Goal: Information Seeking & Learning: Learn about a topic

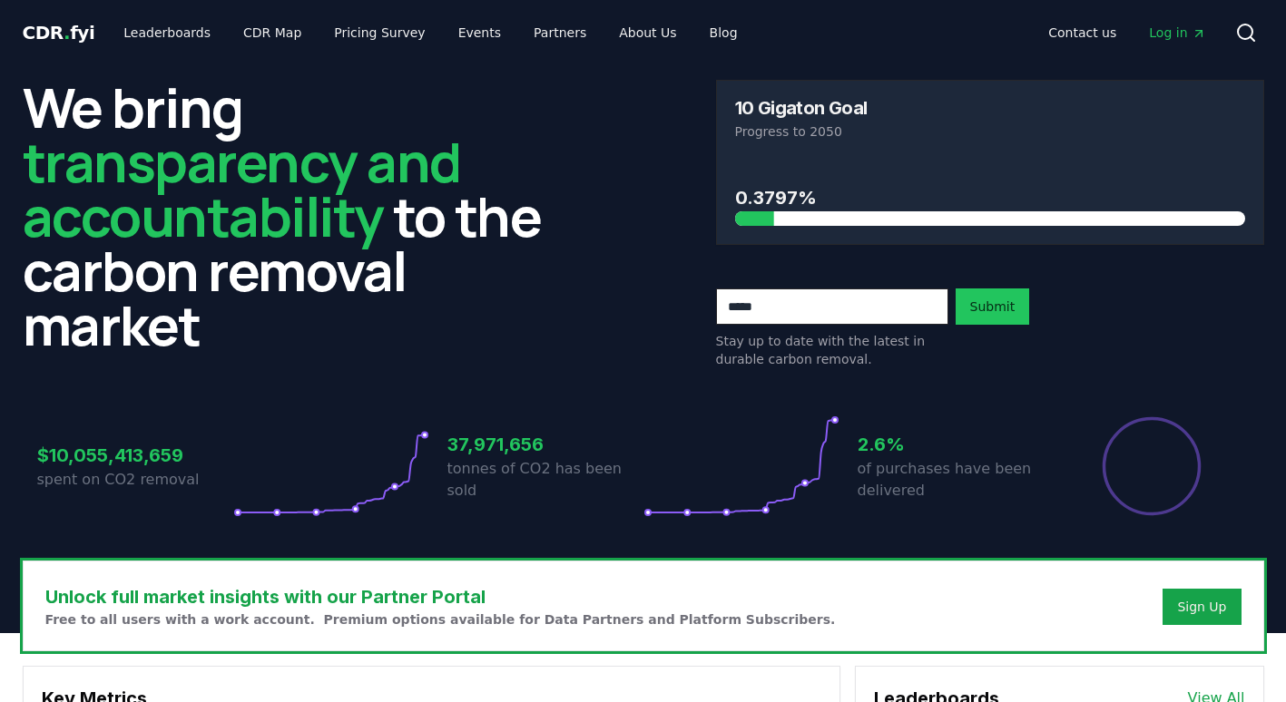
click at [609, 270] on div "We bring transparency and accountability to the carbon removal market 10 Gigato…" at bounding box center [644, 224] width 1242 height 289
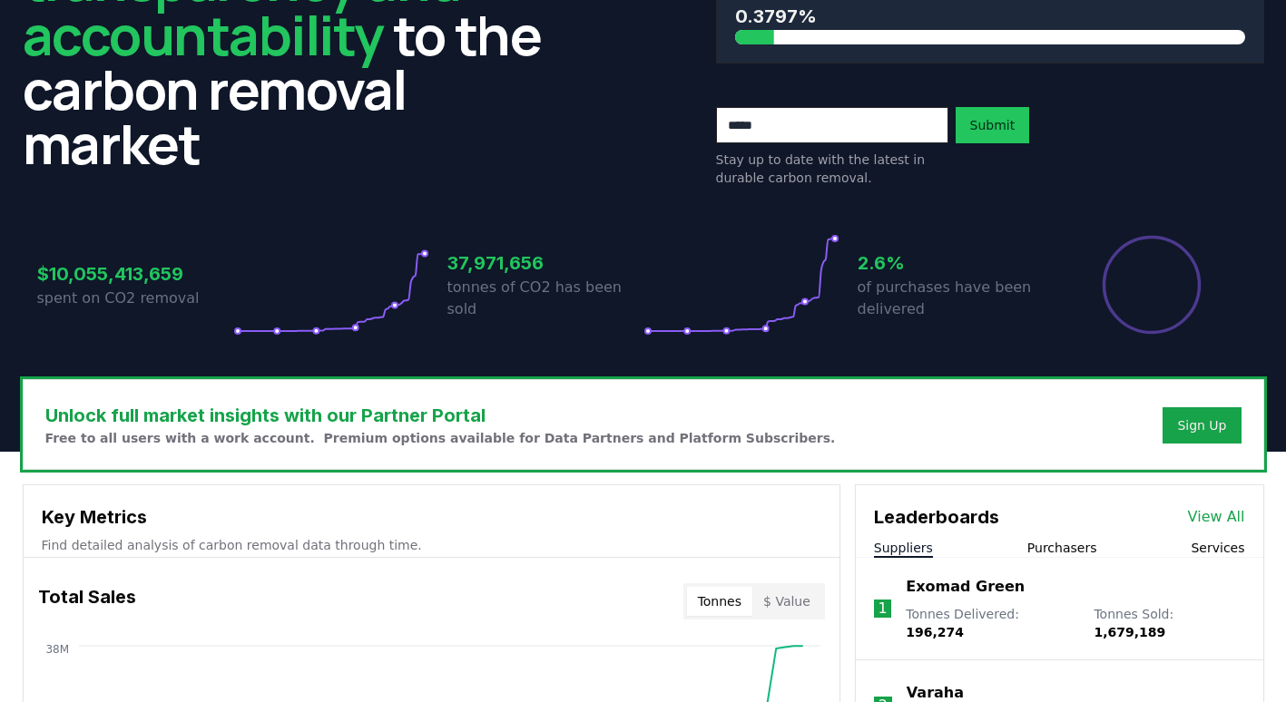
scroll to position [363, 0]
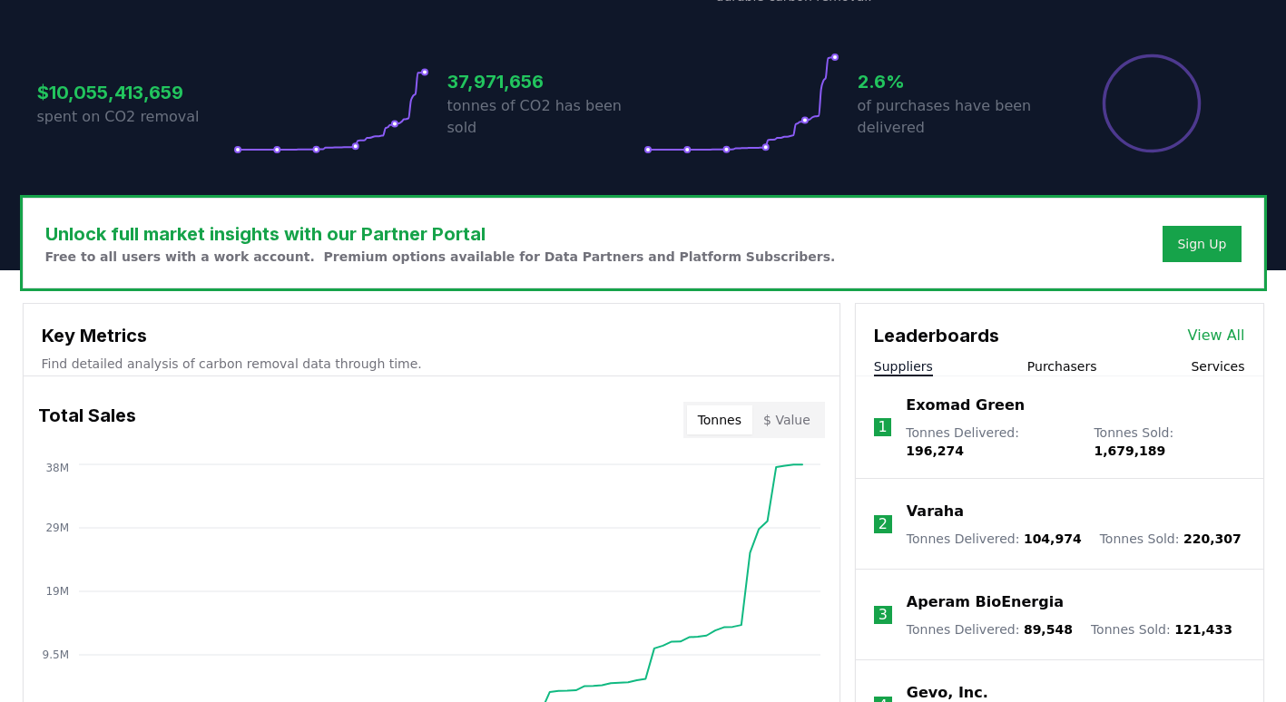
click at [847, 283] on div "Unlock full market insights with our Partner Portal Free to all users with a wo…" at bounding box center [644, 243] width 1240 height 89
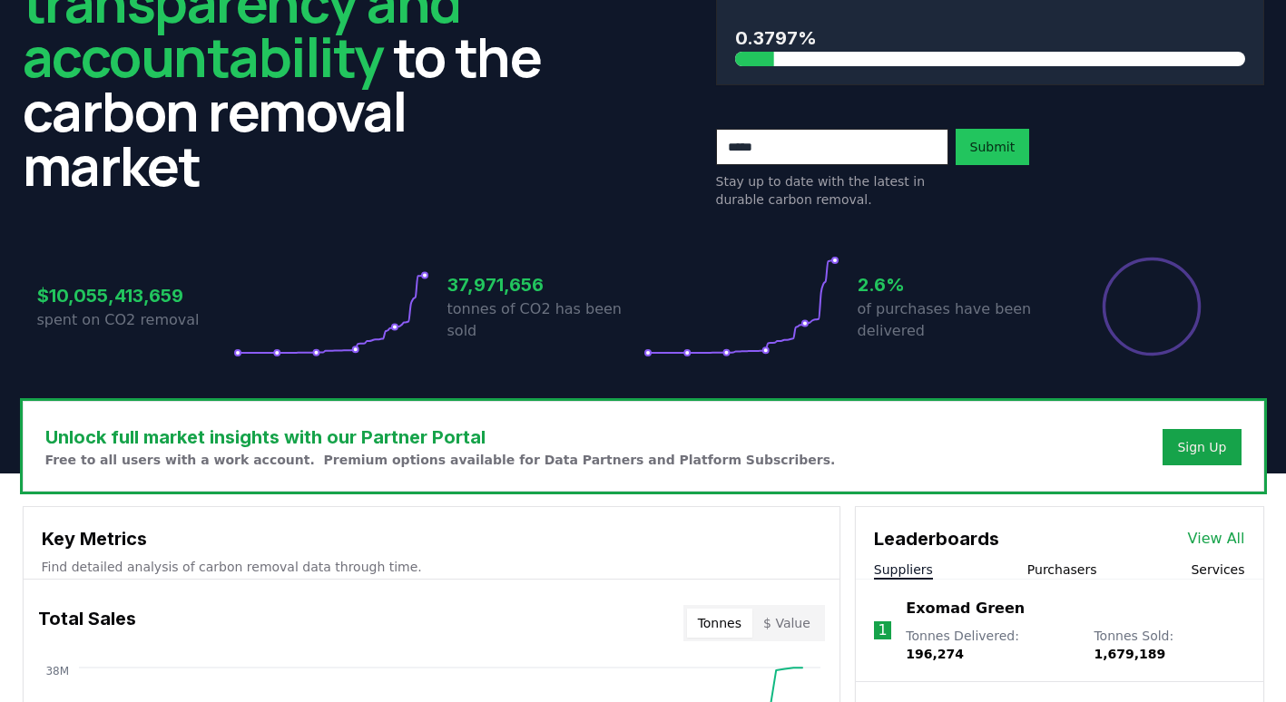
scroll to position [0, 0]
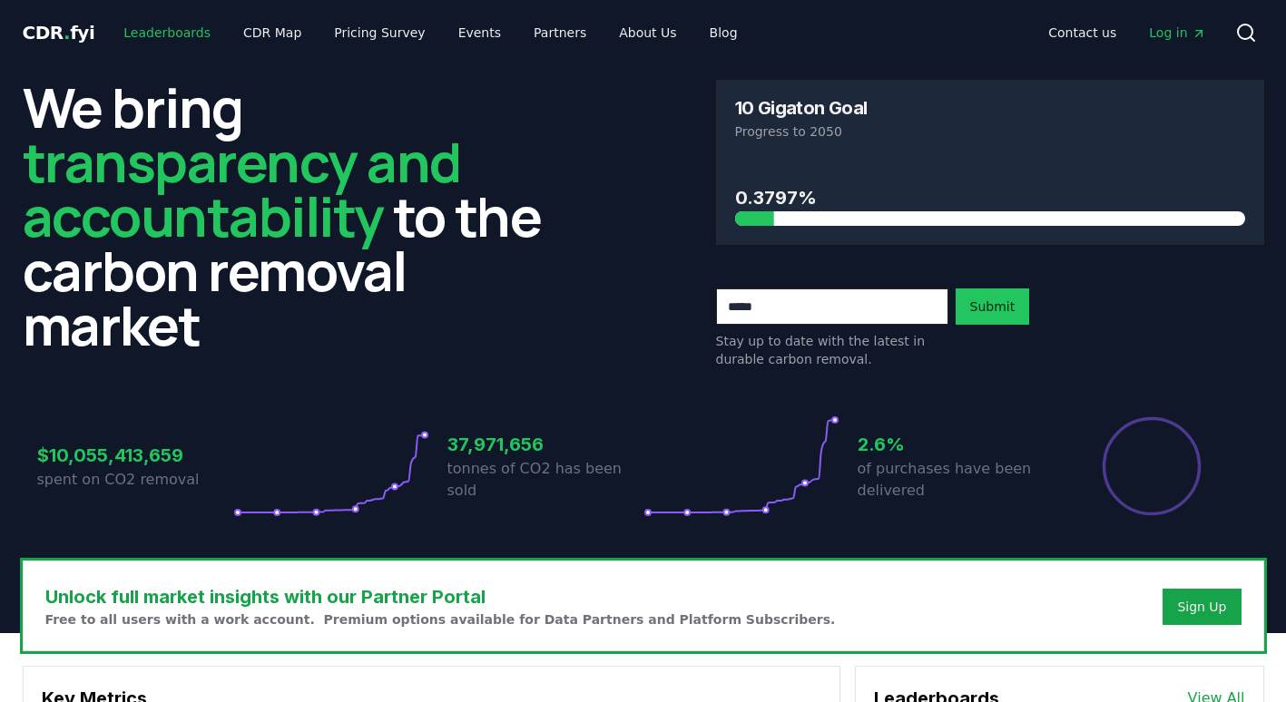
click at [173, 40] on link "Leaderboards" at bounding box center [167, 32] width 116 height 33
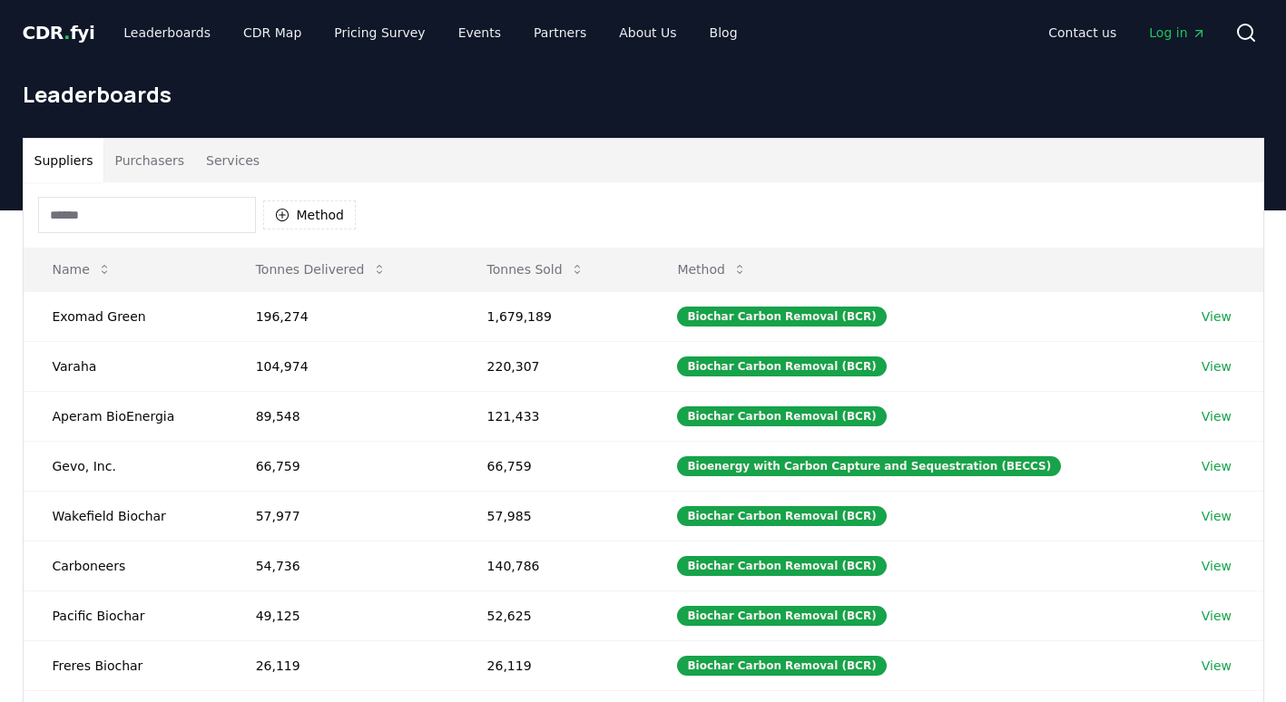
click at [166, 153] on button "Purchasers" at bounding box center [149, 161] width 92 height 44
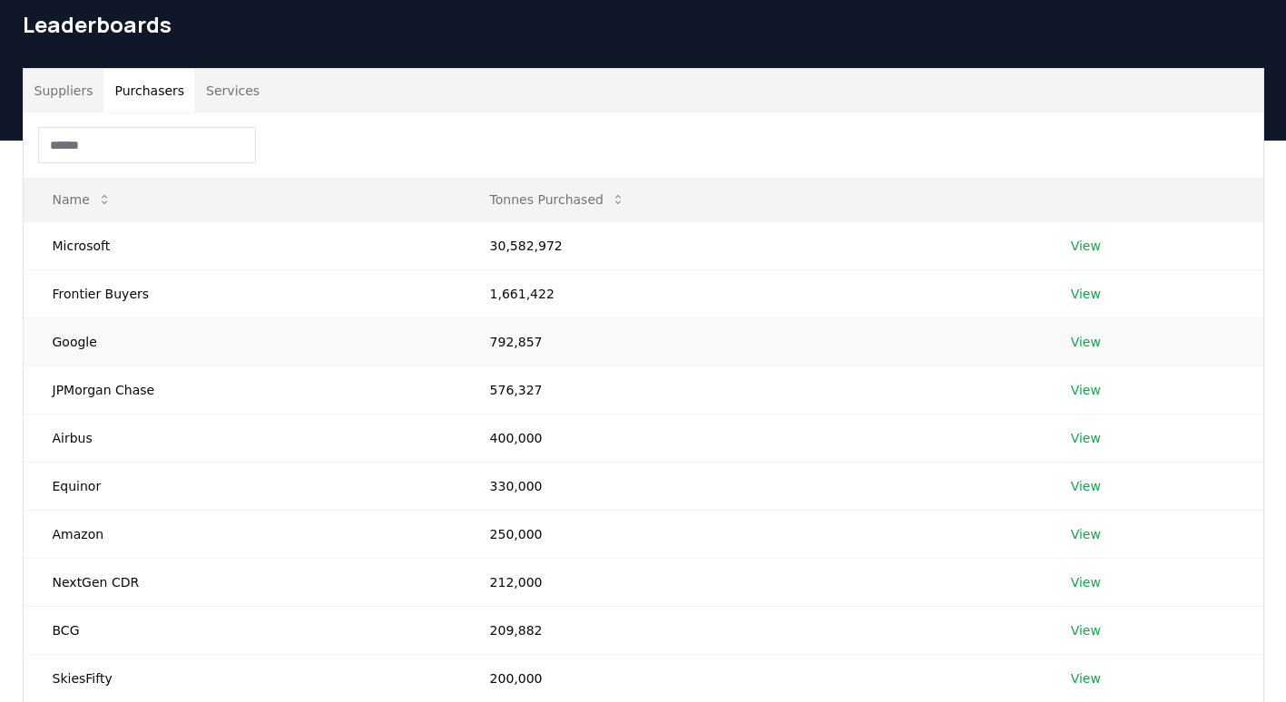
scroll to position [91, 0]
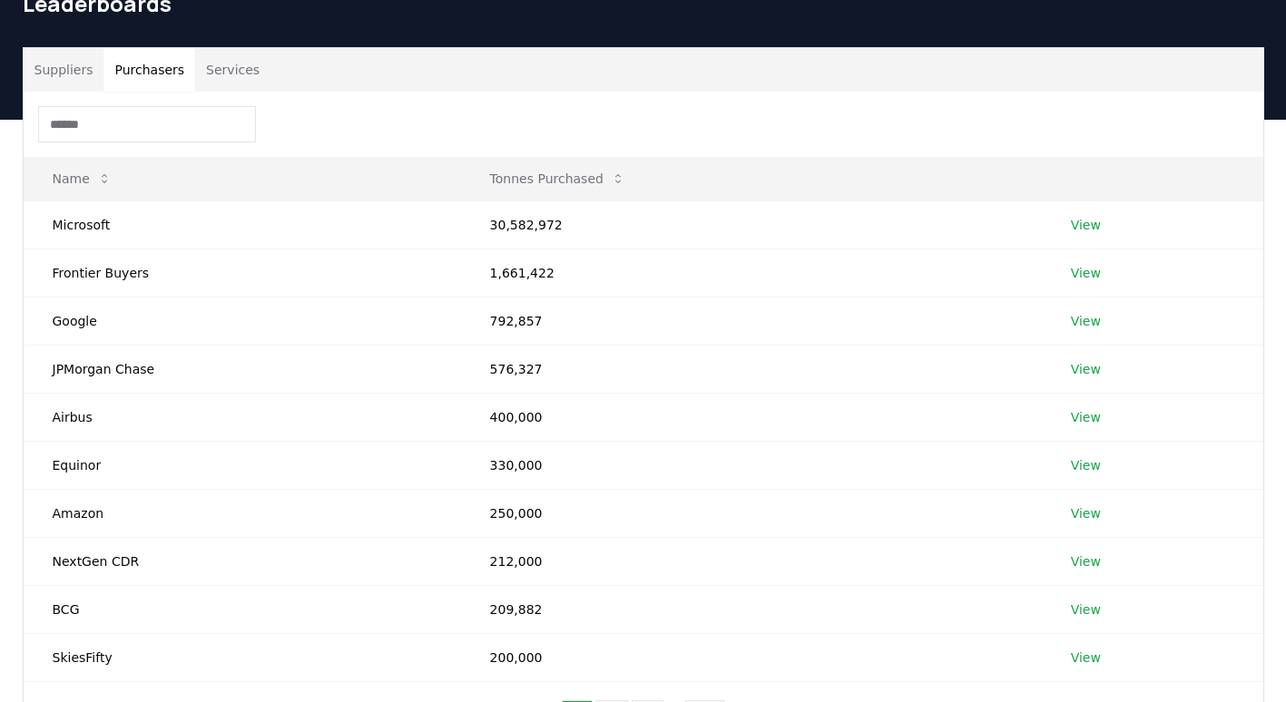
click at [15, 364] on div "Suppliers Purchasers Services Name Tonnes Purchased Microsoft 30,582,972 View F…" at bounding box center [643, 401] width 1271 height 709
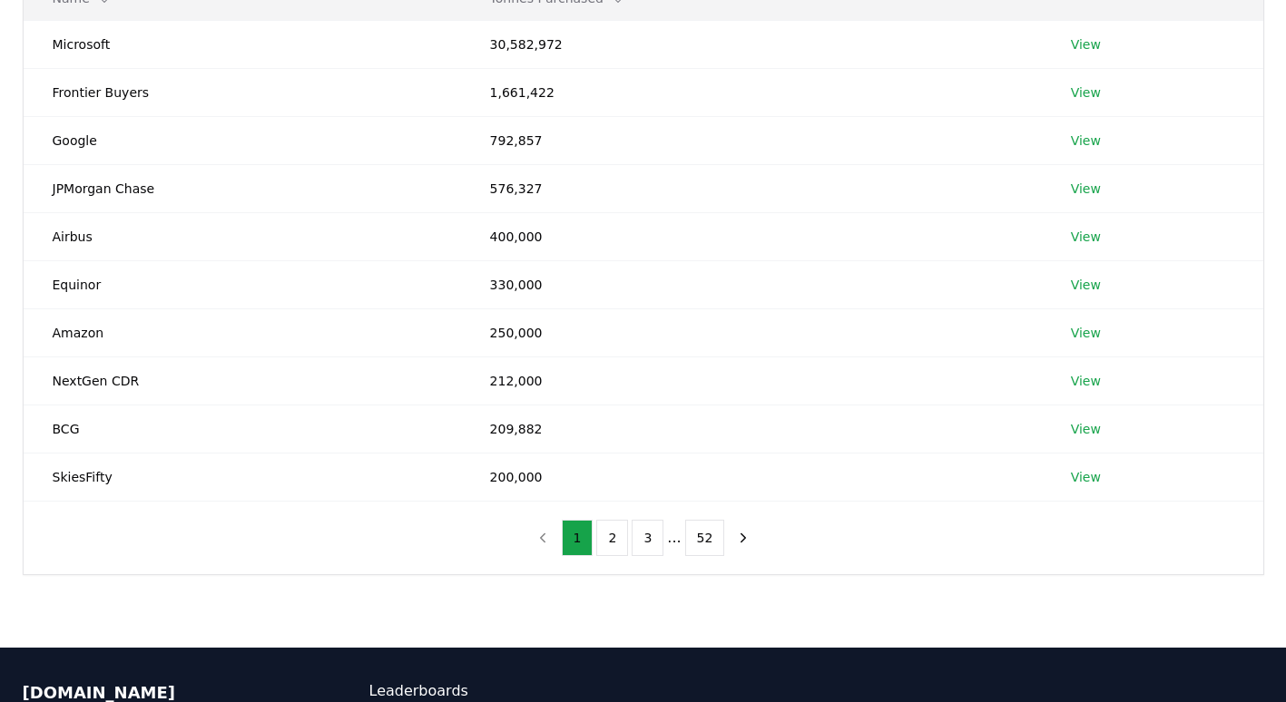
scroll to position [272, 0]
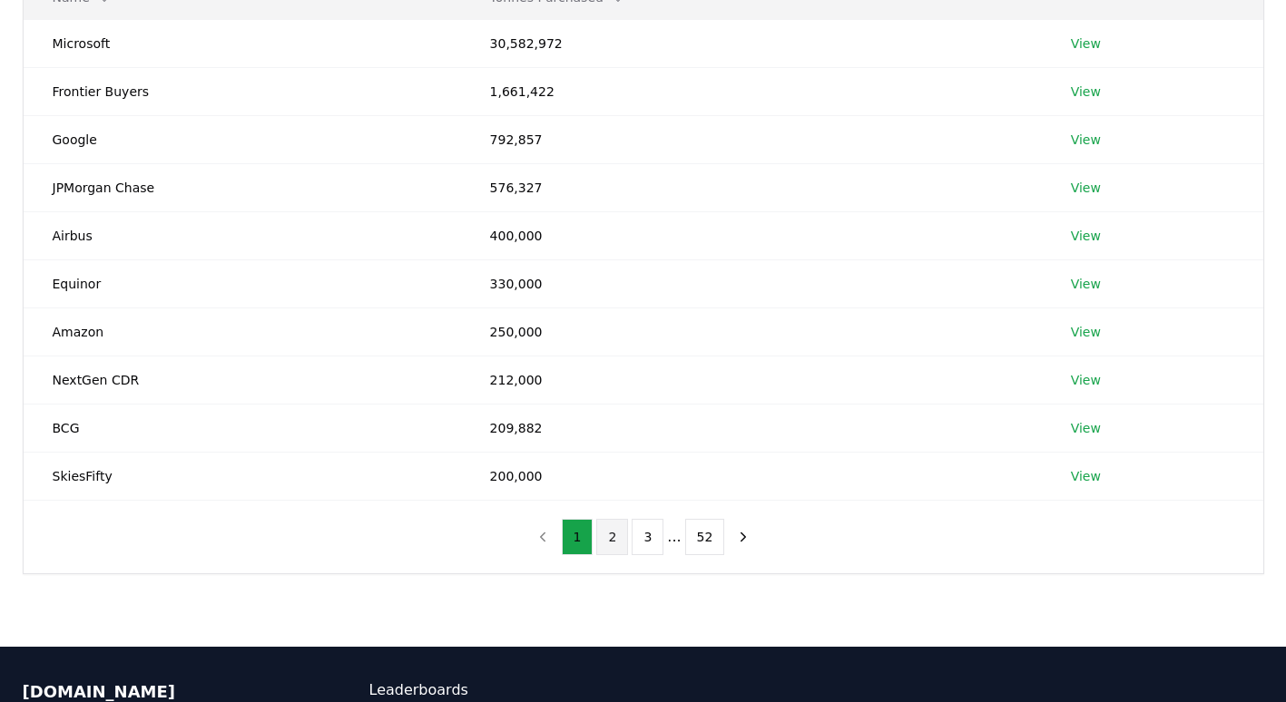
click at [622, 538] on button "2" at bounding box center [612, 537] width 32 height 36
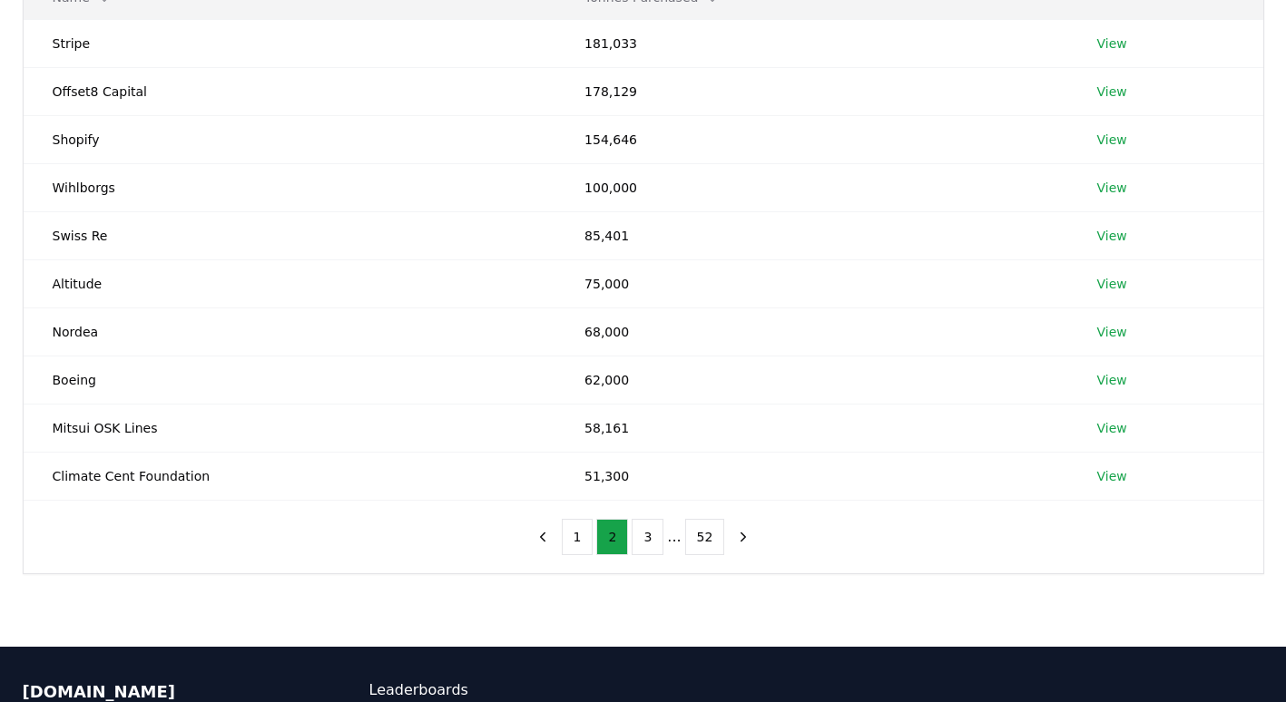
click at [11, 454] on div "Suppliers Purchasers Services Name Tonnes Purchased Stripe 181,033 View Offset8…" at bounding box center [643, 220] width 1271 height 709
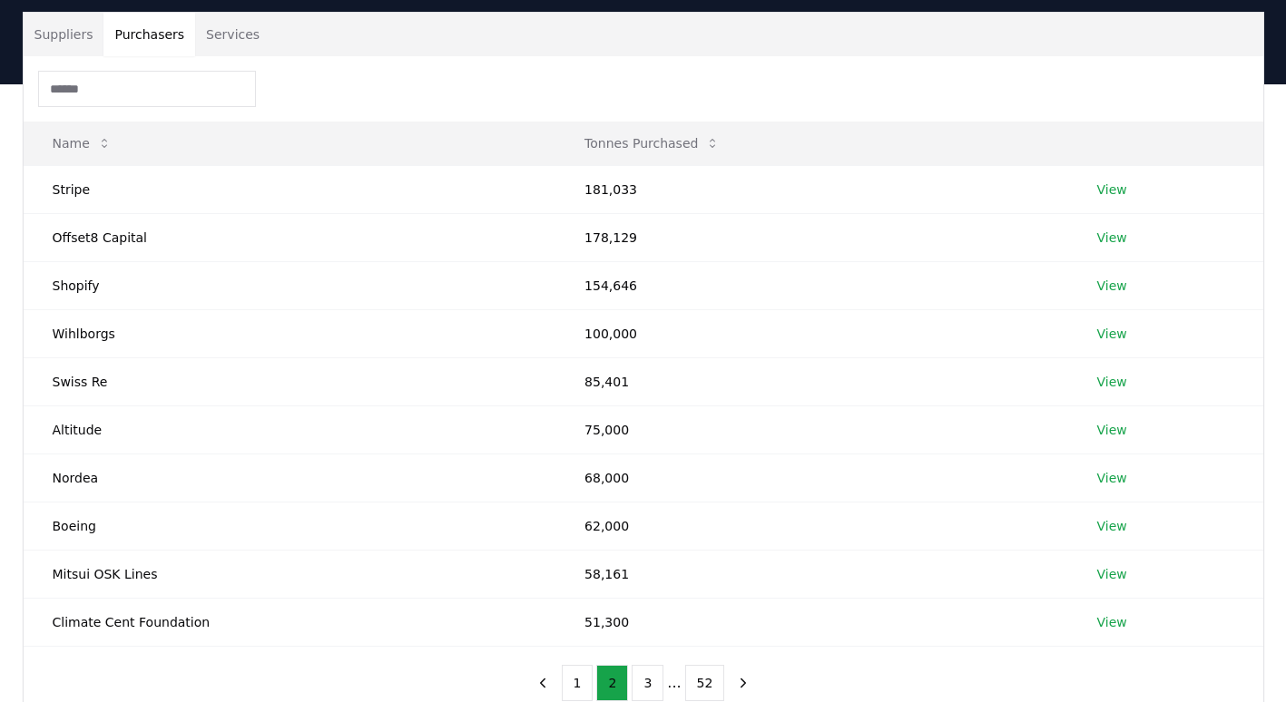
scroll to position [91, 0]
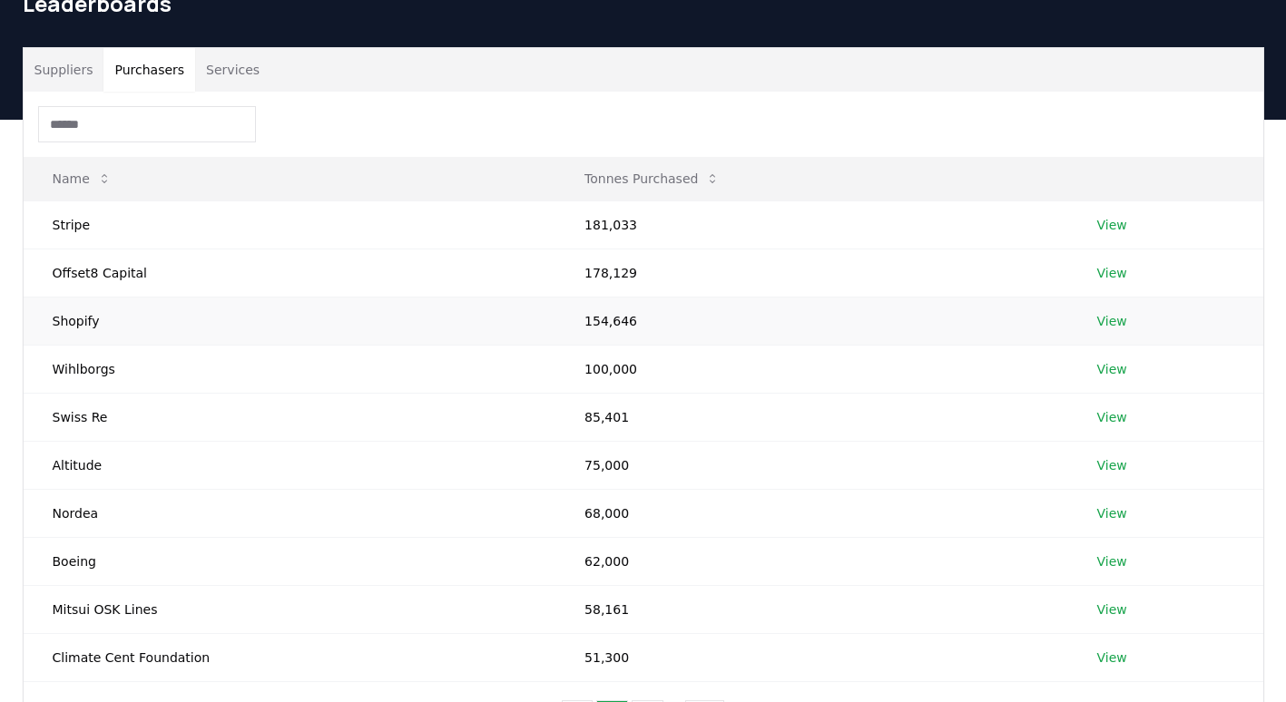
click at [591, 326] on td "154,646" at bounding box center [811, 321] width 512 height 48
drag, startPoint x: 591, startPoint y: 326, endPoint x: 516, endPoint y: 321, distance: 74.6
click at [516, 321] on td "Shopify" at bounding box center [290, 321] width 533 height 48
click at [1106, 319] on link "View" at bounding box center [1112, 321] width 30 height 18
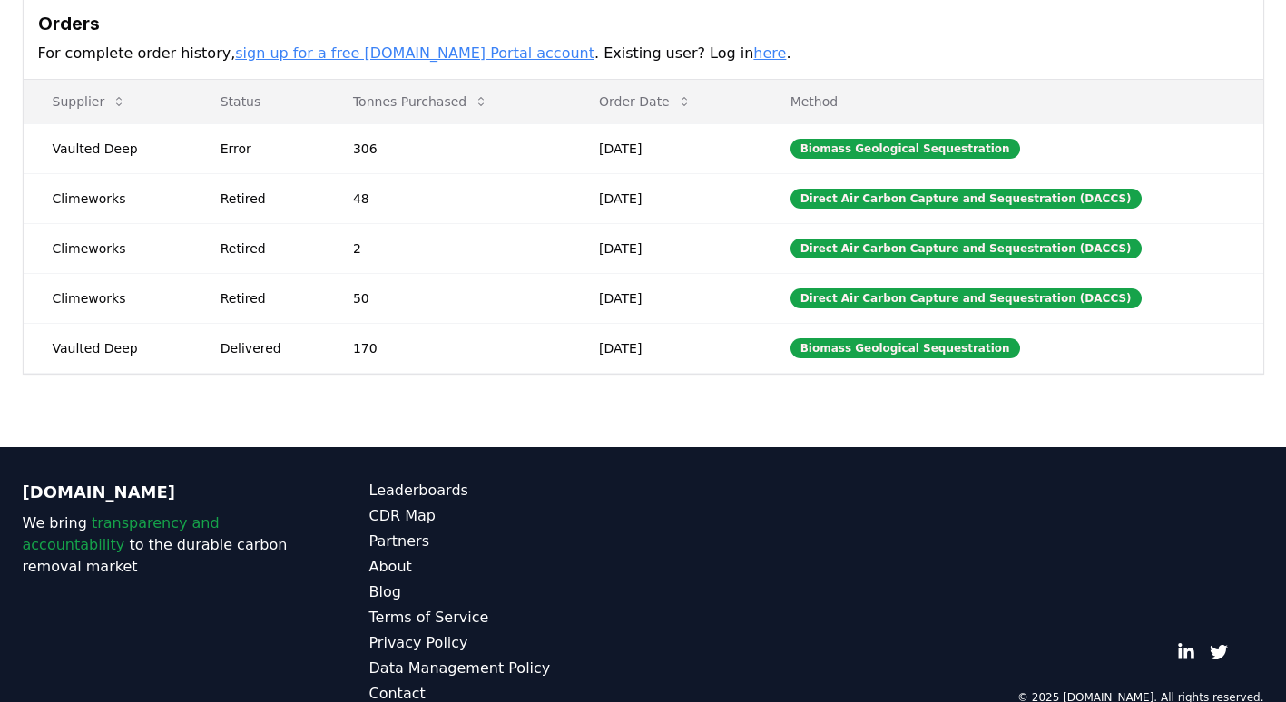
scroll to position [579, 0]
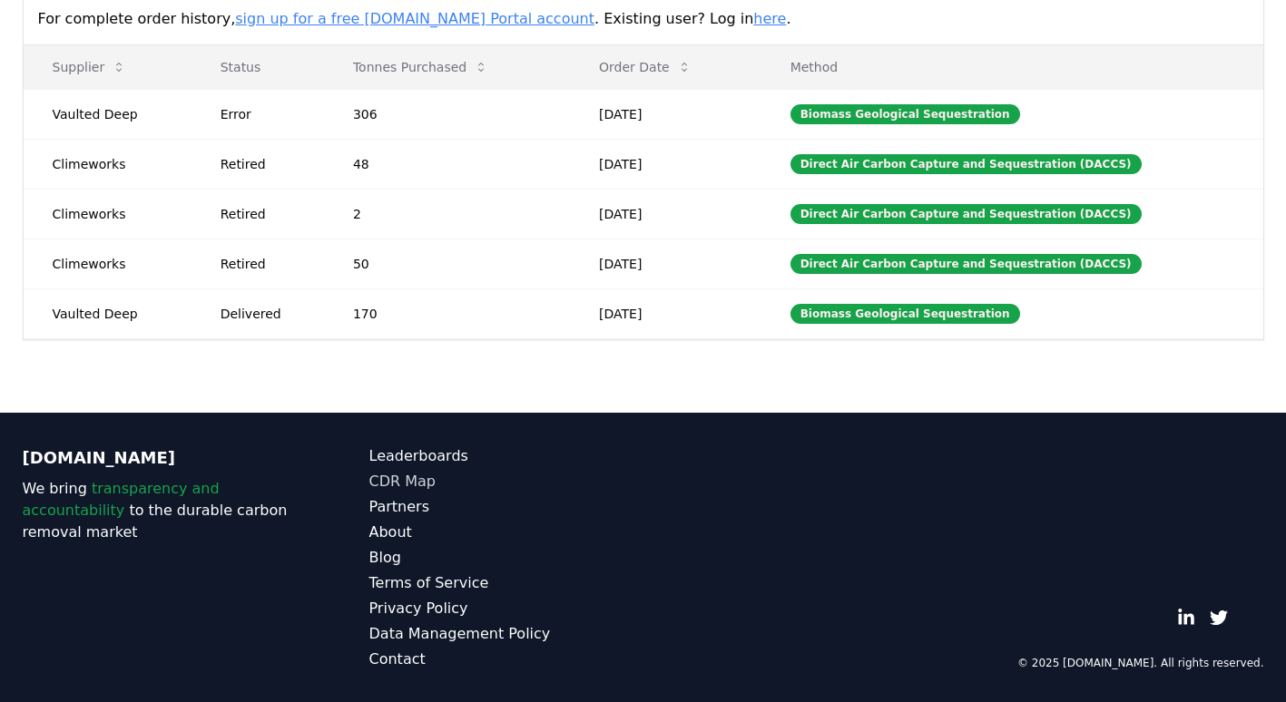
click at [404, 476] on link "CDR Map" at bounding box center [506, 482] width 274 height 22
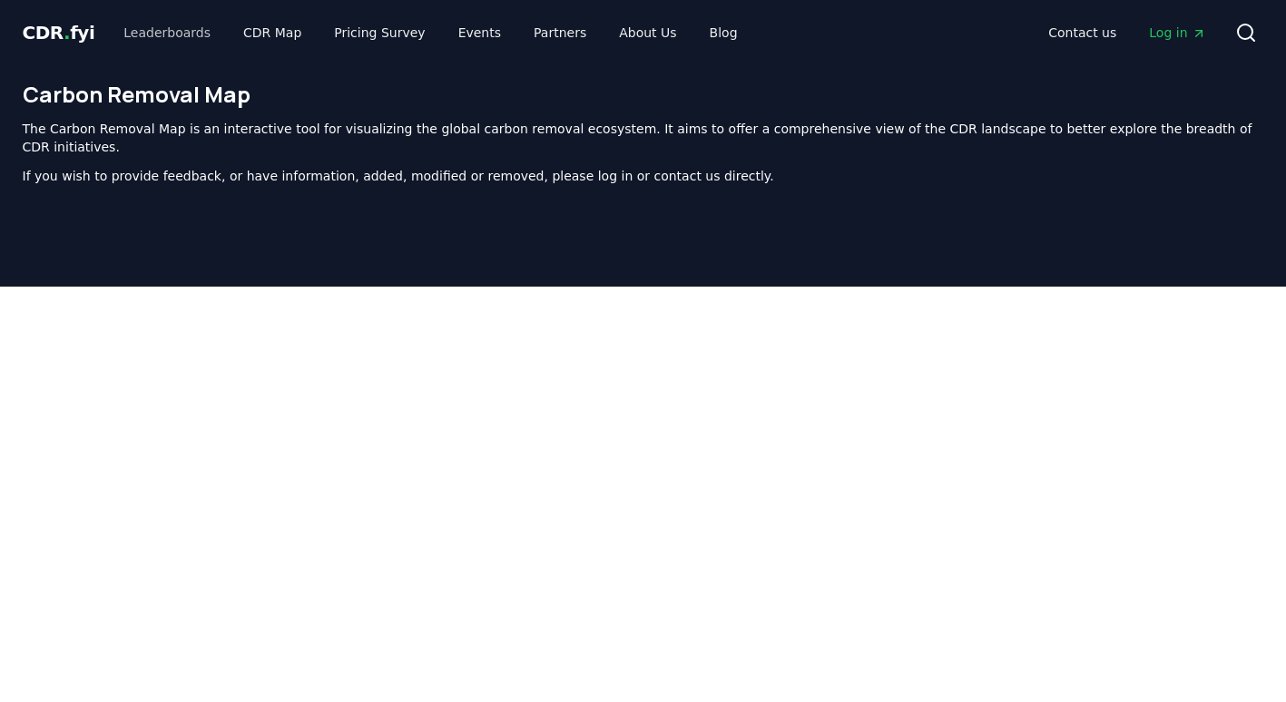
scroll to position [559, 0]
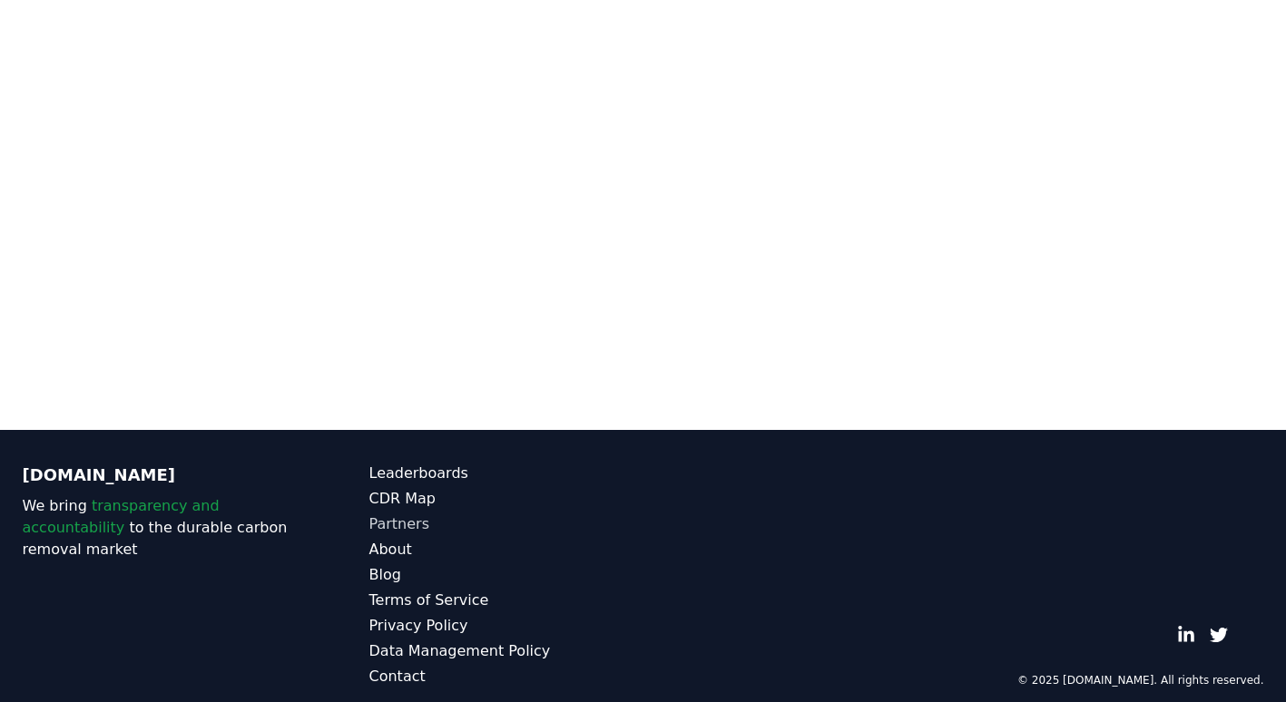
click at [609, 514] on link "Partners" at bounding box center [506, 525] width 274 height 22
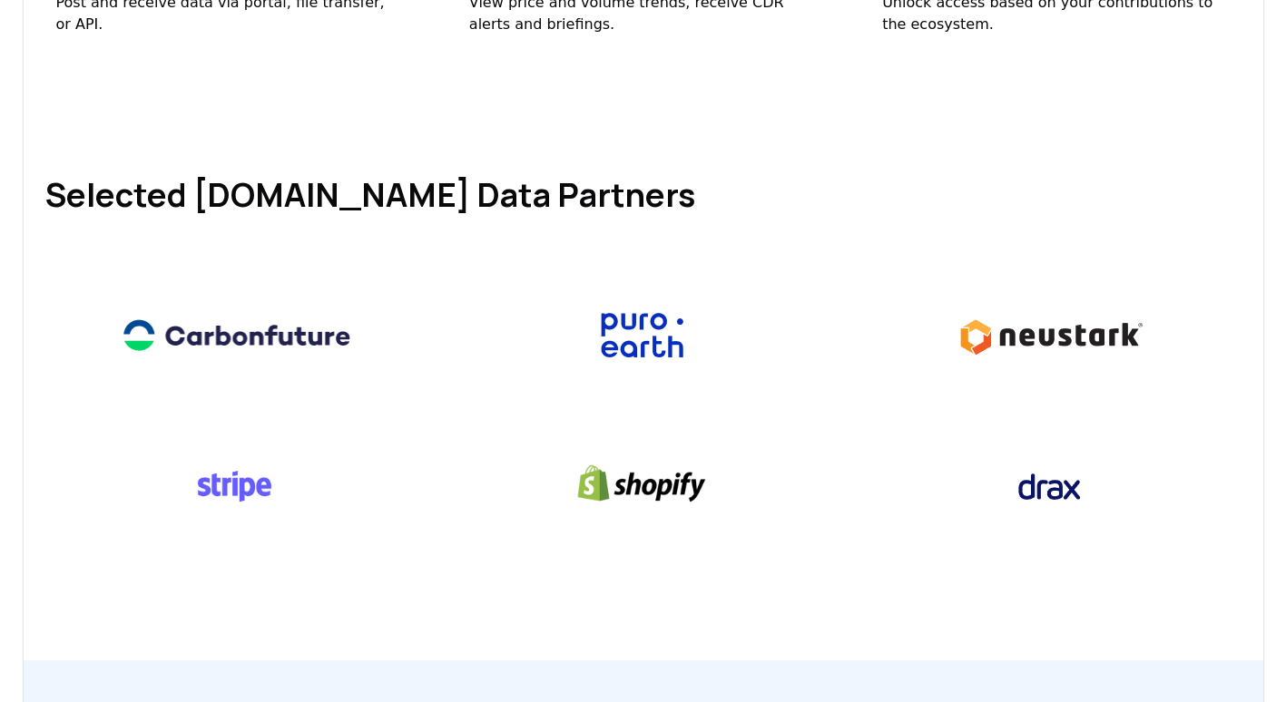
scroll to position [817, 0]
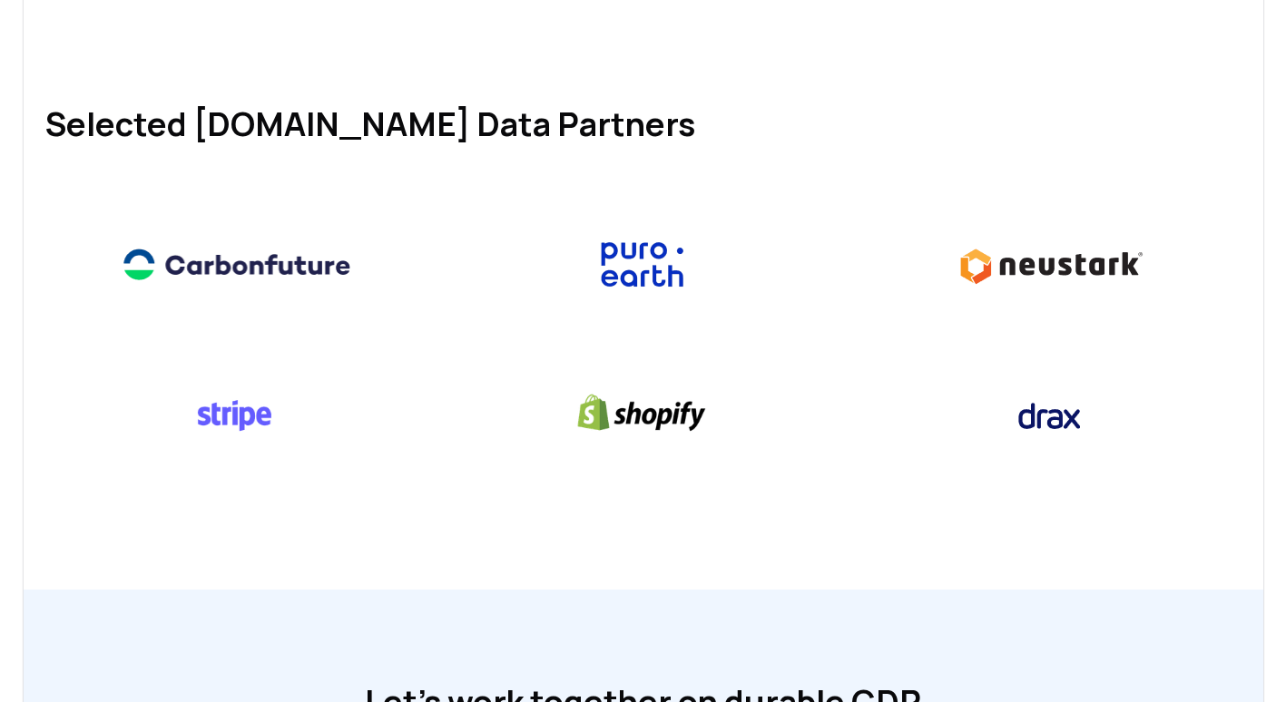
click at [0, 251] on div "Our Partner benefits Promote your CDR activity Publish, edit, and confirm your …" at bounding box center [643, 295] width 1286 height 1397
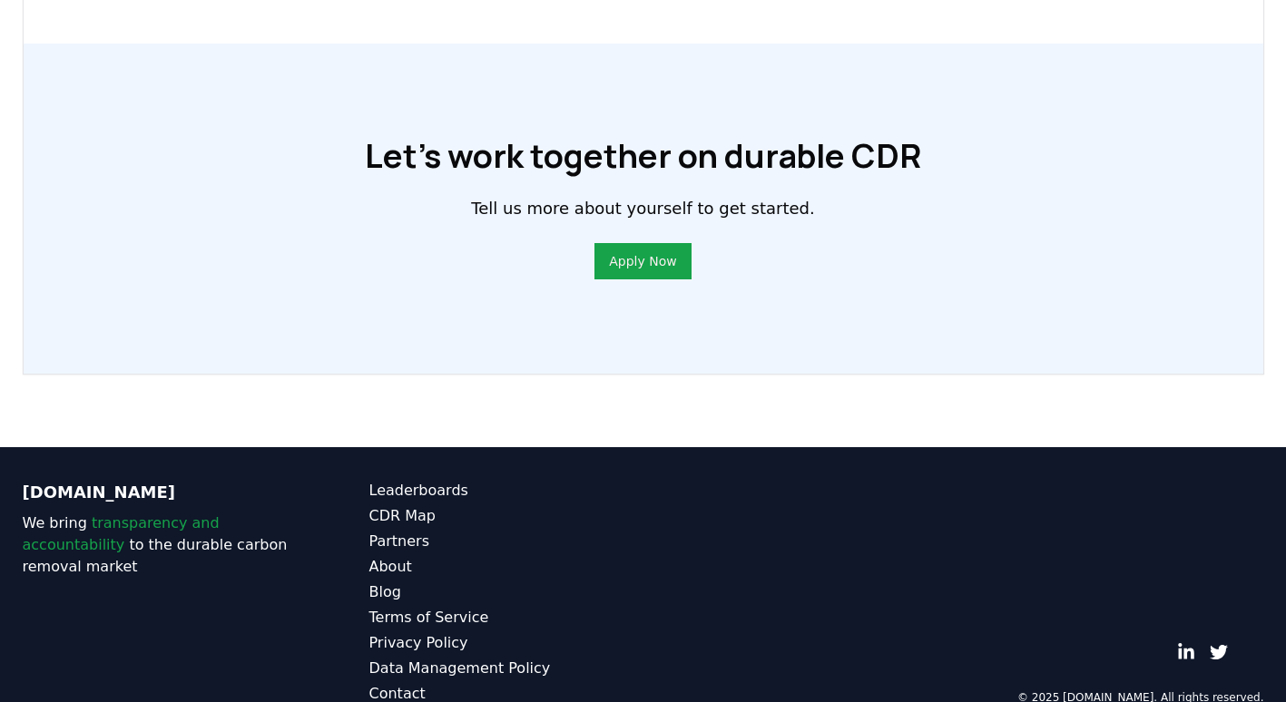
scroll to position [1399, 0]
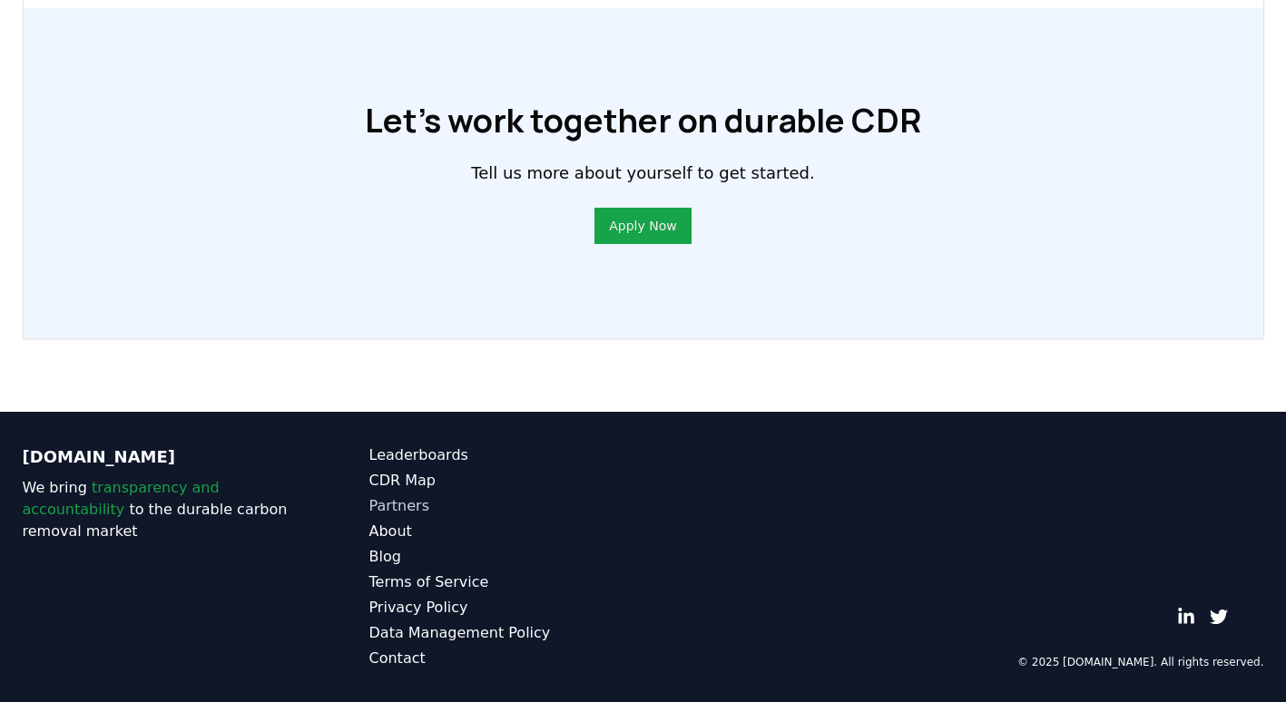
click at [398, 507] on link "Partners" at bounding box center [506, 507] width 274 height 22
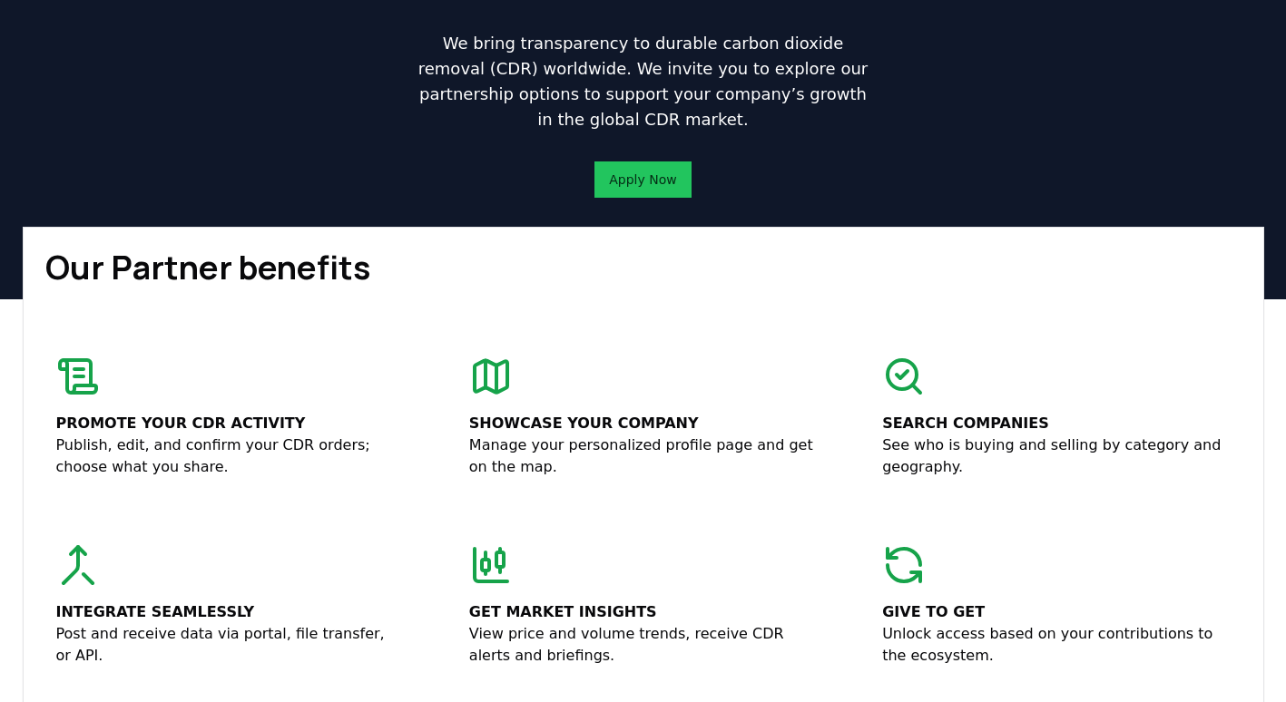
scroll to position [182, 0]
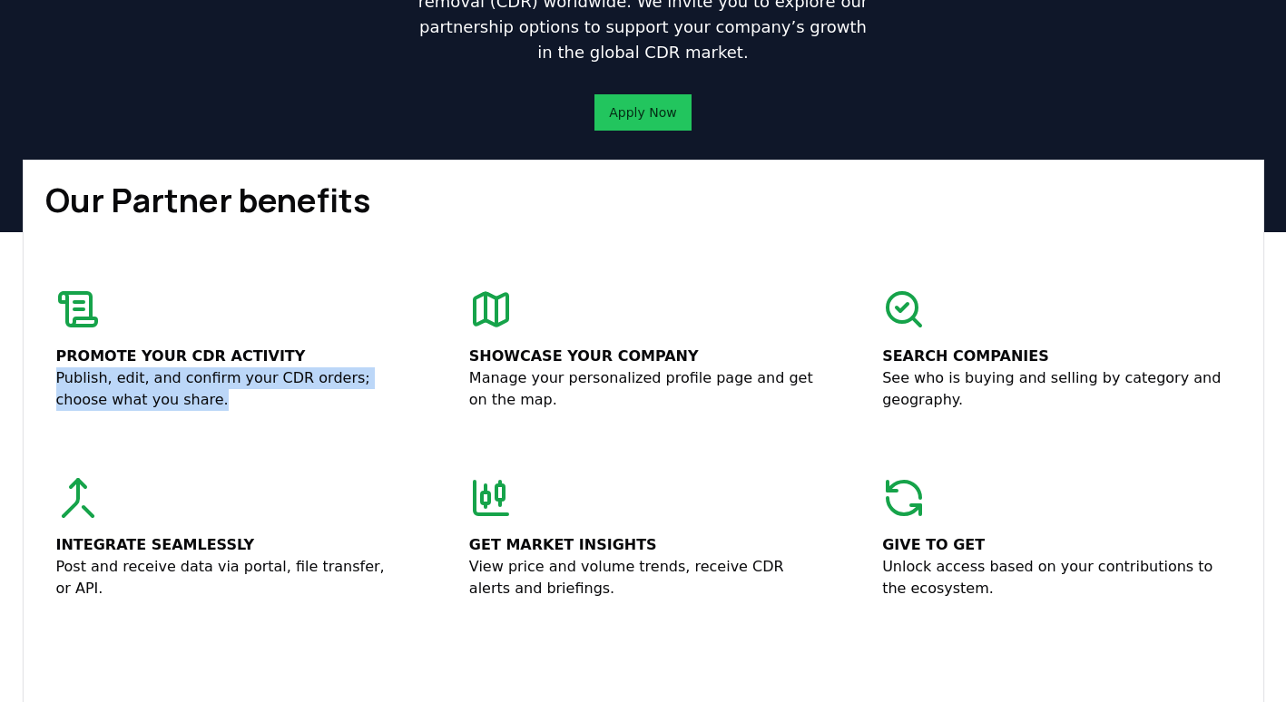
drag, startPoint x: 57, startPoint y: 386, endPoint x: 182, endPoint y: 404, distance: 126.6
click at [182, 404] on p "Publish, edit, and confirm your CDR orders; choose what you share." at bounding box center [230, 390] width 348 height 44
click at [429, 413] on div "Promote your CDR activity Publish, edit, and confirm your CDR orders; choose wh…" at bounding box center [643, 444] width 1196 height 334
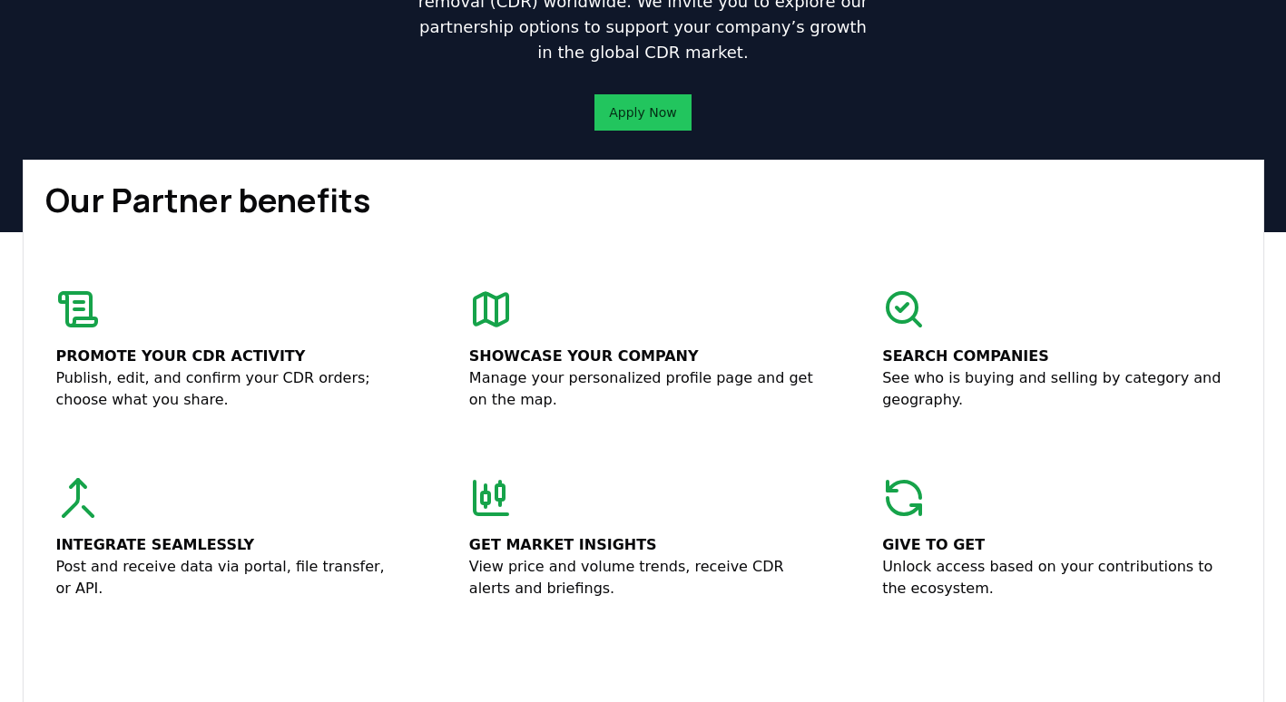
click at [901, 391] on p "See who is buying and selling by category and geography." at bounding box center [1056, 390] width 348 height 44
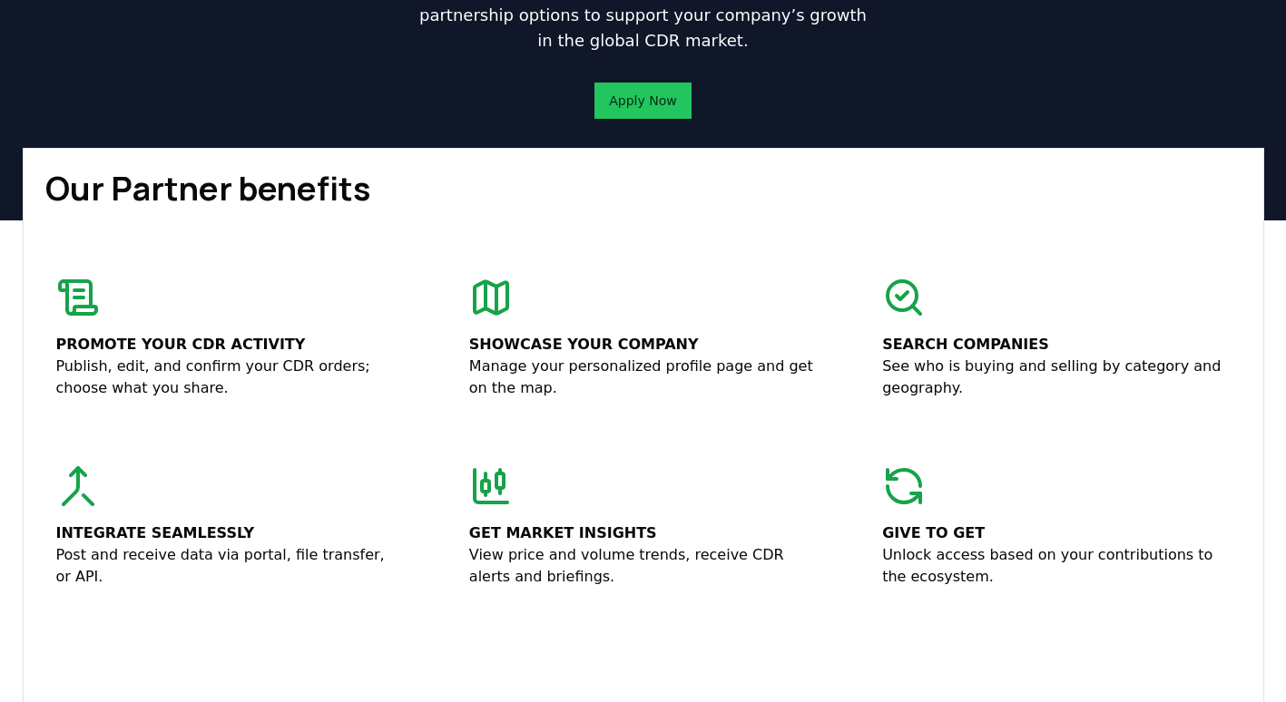
scroll to position [0, 0]
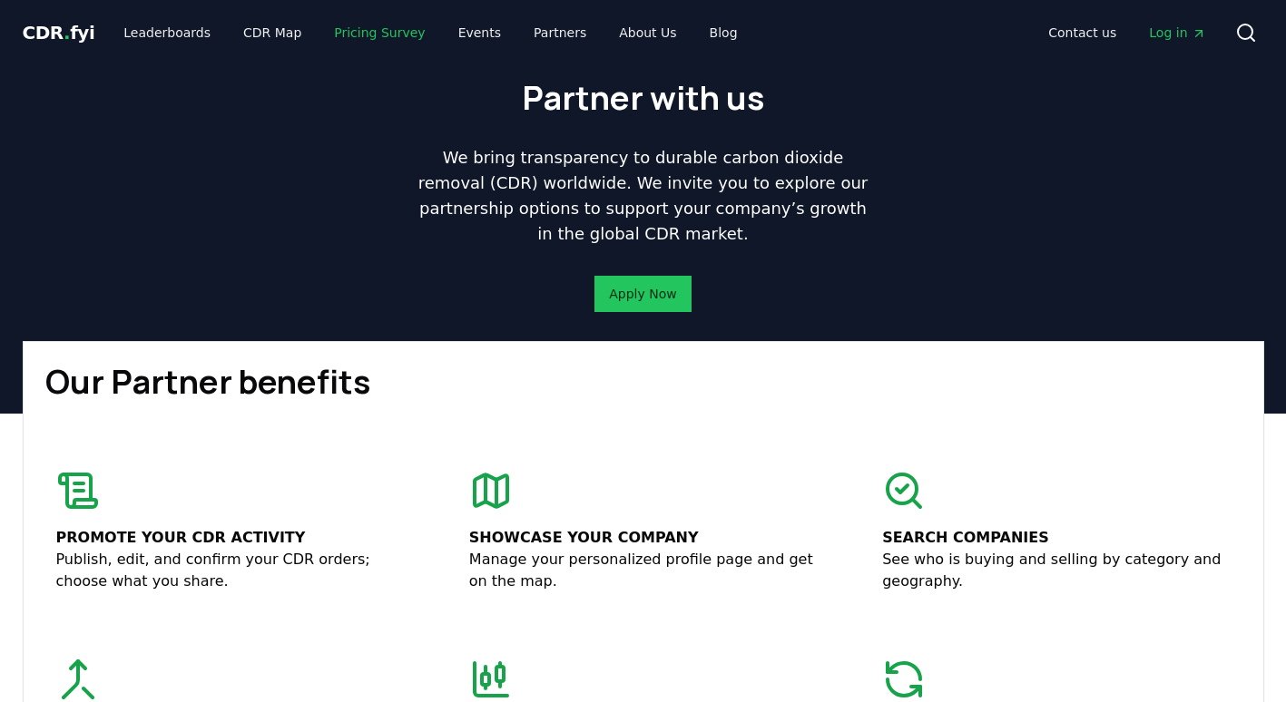
click at [361, 34] on link "Pricing Survey" at bounding box center [379, 32] width 120 height 33
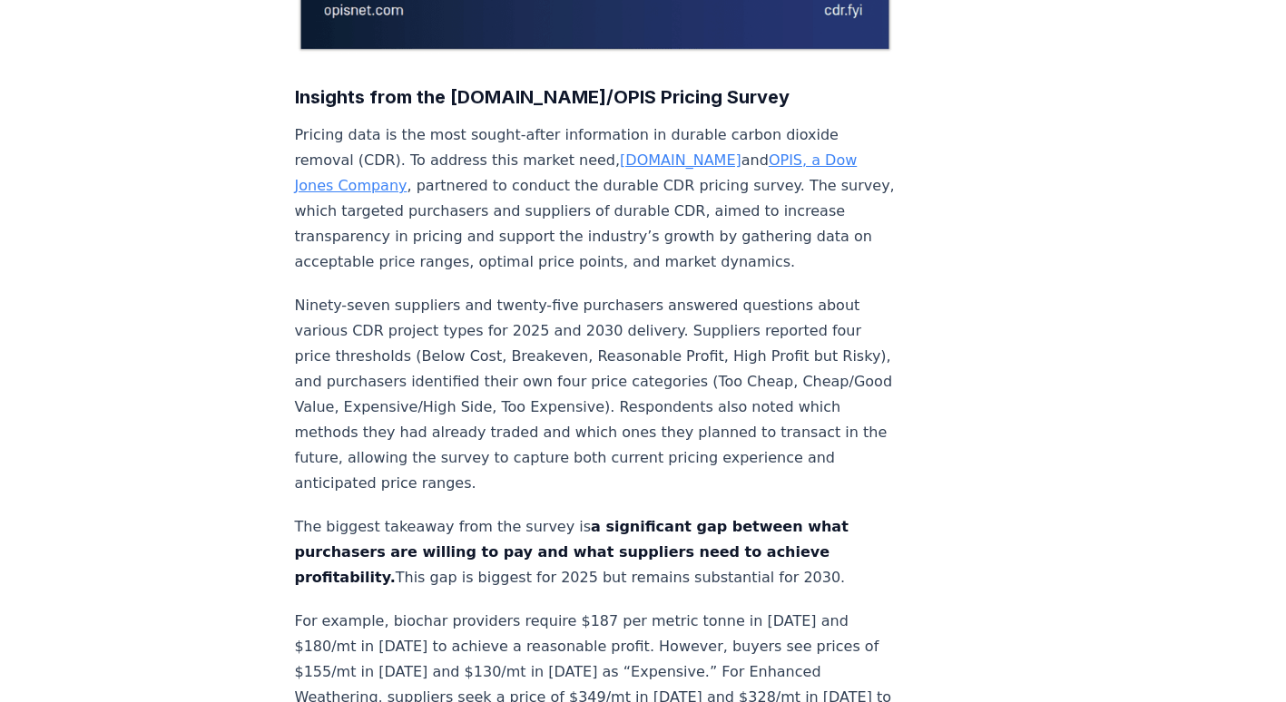
scroll to position [635, 0]
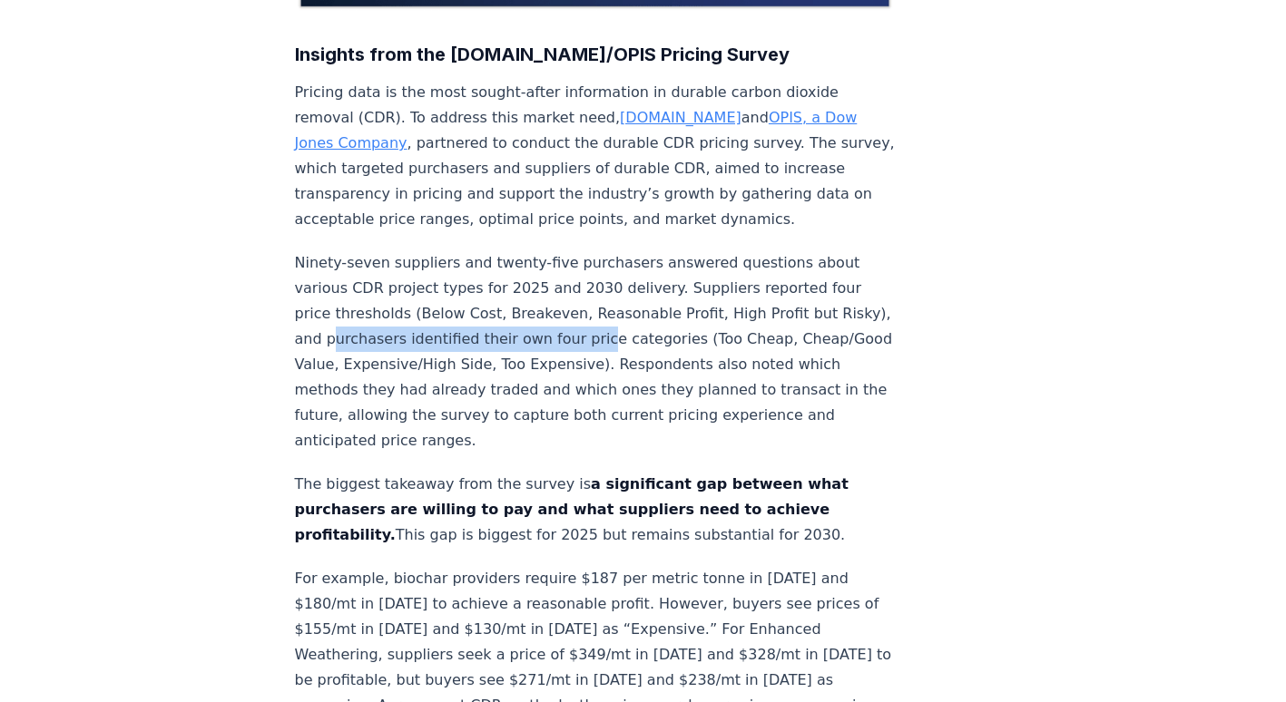
click at [634, 290] on p "Ninety-seven suppliers and twenty-five purchasers answered questions about vari…" at bounding box center [595, 351] width 601 height 203
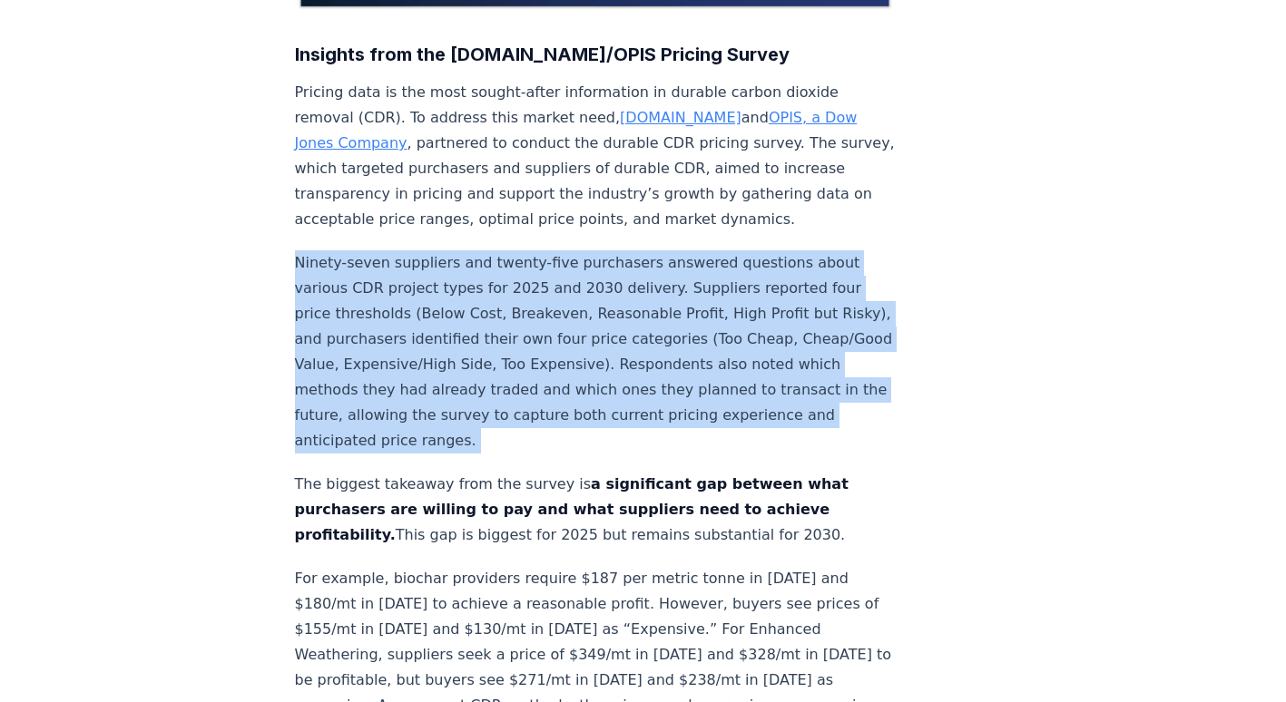
click at [634, 290] on p "Ninety-seven suppliers and twenty-five purchasers answered questions about vari…" at bounding box center [595, 351] width 601 height 203
drag, startPoint x: 634, startPoint y: 290, endPoint x: 494, endPoint y: 285, distance: 140.8
click at [509, 285] on p "Ninety-seven suppliers and twenty-five purchasers answered questions about vari…" at bounding box center [595, 351] width 601 height 203
click at [422, 285] on p "Ninety-seven suppliers and twenty-five purchasers answered questions about vari…" at bounding box center [595, 351] width 601 height 203
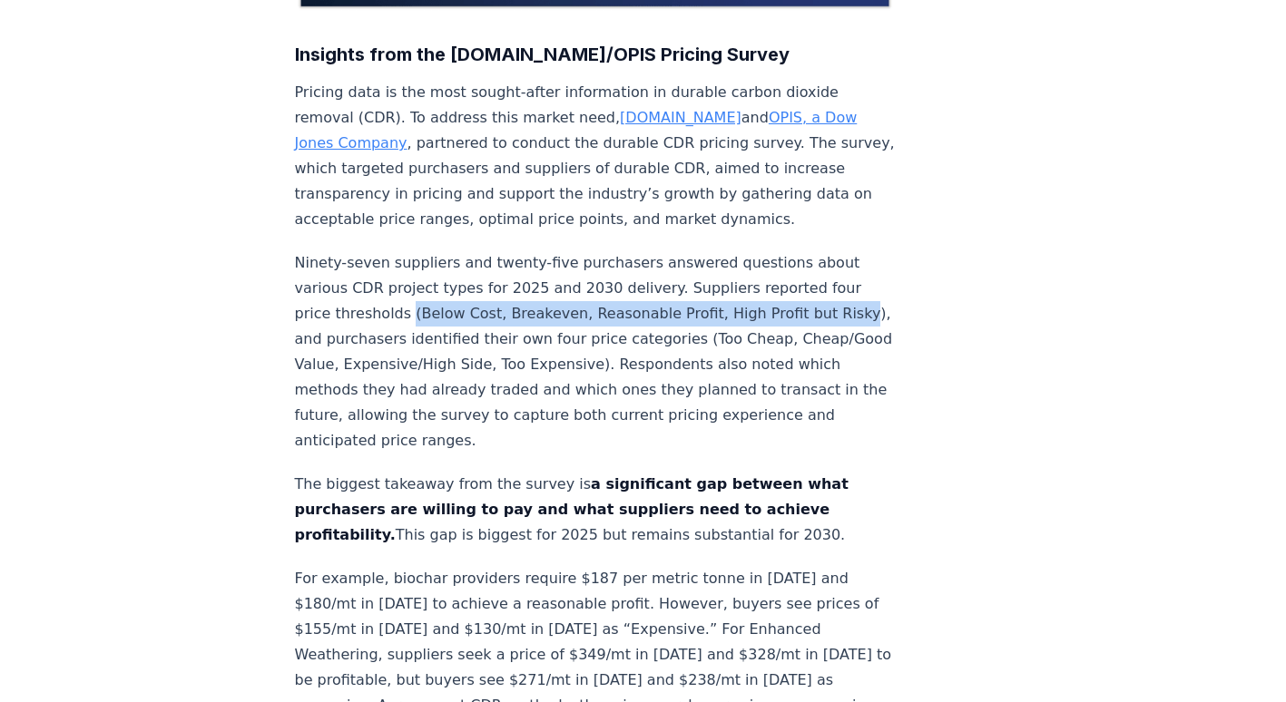
drag, startPoint x: 404, startPoint y: 256, endPoint x: 325, endPoint y: 274, distance: 81.0
click at [325, 274] on p "Ninety-seven suppliers and twenty-five purchasers answered questions about vari…" at bounding box center [595, 351] width 601 height 203
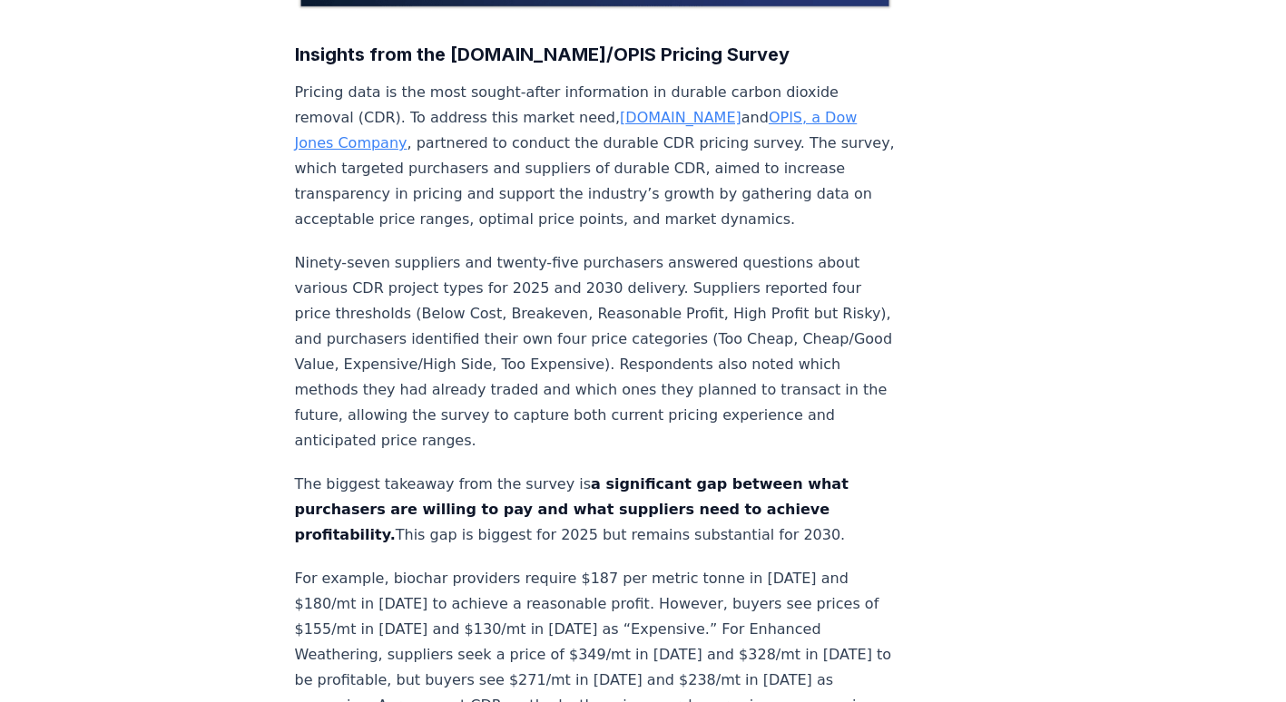
drag, startPoint x: 325, startPoint y: 274, endPoint x: 212, endPoint y: 333, distance: 127.1
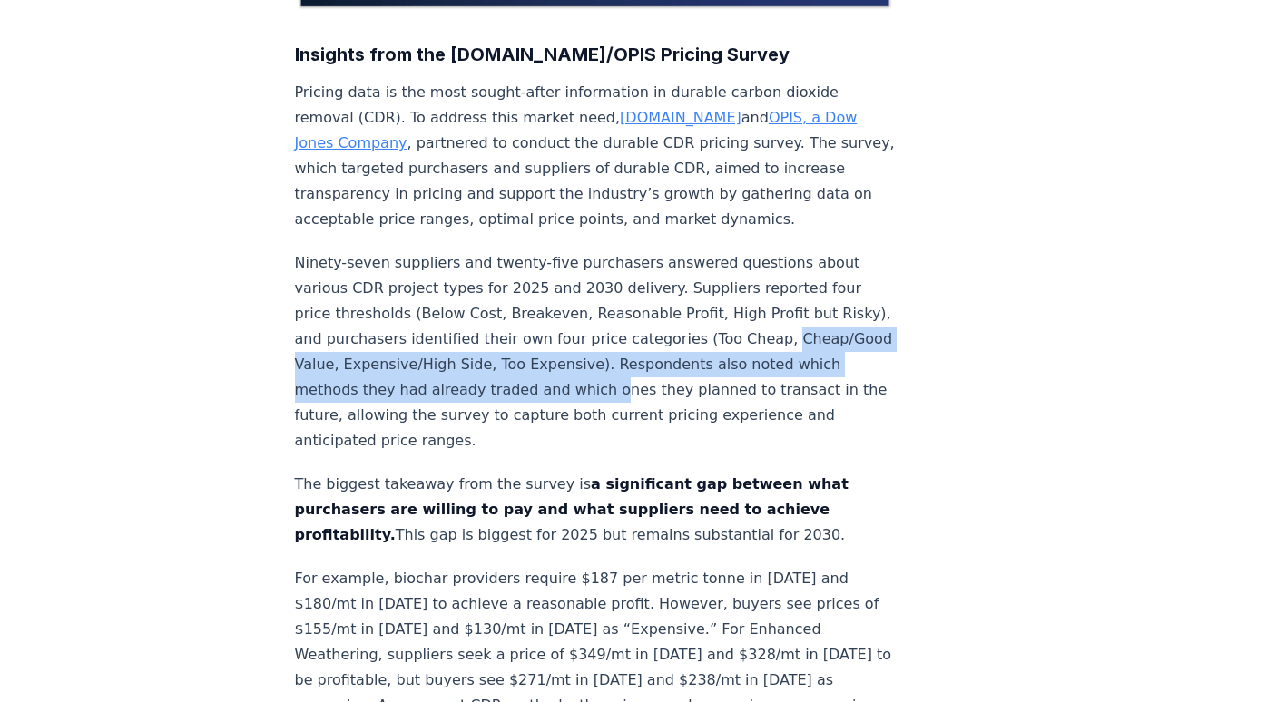
drag, startPoint x: 276, startPoint y: 315, endPoint x: 683, endPoint y: 328, distance: 407.7
click at [683, 328] on p "Ninety-seven suppliers and twenty-five purchasers answered questions about vari…" at bounding box center [595, 351] width 601 height 203
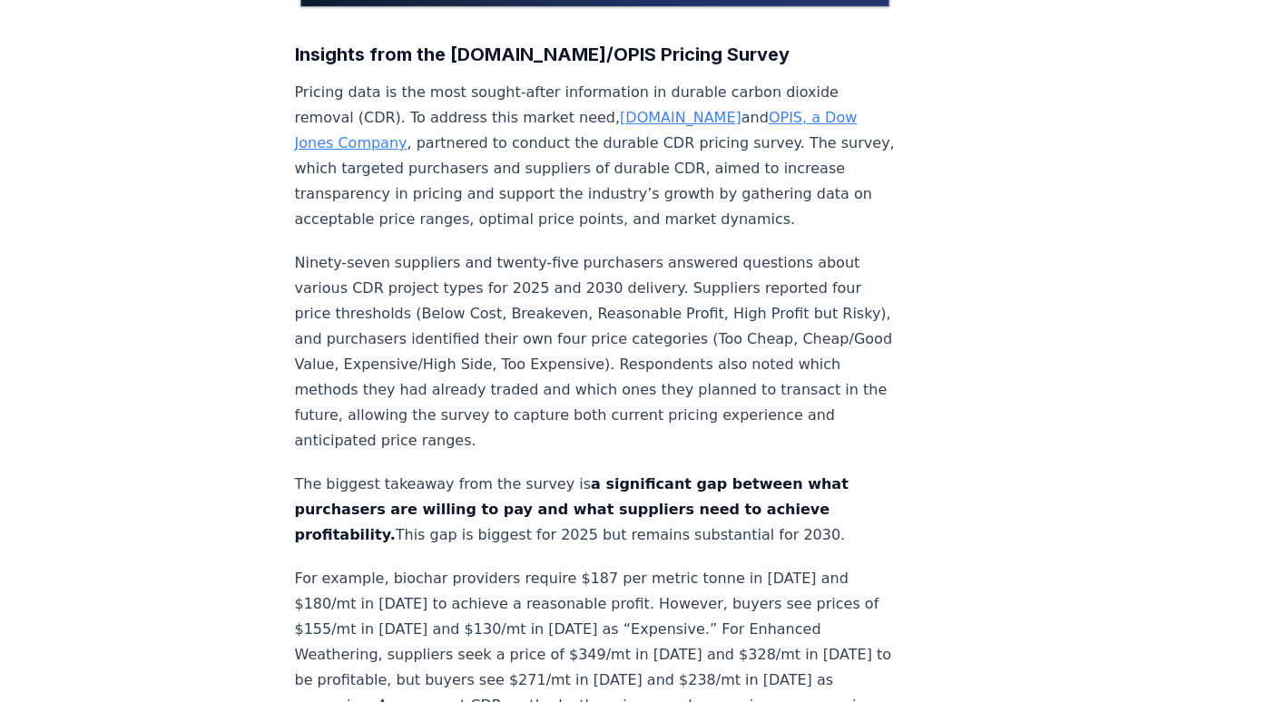
click at [411, 472] on p "The biggest takeaway from the survey is a significant gap between what purchase…" at bounding box center [595, 510] width 601 height 76
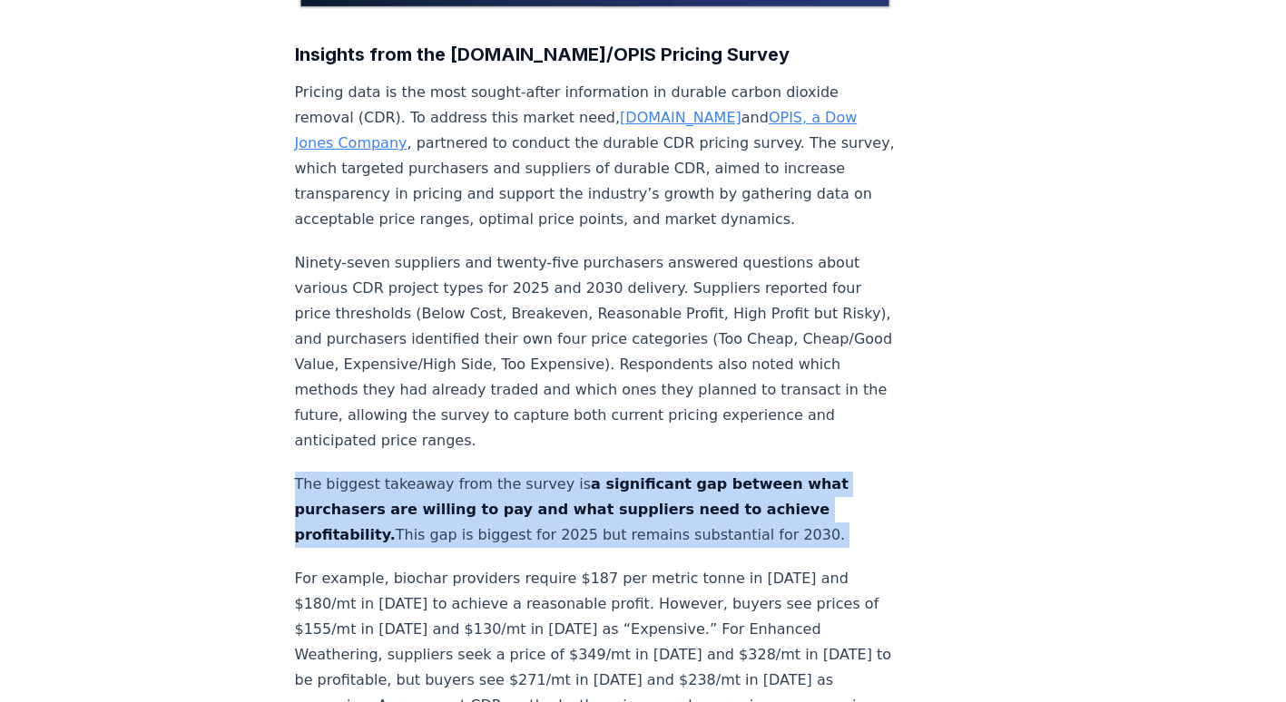
click at [411, 472] on p "The biggest takeaway from the survey is a significant gap between what purchase…" at bounding box center [595, 510] width 601 height 76
drag, startPoint x: 411, startPoint y: 434, endPoint x: 594, endPoint y: 431, distance: 183.4
click at [594, 476] on strong "a significant gap between what purchasers are willing to pay and what suppliers…" at bounding box center [572, 510] width 554 height 68
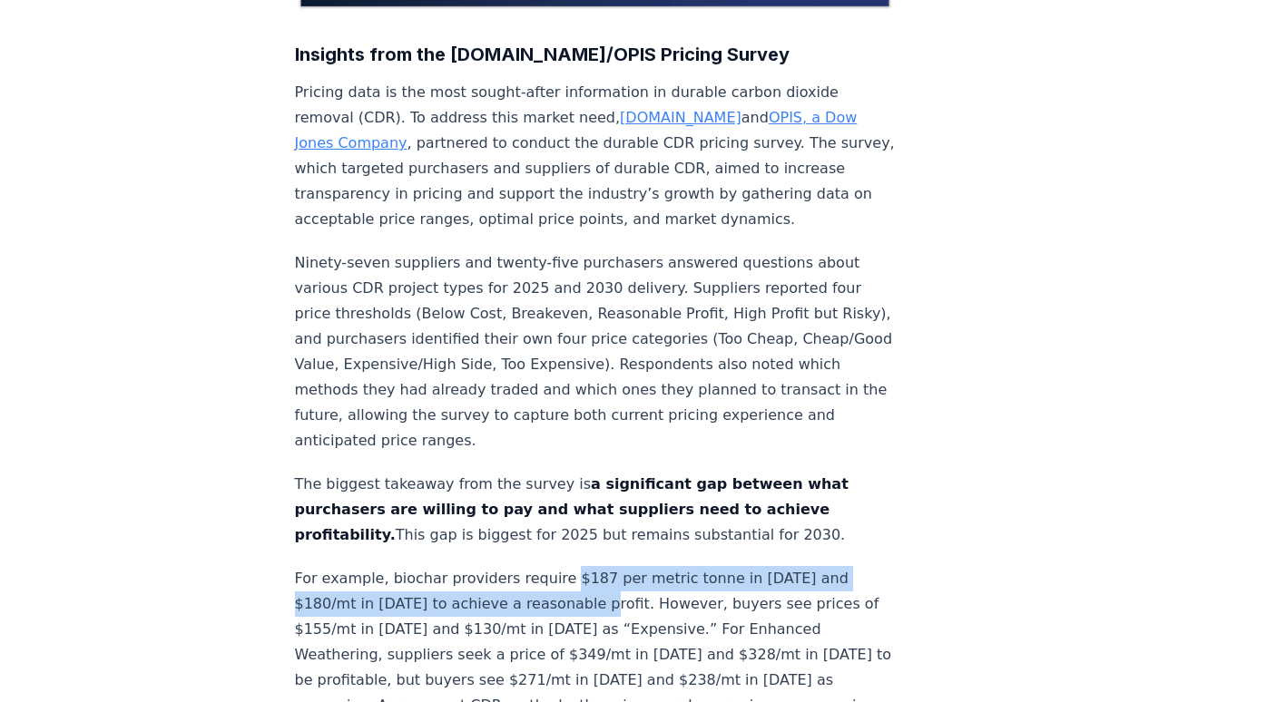
drag, startPoint x: 555, startPoint y: 517, endPoint x: 599, endPoint y: 547, distance: 53.6
click at [599, 566] on p "For example, biochar providers require $187 per metric tonne in 2025 and $180/m…" at bounding box center [595, 655] width 601 height 178
drag, startPoint x: 599, startPoint y: 547, endPoint x: 469, endPoint y: 555, distance: 130.0
click at [469, 566] on p "For example, biochar providers require $187 per metric tonne in 2025 and $180/m…" at bounding box center [595, 655] width 601 height 178
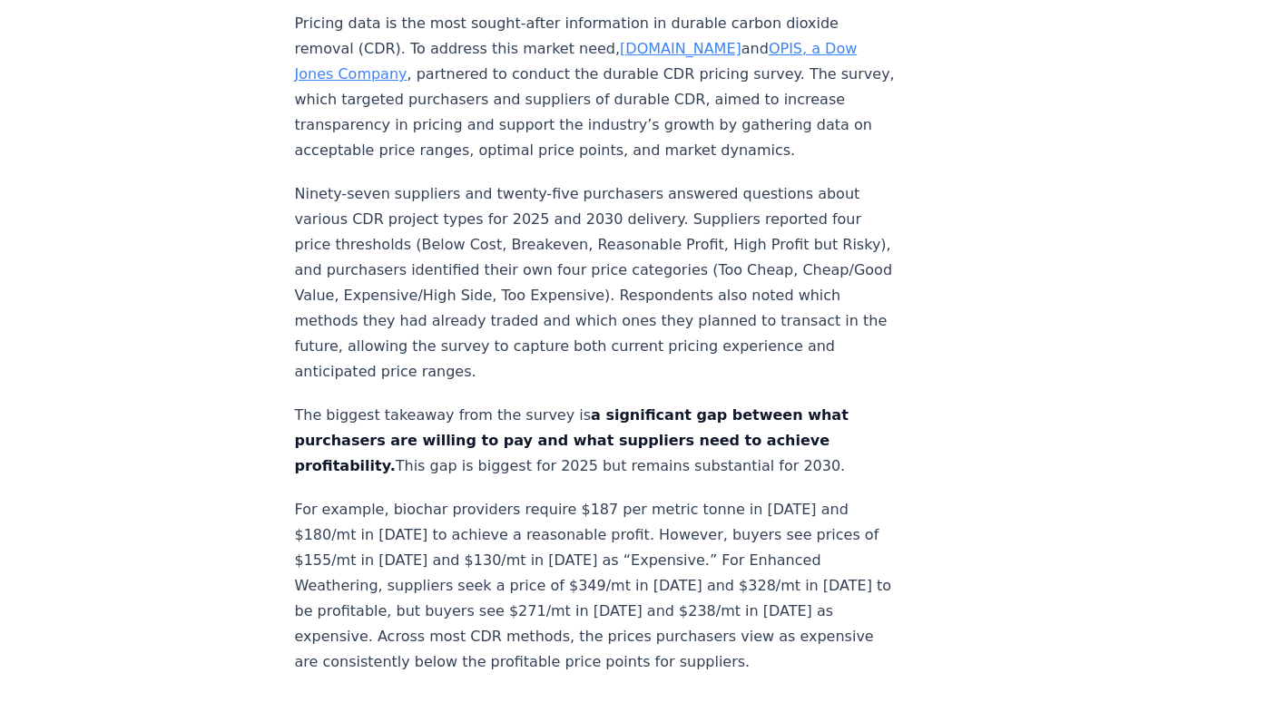
scroll to position [726, 0]
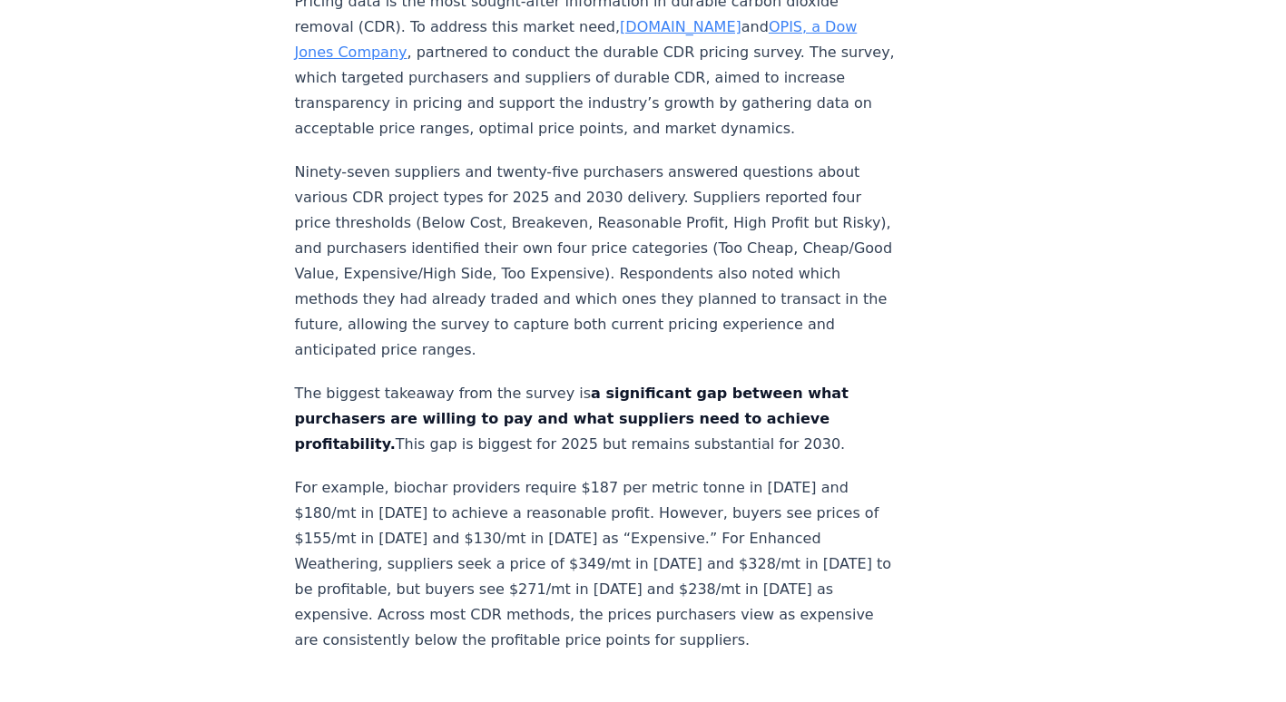
click at [473, 515] on p "For example, biochar providers require $187 per metric tonne in 2025 and $180/m…" at bounding box center [595, 565] width 601 height 178
click at [542, 512] on p "For example, biochar providers require $187 per metric tonne in 2025 and $180/m…" at bounding box center [595, 565] width 601 height 178
drag, startPoint x: 542, startPoint y: 512, endPoint x: 619, endPoint y: 506, distance: 77.3
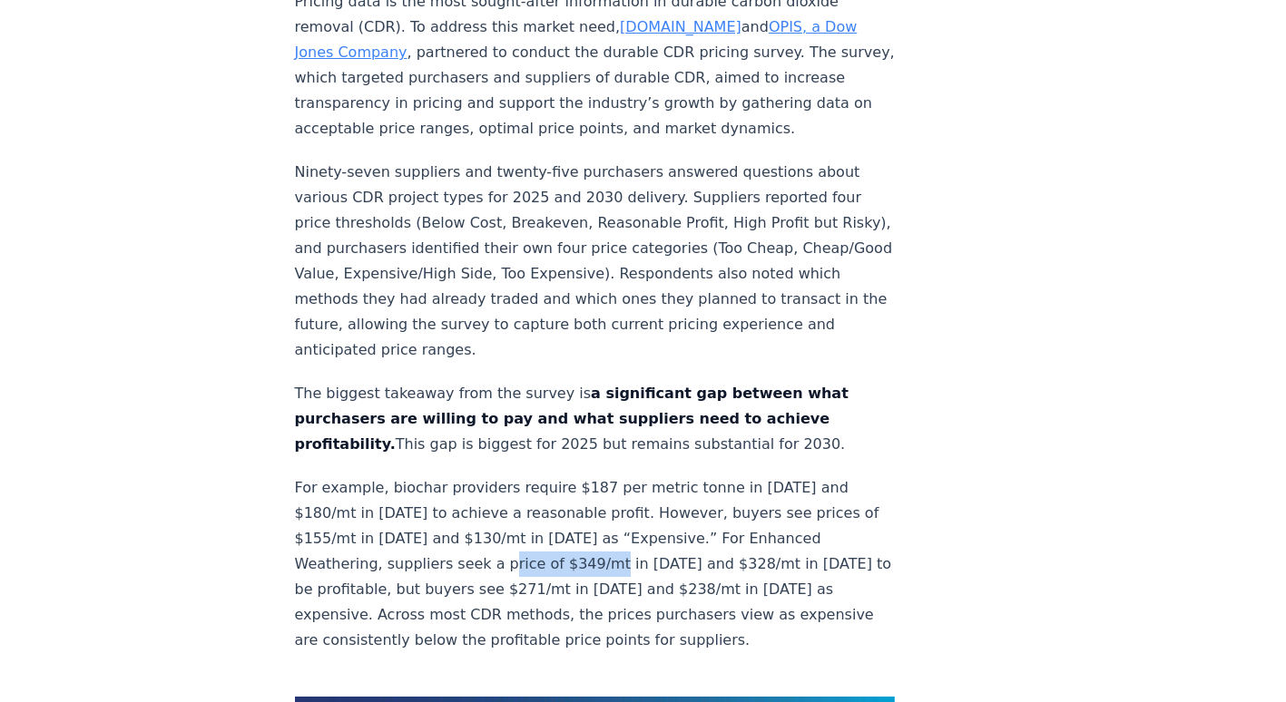
click at [619, 506] on p "For example, biochar providers require $187 per metric tonne in 2025 and $180/m…" at bounding box center [595, 565] width 601 height 178
drag, startPoint x: 619, startPoint y: 506, endPoint x: 300, endPoint y: 514, distance: 319.6
click at [327, 507] on p "For example, biochar providers require $187 per metric tonne in 2025 and $180/m…" at bounding box center [595, 565] width 601 height 178
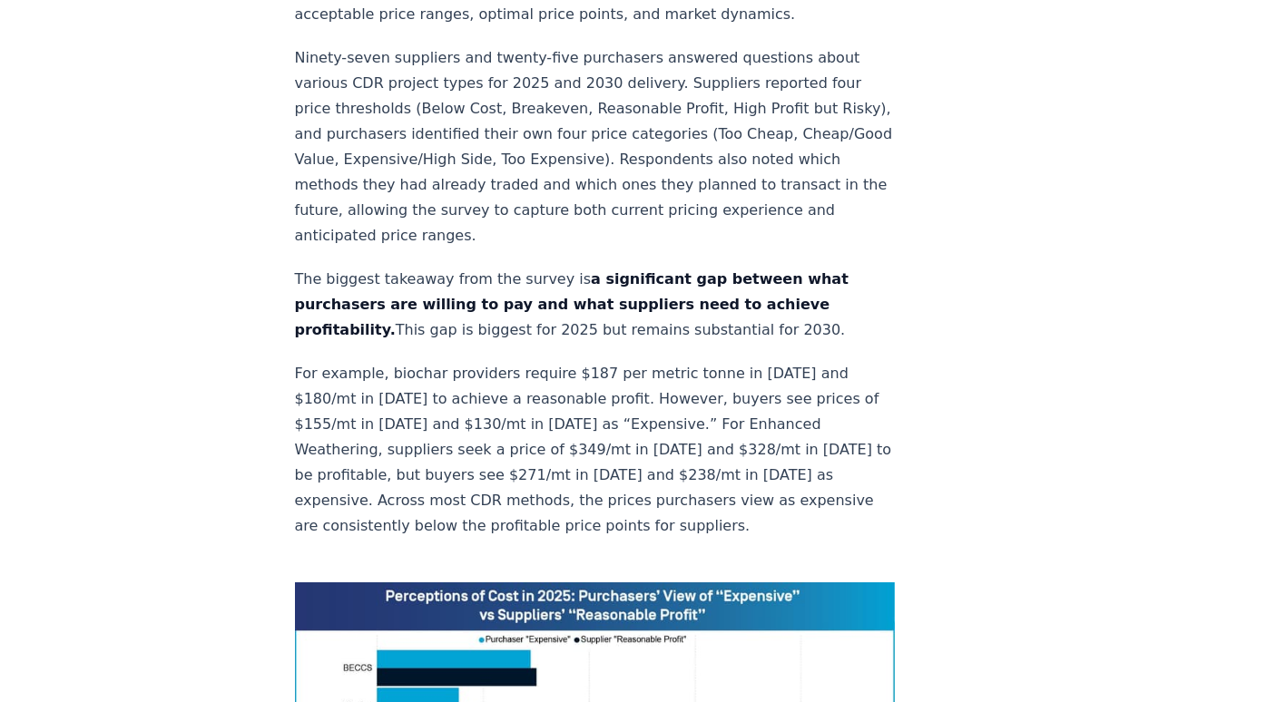
scroll to position [908, 0]
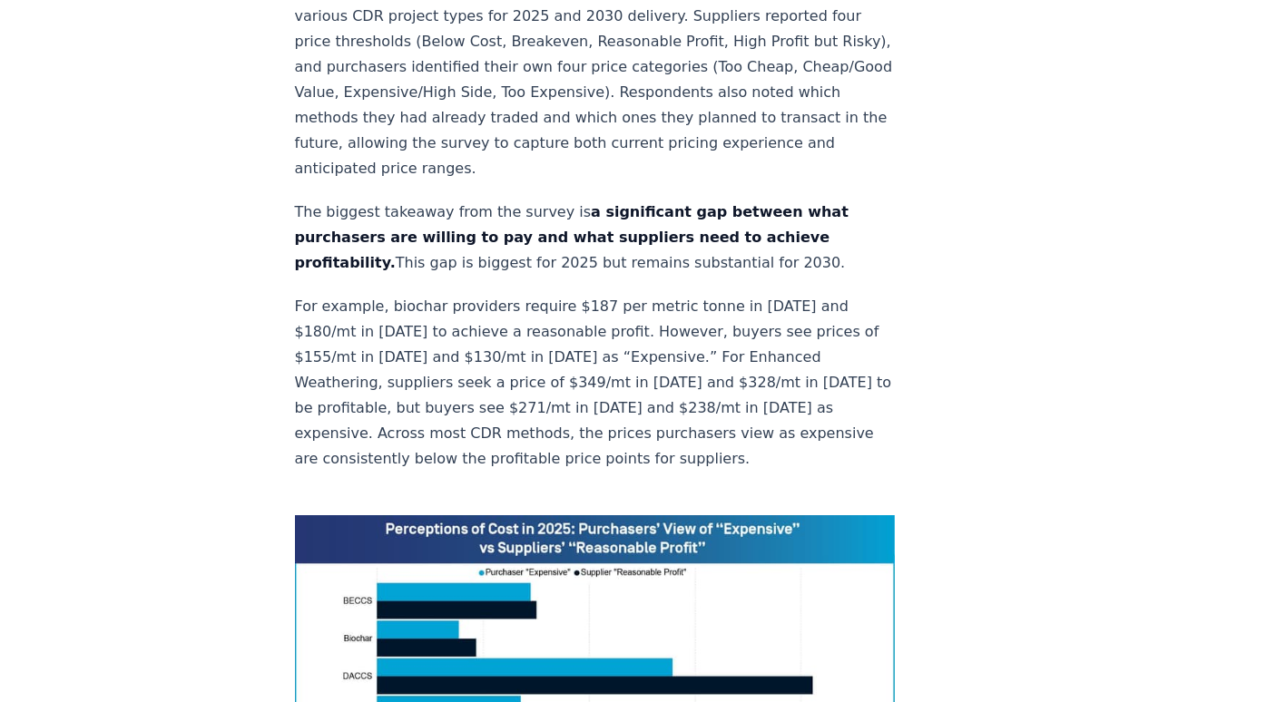
click at [422, 305] on p "For example, biochar providers require $187 per metric tonne in 2025 and $180/m…" at bounding box center [595, 383] width 601 height 178
drag, startPoint x: 422, startPoint y: 305, endPoint x: 284, endPoint y: 311, distance: 138.1
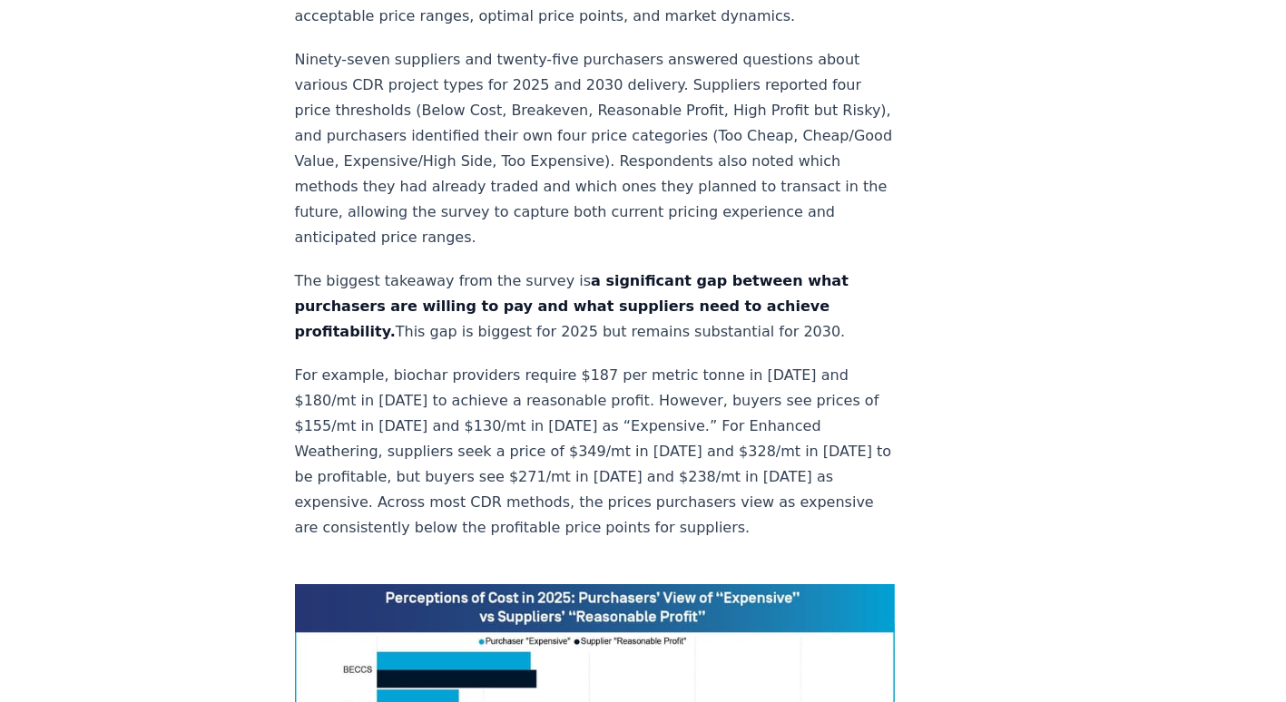
scroll to position [817, 0]
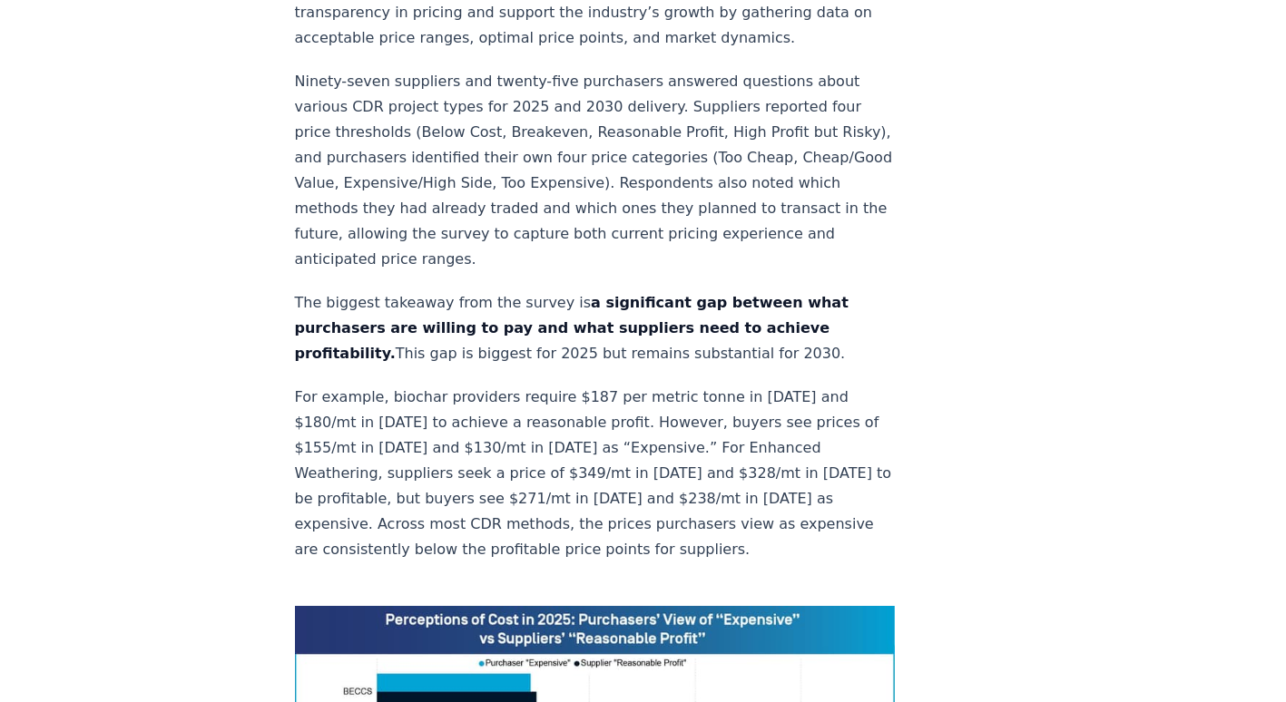
click at [295, 385] on p "For example, biochar providers require $187 per metric tonne in 2025 and $180/m…" at bounding box center [595, 474] width 601 height 178
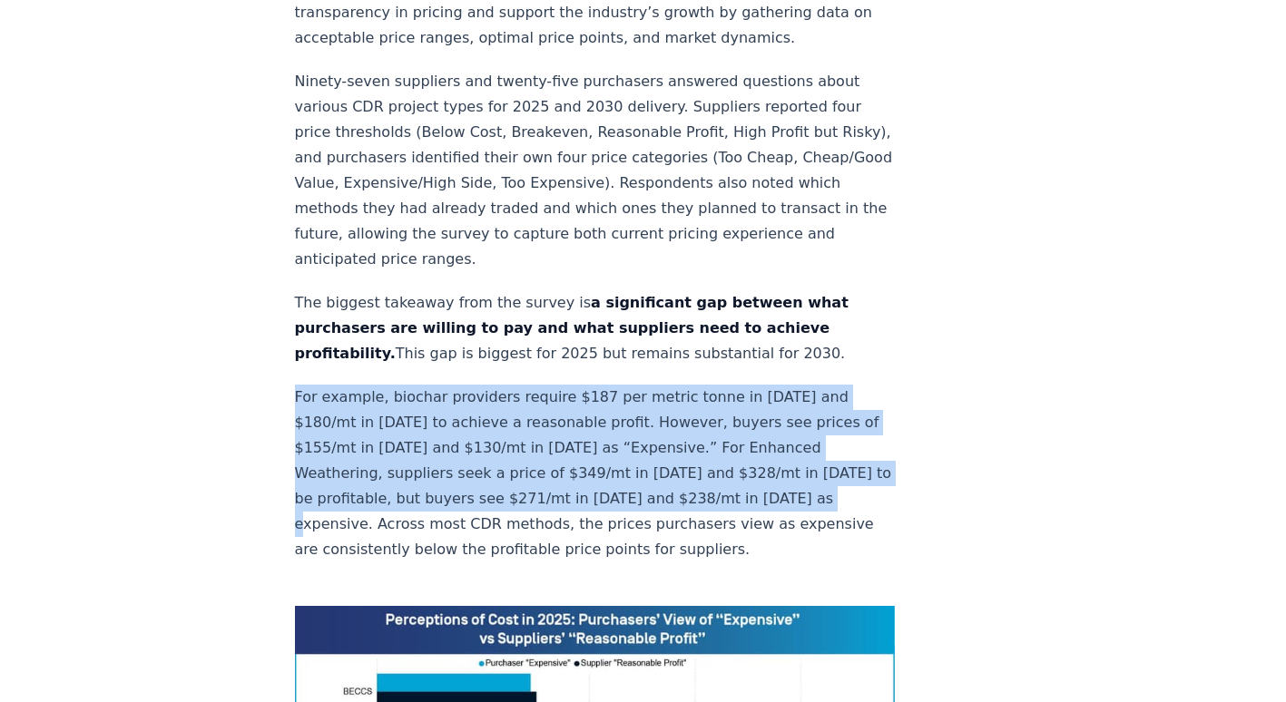
drag, startPoint x: 295, startPoint y: 338, endPoint x: 365, endPoint y: 468, distance: 148.2
click at [365, 468] on p "For example, biochar providers require $187 per metric tonne in 2025 and $180/m…" at bounding box center [595, 474] width 601 height 178
drag, startPoint x: 365, startPoint y: 468, endPoint x: 209, endPoint y: 485, distance: 157.0
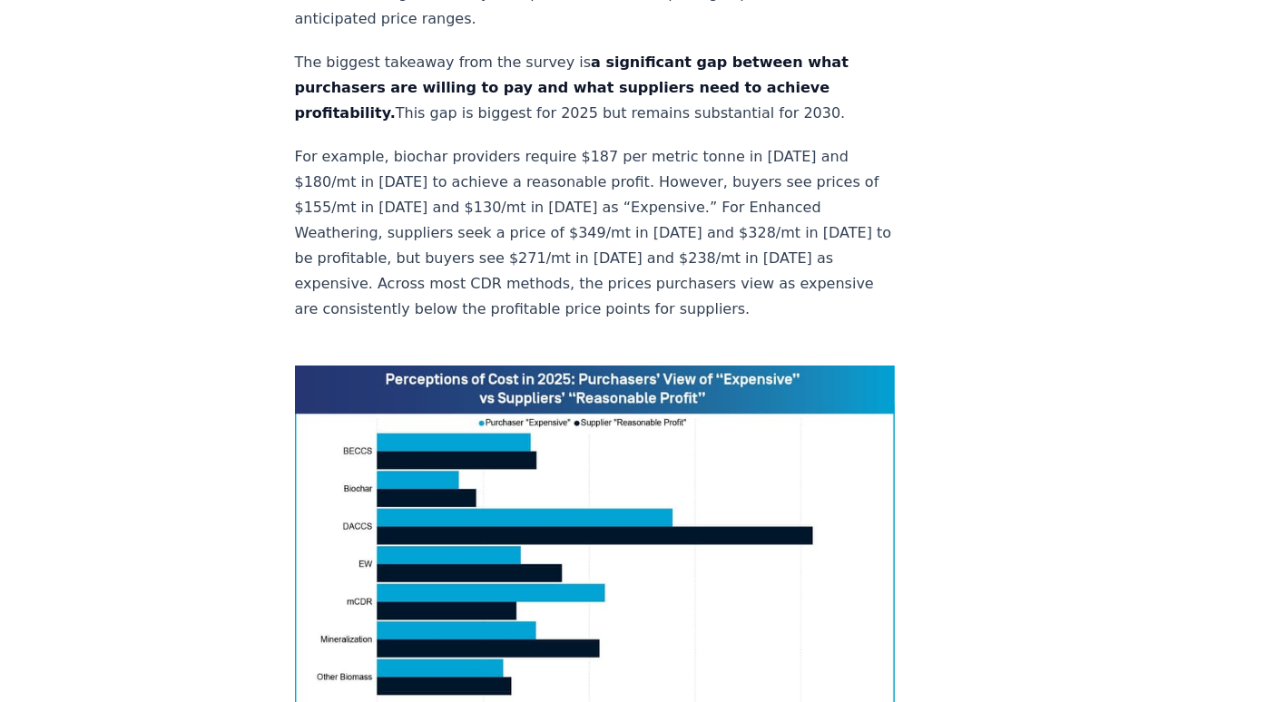
scroll to position [1089, 0]
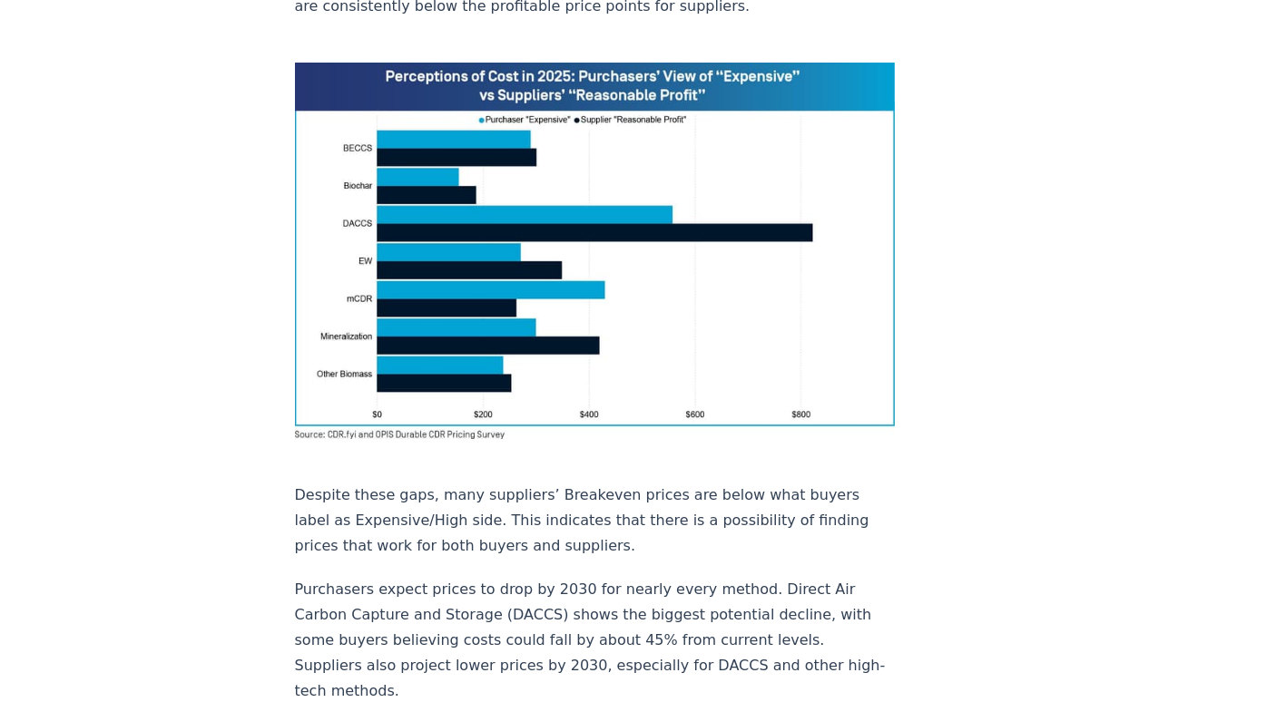
scroll to position [1361, 0]
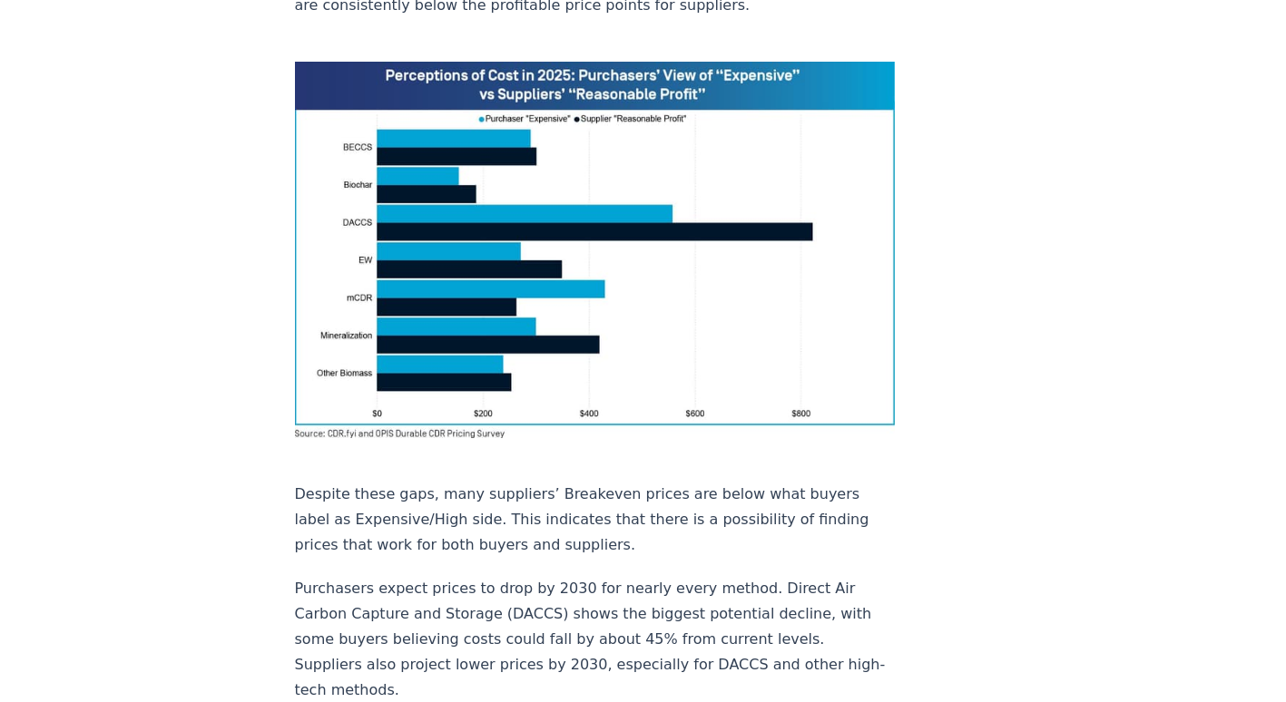
click at [508, 482] on p "Despite these gaps, many suppliers’ Breakeven prices are below what buyers labe…" at bounding box center [595, 520] width 601 height 76
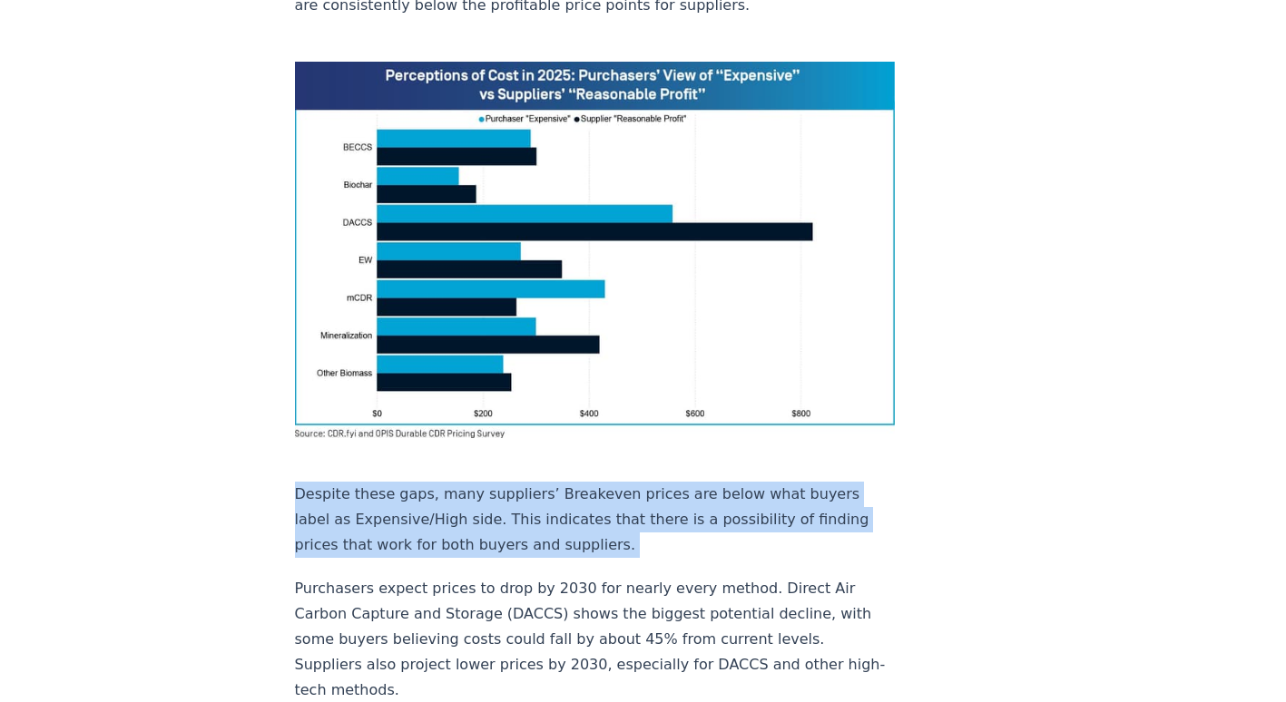
click at [508, 482] on p "Despite these gaps, many suppliers’ Breakeven prices are below what buyers labe…" at bounding box center [595, 520] width 601 height 76
drag, startPoint x: 508, startPoint y: 422, endPoint x: 248, endPoint y: 437, distance: 260.9
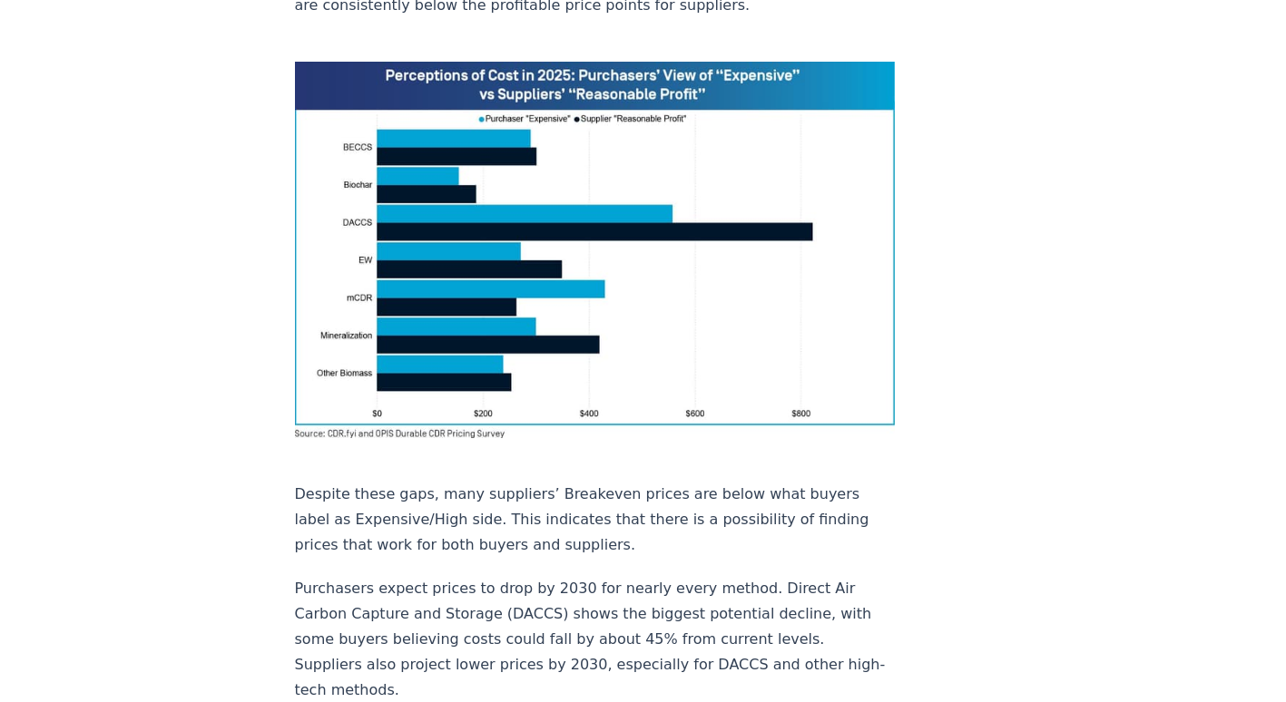
click at [368, 576] on p "Purchasers expect prices to drop by 2030 for nearly every method. Direct Air Ca…" at bounding box center [595, 639] width 601 height 127
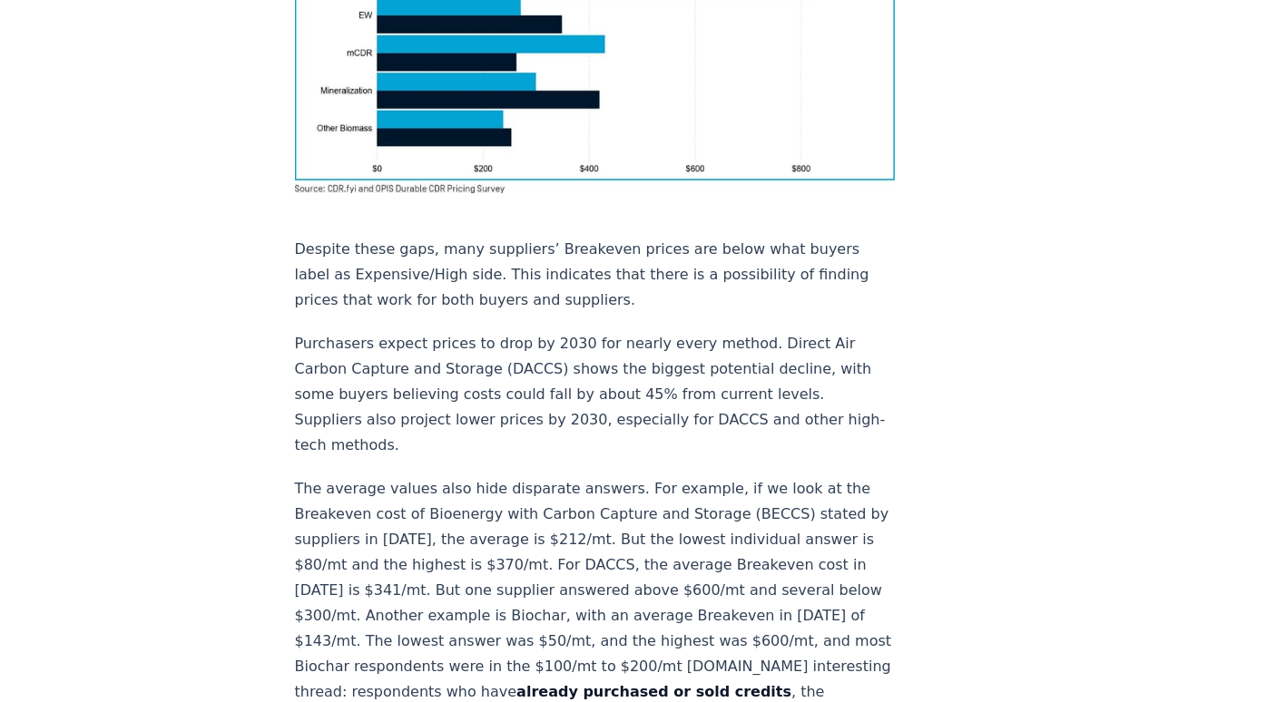
scroll to position [1634, 0]
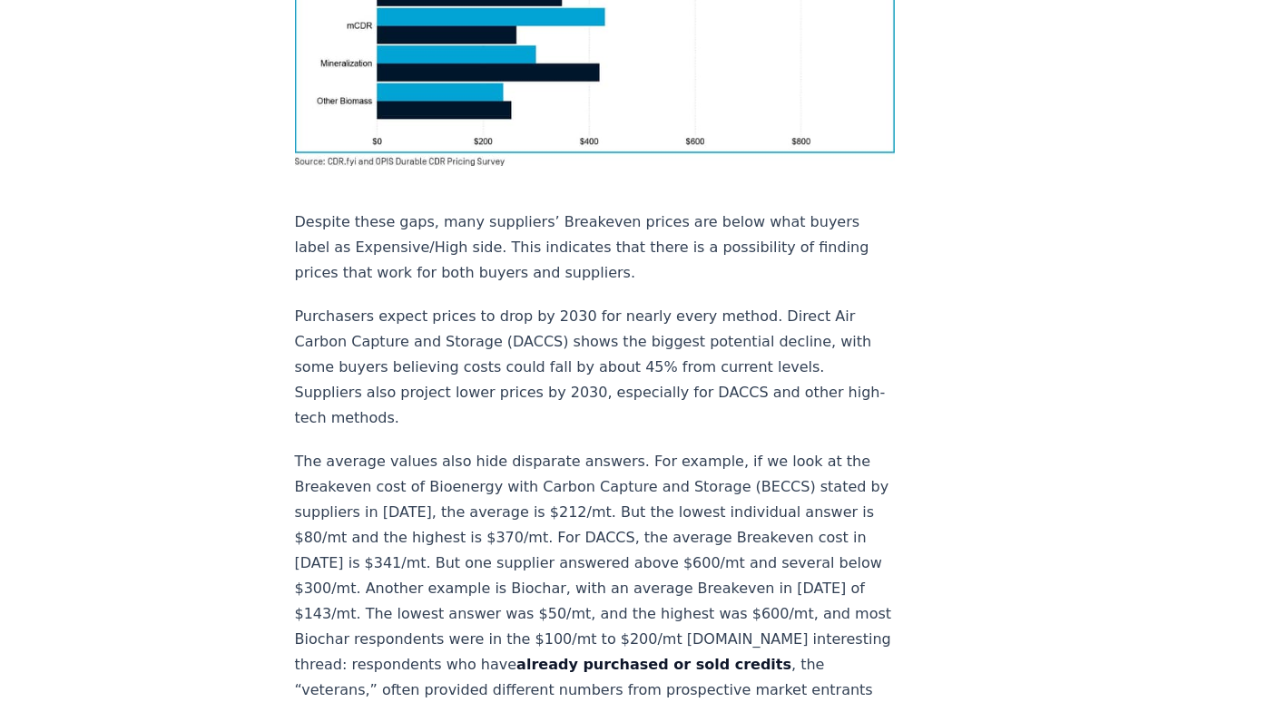
click at [353, 449] on p "The average values also hide disparate answers. For example, if we look at the …" at bounding box center [595, 652] width 601 height 407
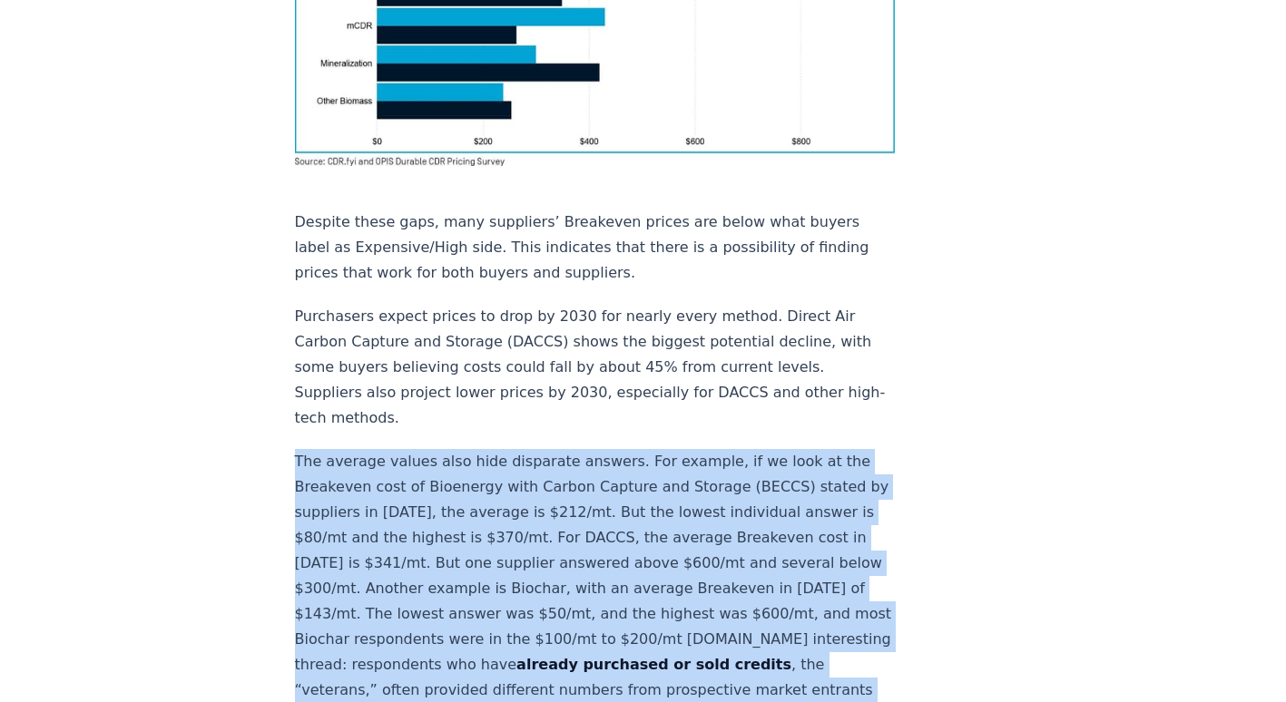
click at [353, 449] on p "The average values also hide disparate answers. For example, if we look at the …" at bounding box center [595, 652] width 601 height 407
drag, startPoint x: 353, startPoint y: 399, endPoint x: 365, endPoint y: 424, distance: 27.2
click at [365, 449] on p "The average values also hide disparate answers. For example, if we look at the …" at bounding box center [595, 652] width 601 height 407
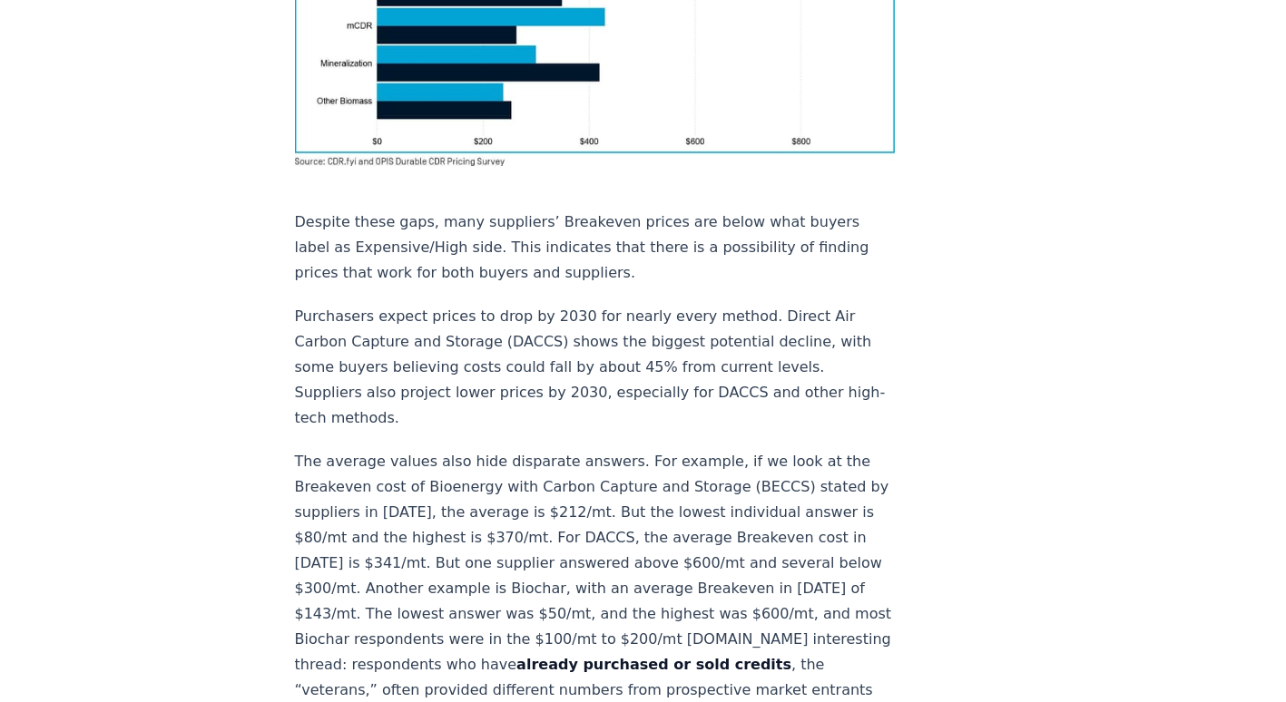
click at [296, 456] on p "The average values also hide disparate answers. For example, if we look at the …" at bounding box center [595, 652] width 601 height 407
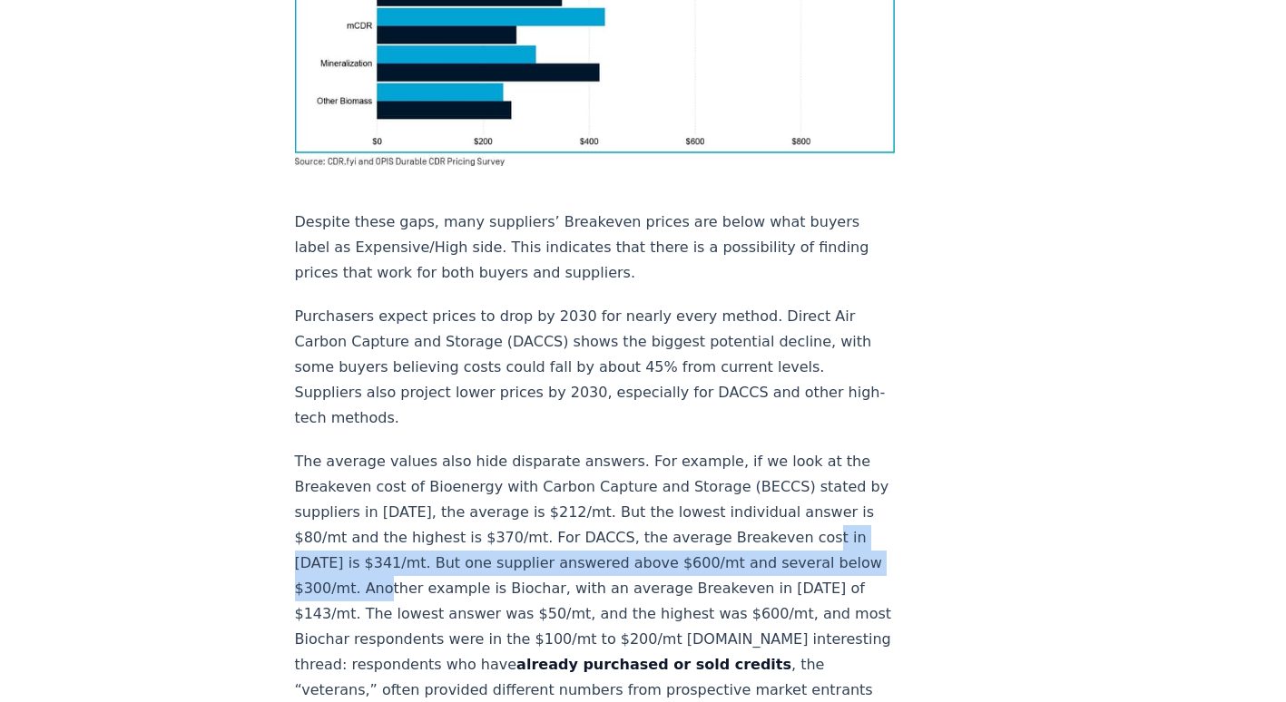
drag, startPoint x: 296, startPoint y: 456, endPoint x: 410, endPoint y: 480, distance: 117.0
click at [410, 480] on p "The average values also hide disparate answers. For example, if we look at the …" at bounding box center [595, 652] width 601 height 407
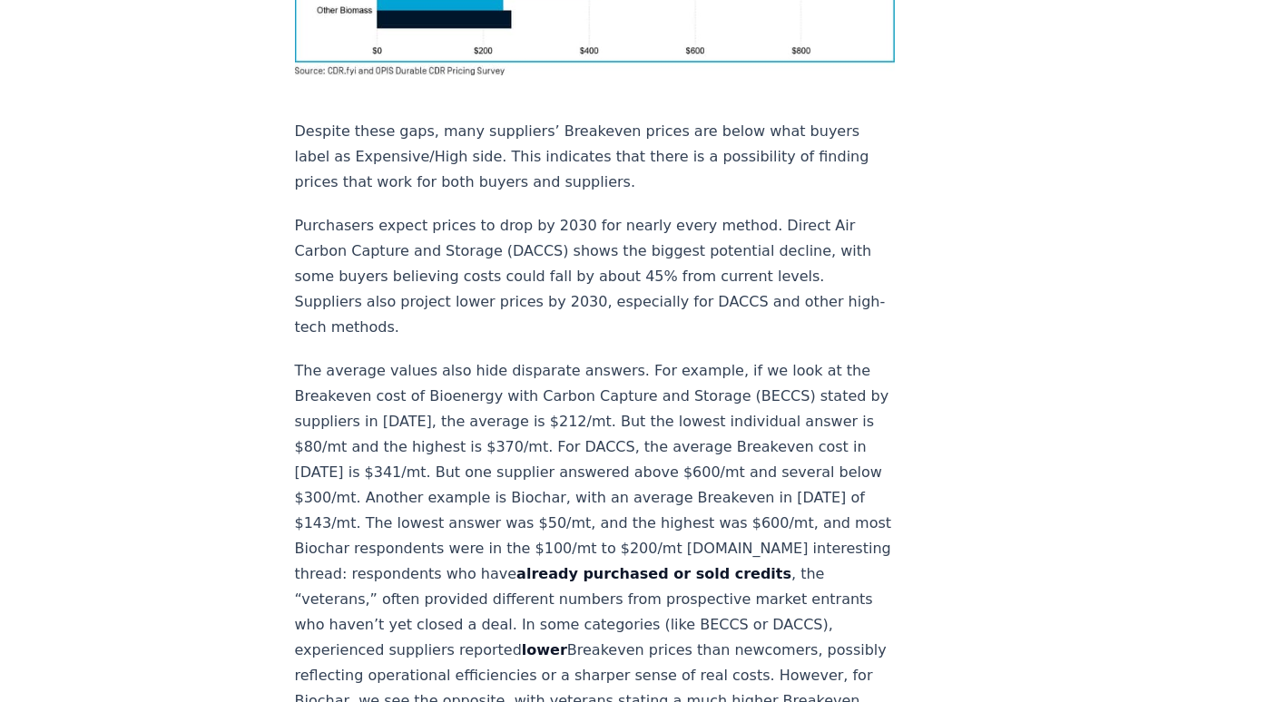
click at [410, 480] on p "The average values also hide disparate answers. For example, if we look at the …" at bounding box center [595, 562] width 601 height 407
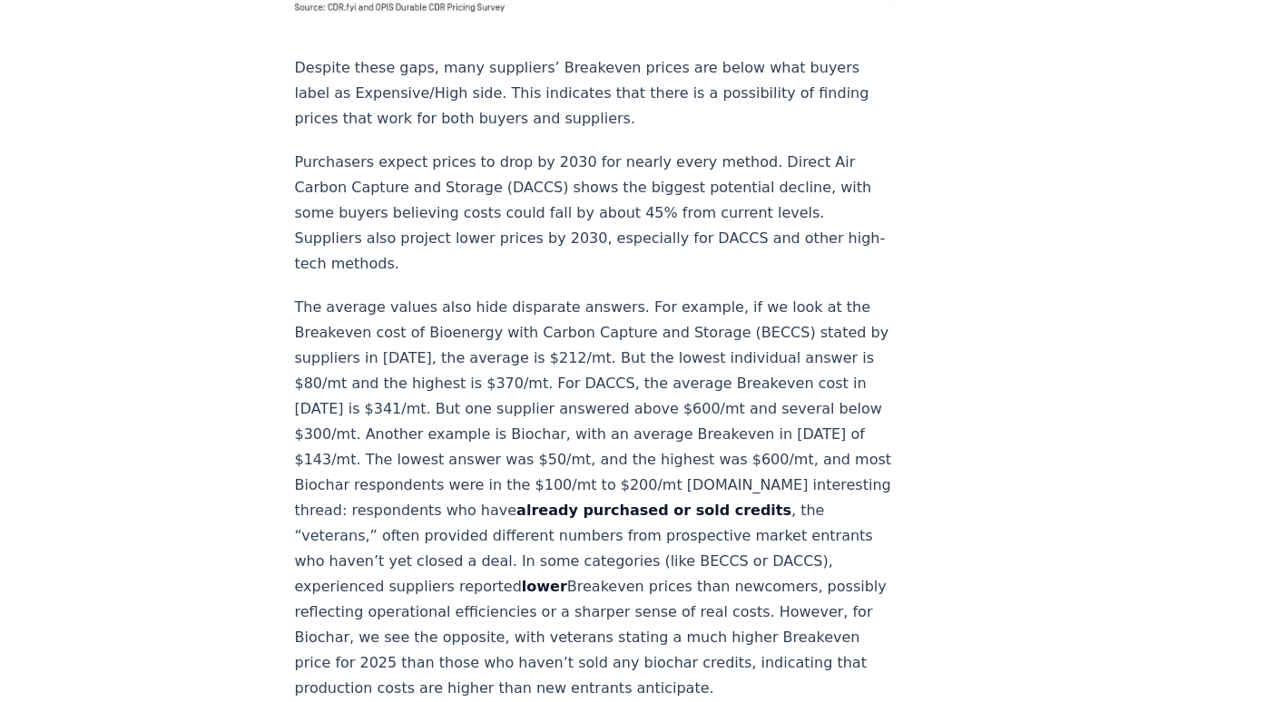
scroll to position [1815, 0]
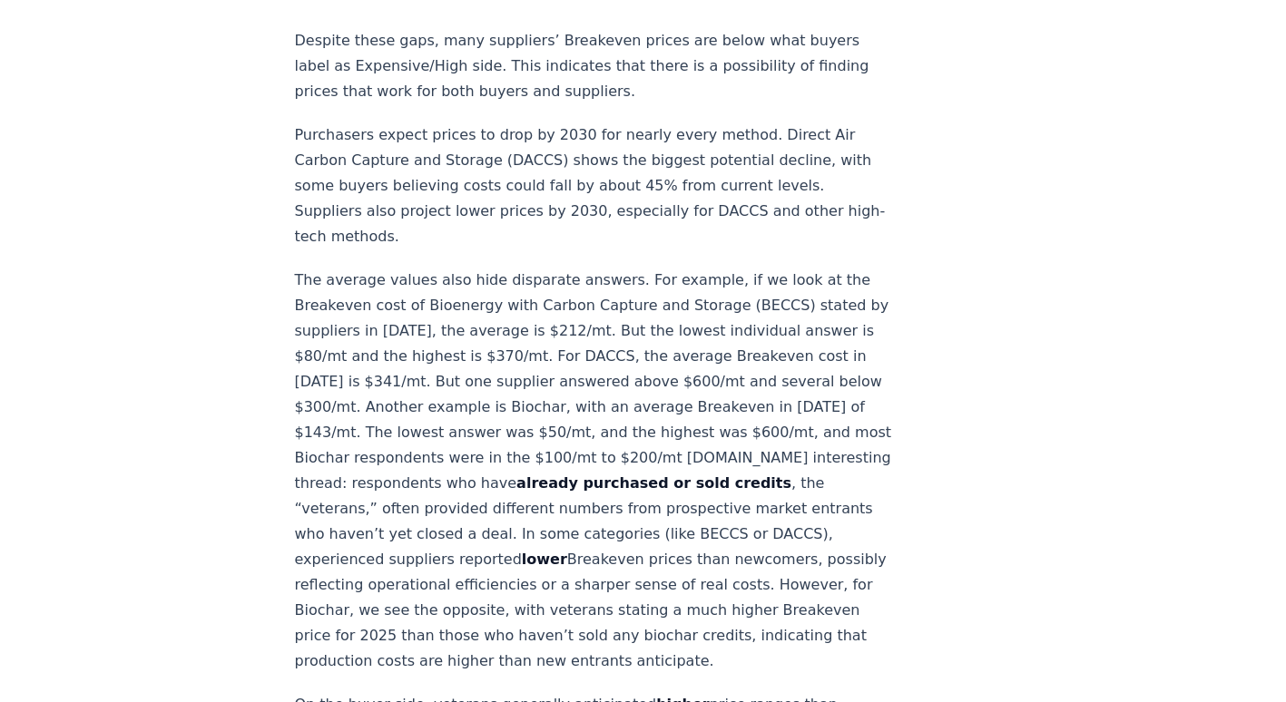
click at [371, 428] on p "The average values also hide disparate answers. For example, if we look at the …" at bounding box center [595, 471] width 601 height 407
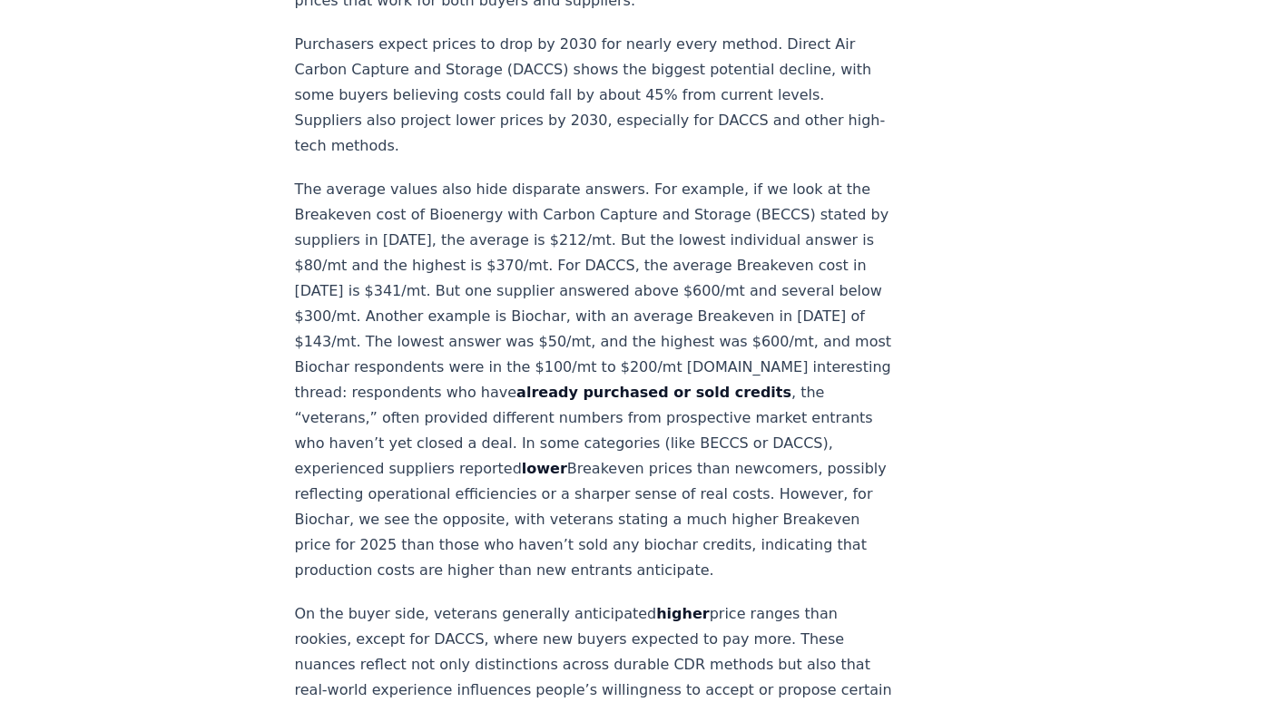
click at [371, 428] on p "The average values also hide disparate answers. For example, if we look at the …" at bounding box center [595, 380] width 601 height 407
drag, startPoint x: 371, startPoint y: 428, endPoint x: 209, endPoint y: 511, distance: 182.2
click at [209, 511] on div "January 21, 2025 New Survey Shows Pricing Gap in Durable CDR Insights from the …" at bounding box center [643, 357] width 1271 height 4397
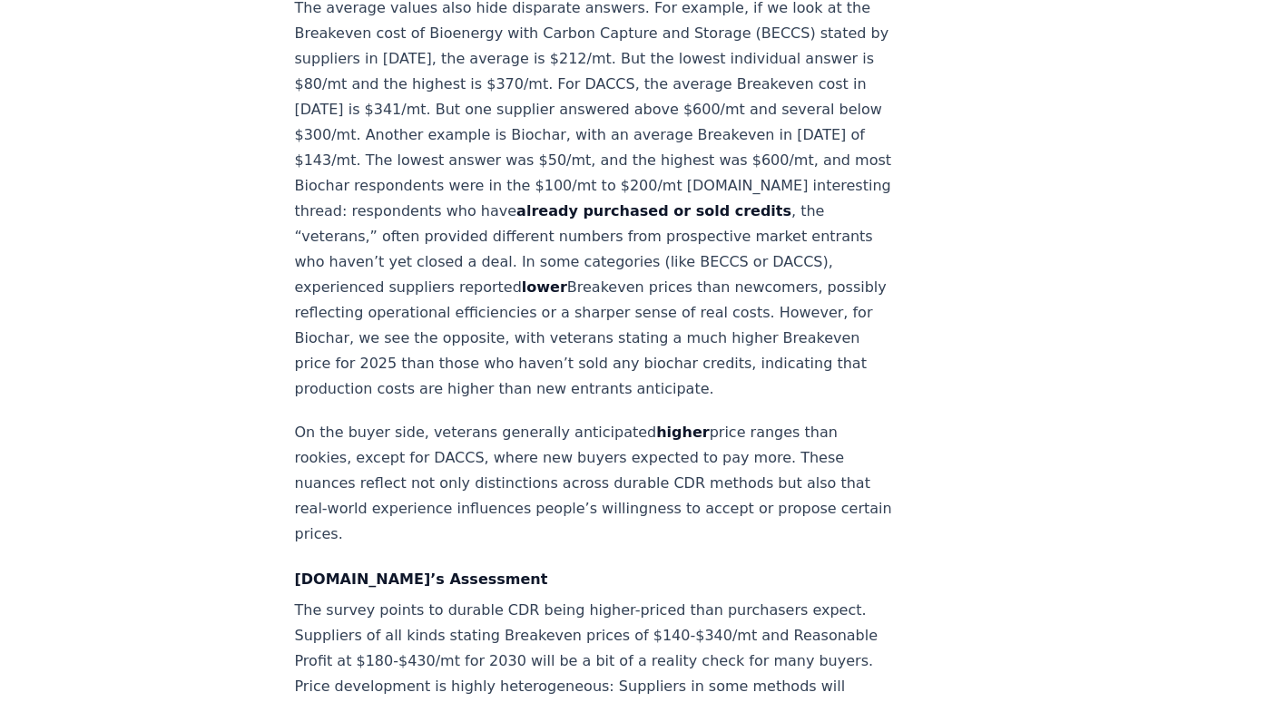
click at [344, 275] on p "The average values also hide disparate answers. For example, if we look at the …" at bounding box center [595, 198] width 601 height 407
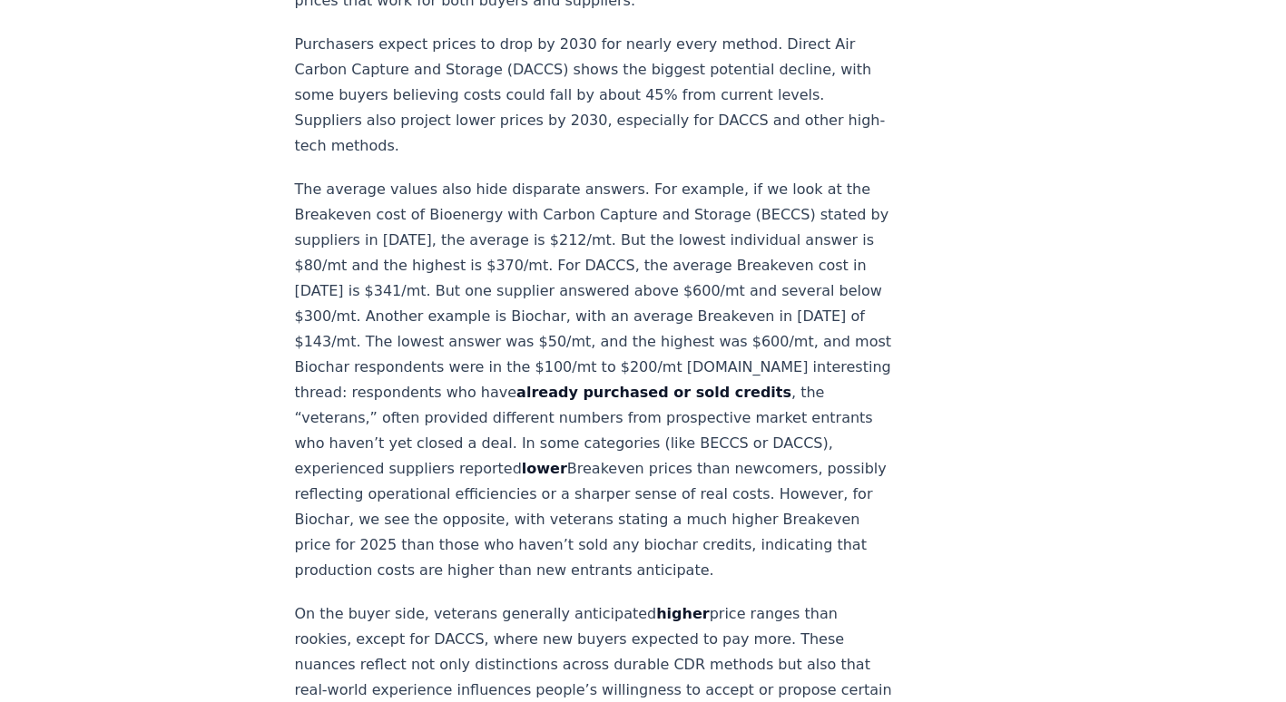
click at [253, 350] on div "January 21, 2025 New Survey Shows Pricing Gap in Durable CDR Insights from the …" at bounding box center [643, 357] width 1271 height 4397
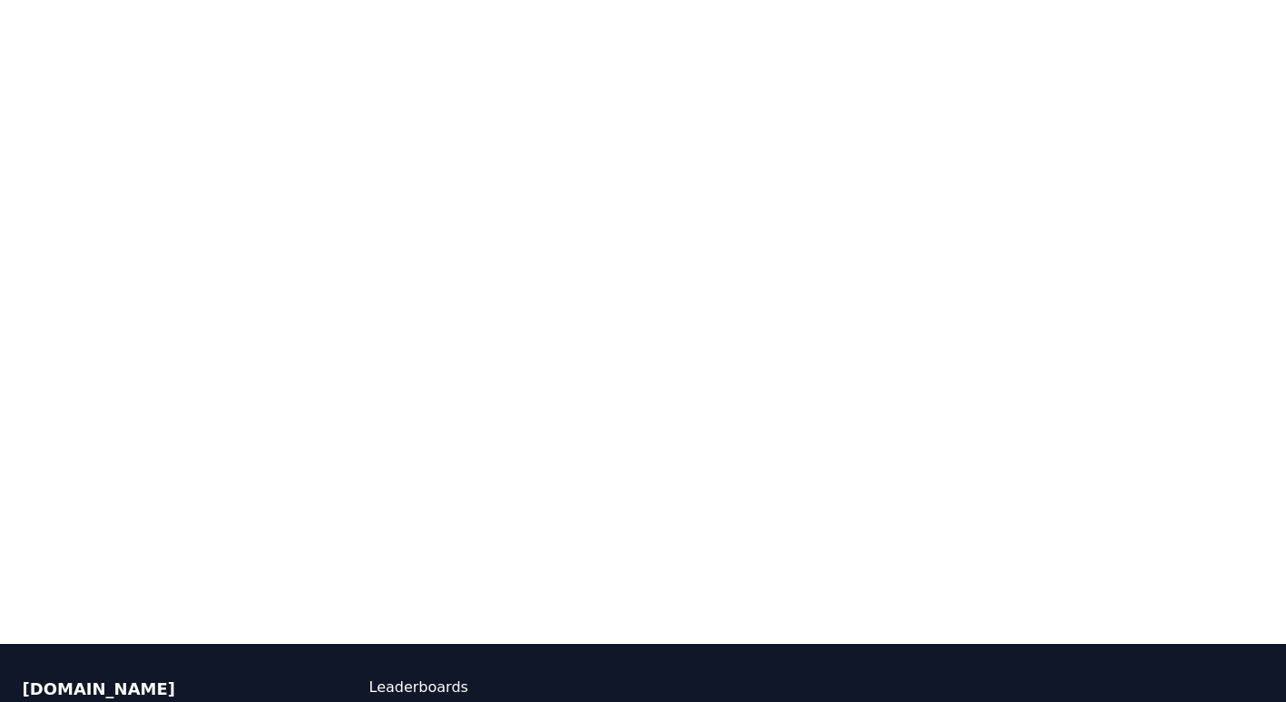
scroll to position [4199, 0]
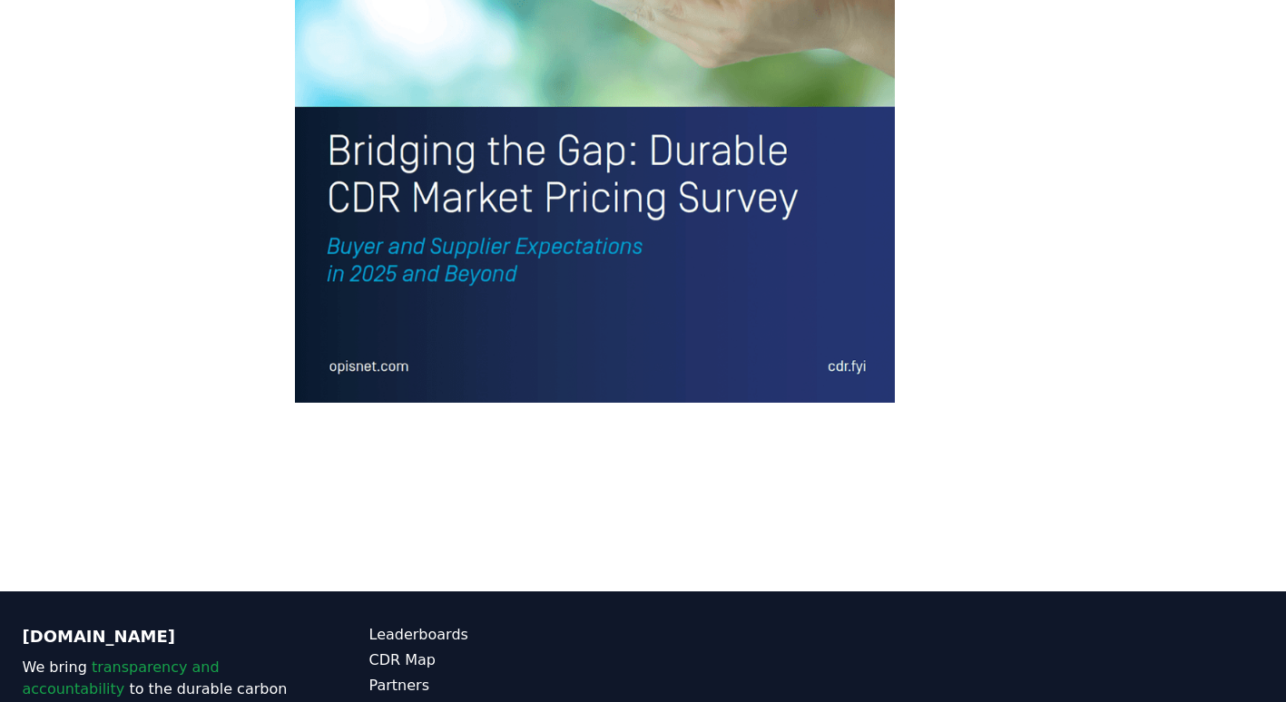
click at [385, 701] on link "About" at bounding box center [506, 712] width 274 height 22
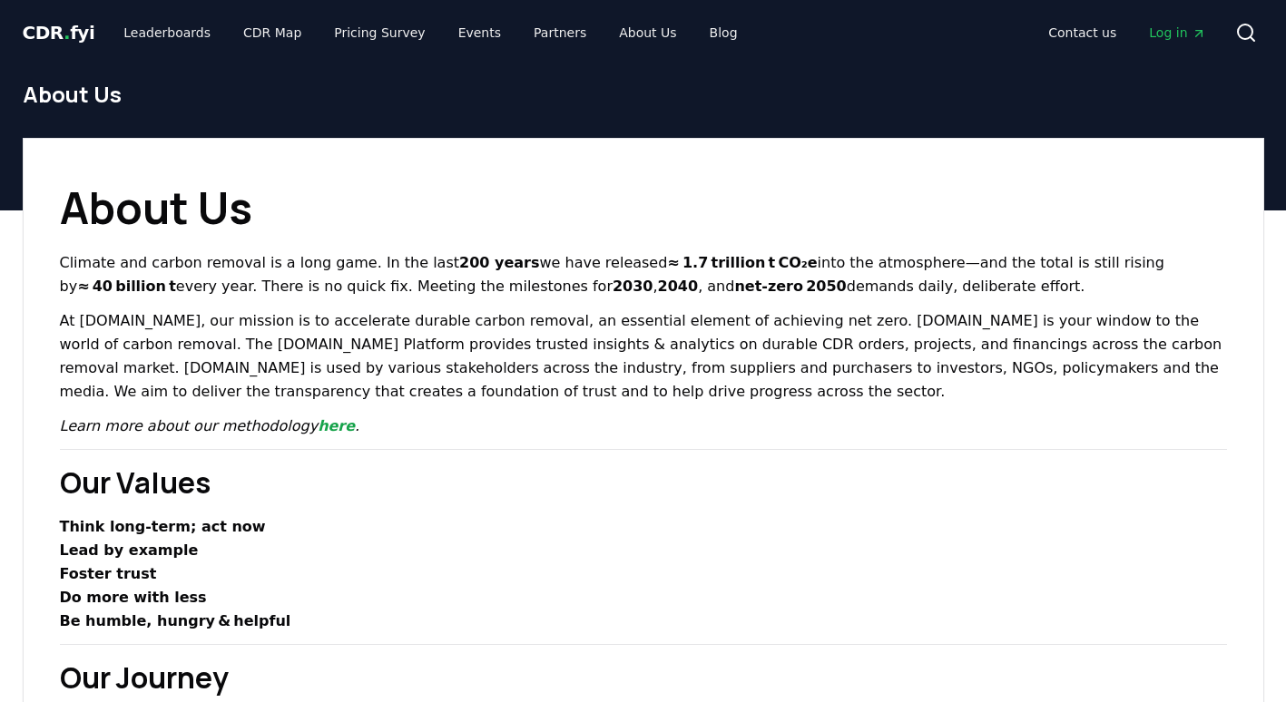
click at [472, 254] on strong "200 years" at bounding box center [499, 262] width 80 height 17
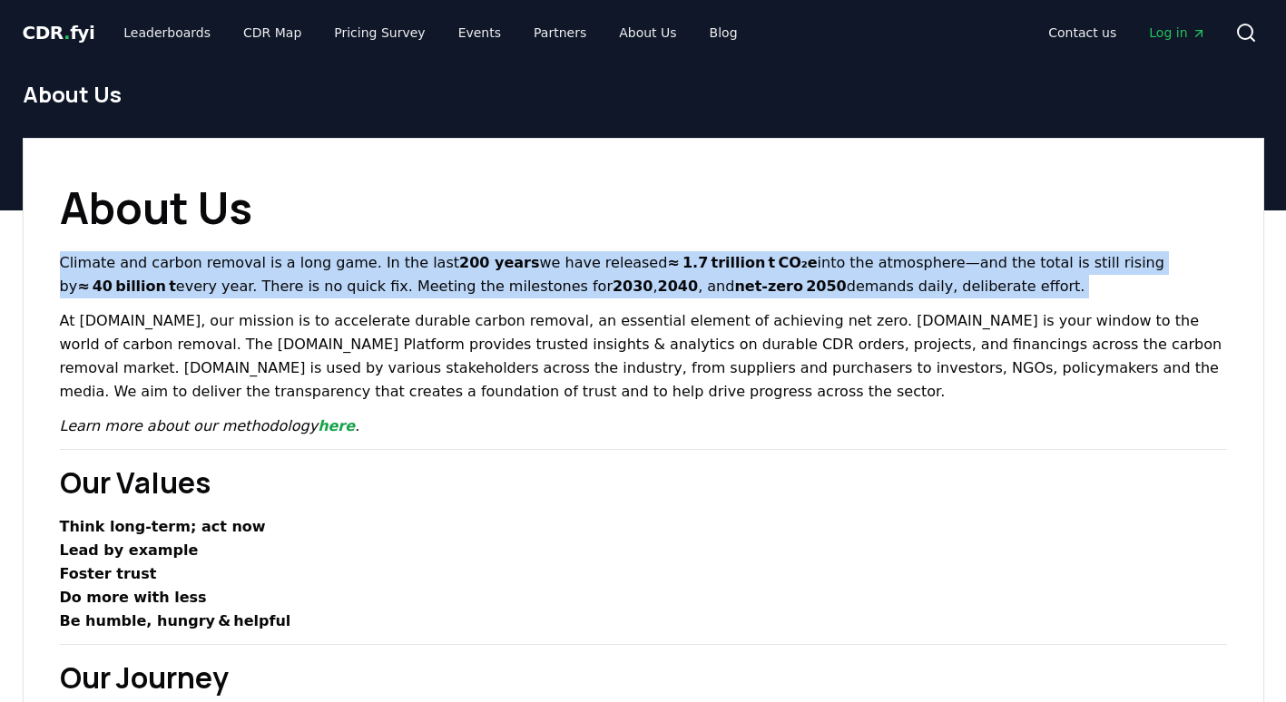
click at [472, 254] on strong "200 years" at bounding box center [499, 262] width 80 height 17
drag, startPoint x: 472, startPoint y: 252, endPoint x: 368, endPoint y: 271, distance: 105.2
click at [369, 271] on p "Climate and carbon removal is a long game. In the last 200 years we have releas…" at bounding box center [643, 274] width 1167 height 47
click at [356, 270] on p "Climate and carbon removal is a long game. In the last 200 years we have releas…" at bounding box center [643, 274] width 1167 height 47
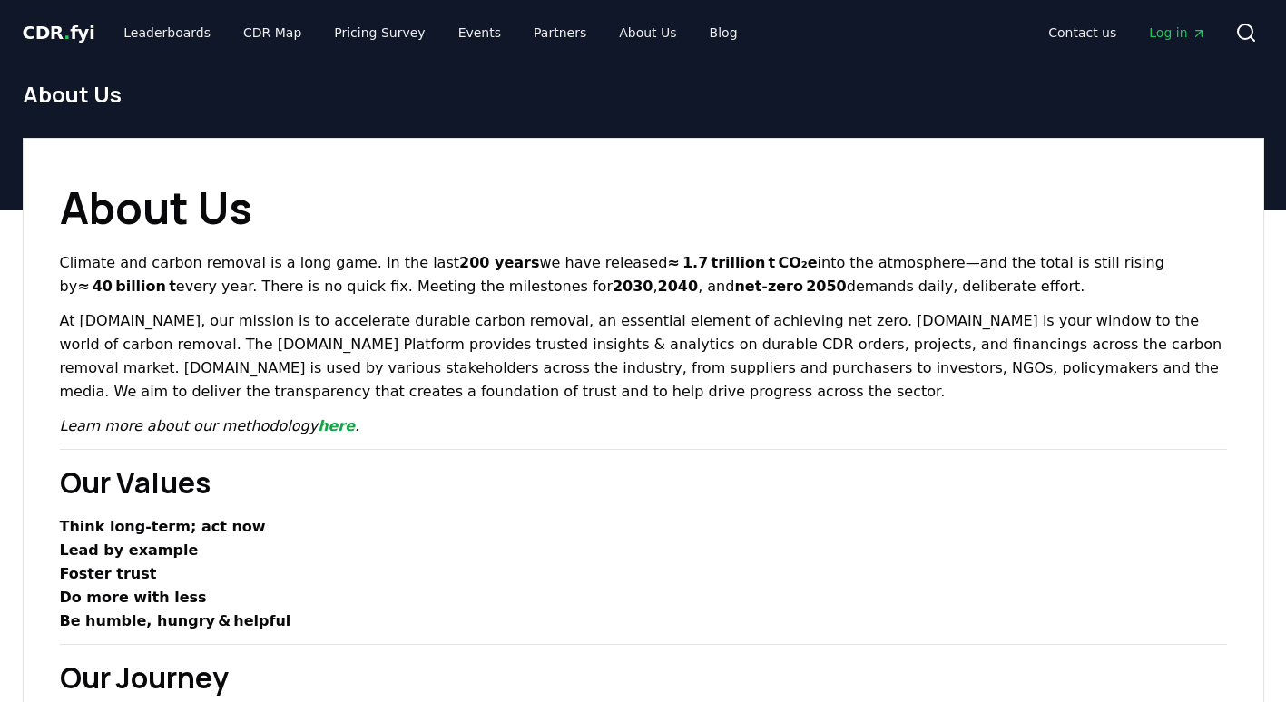
scroll to position [363, 0]
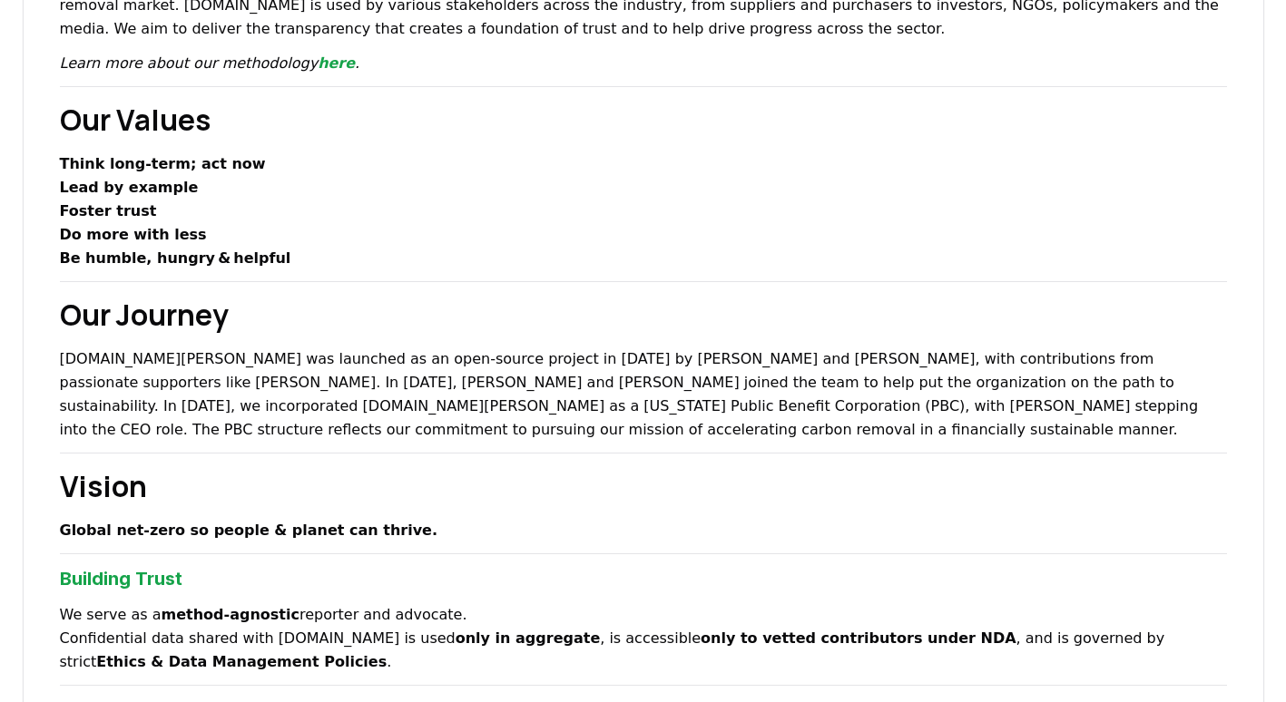
click at [59, 151] on div "About Us Climate and carbon removal is a long game. In the last 200 years we ha…" at bounding box center [644, 681] width 1242 height 1813
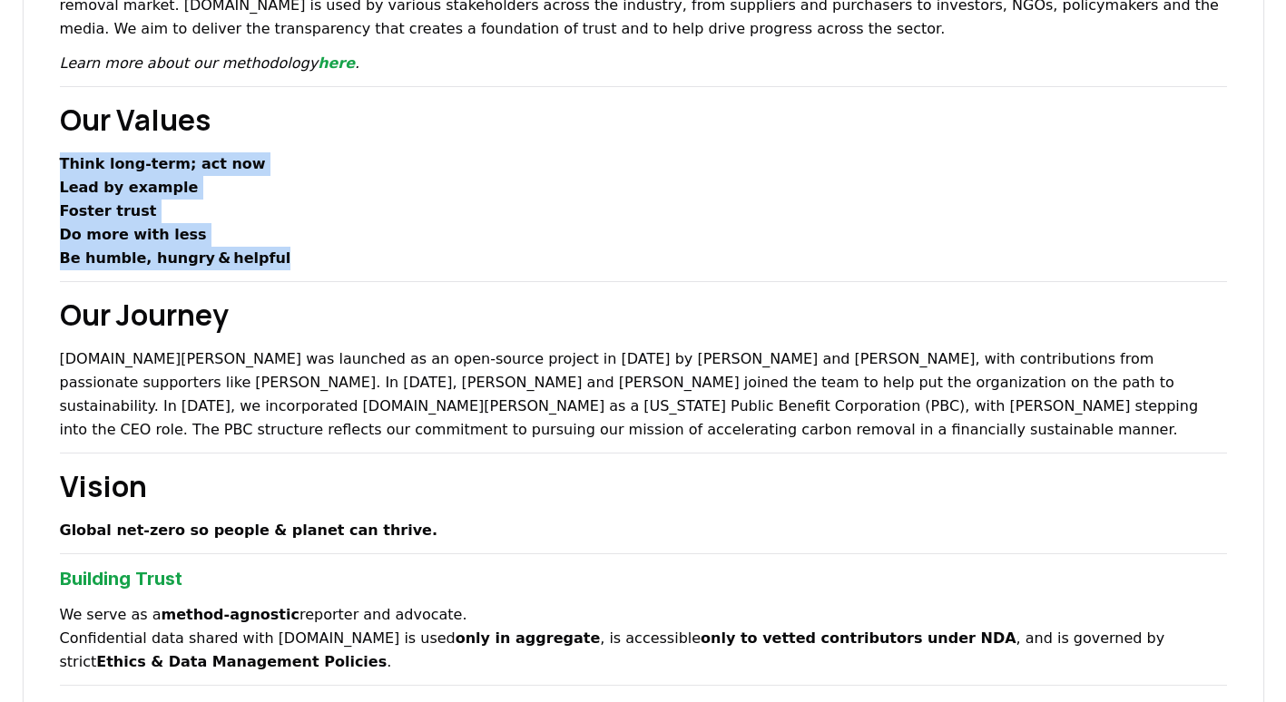
drag, startPoint x: 226, startPoint y: 257, endPoint x: 271, endPoint y: 260, distance: 45.5
click at [271, 260] on ul "Think long‑term; act now Lead by example Foster trust Do more with less Be humb…" at bounding box center [643, 211] width 1167 height 118
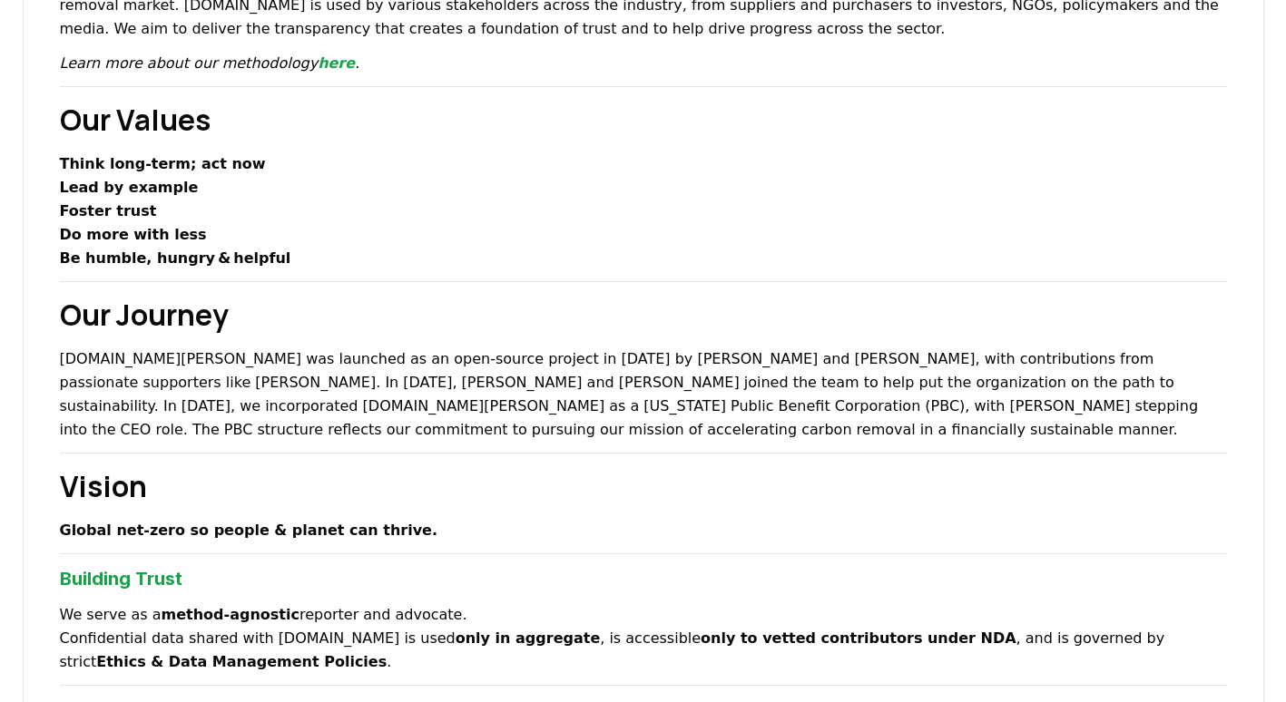
drag, startPoint x: 271, startPoint y: 260, endPoint x: 140, endPoint y: 318, distance: 143.9
click at [140, 318] on h2 "Our Journey" at bounding box center [643, 315] width 1167 height 44
click at [441, 417] on p "CDR.fyi was launched as an open-source project in 2022 by Robert Höglund and Ke…" at bounding box center [643, 395] width 1167 height 94
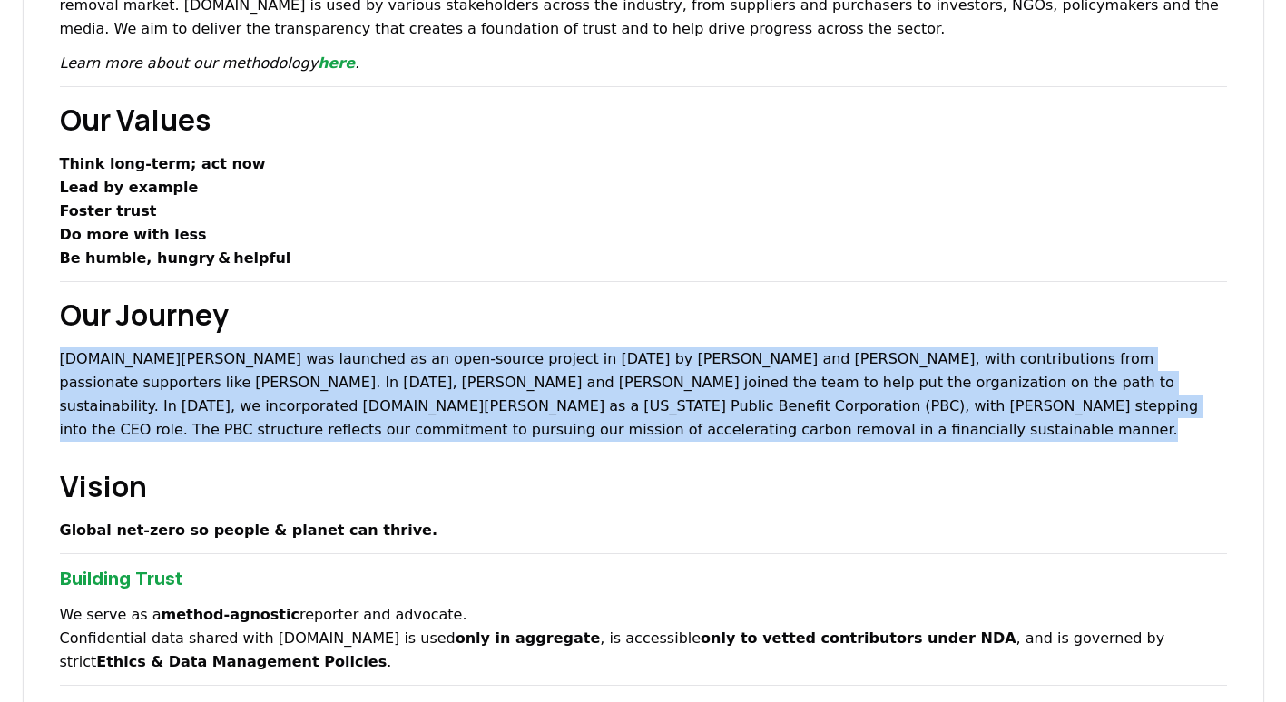
click at [441, 417] on p "CDR.fyi was launched as an open-source project in 2022 by Robert Höglund and Ke…" at bounding box center [643, 395] width 1167 height 94
drag, startPoint x: 441, startPoint y: 417, endPoint x: 210, endPoint y: 388, distance: 233.4
click at [210, 388] on p "CDR.fyi was launched as an open-source project in 2022 by Robert Höglund and Ke…" at bounding box center [643, 395] width 1167 height 94
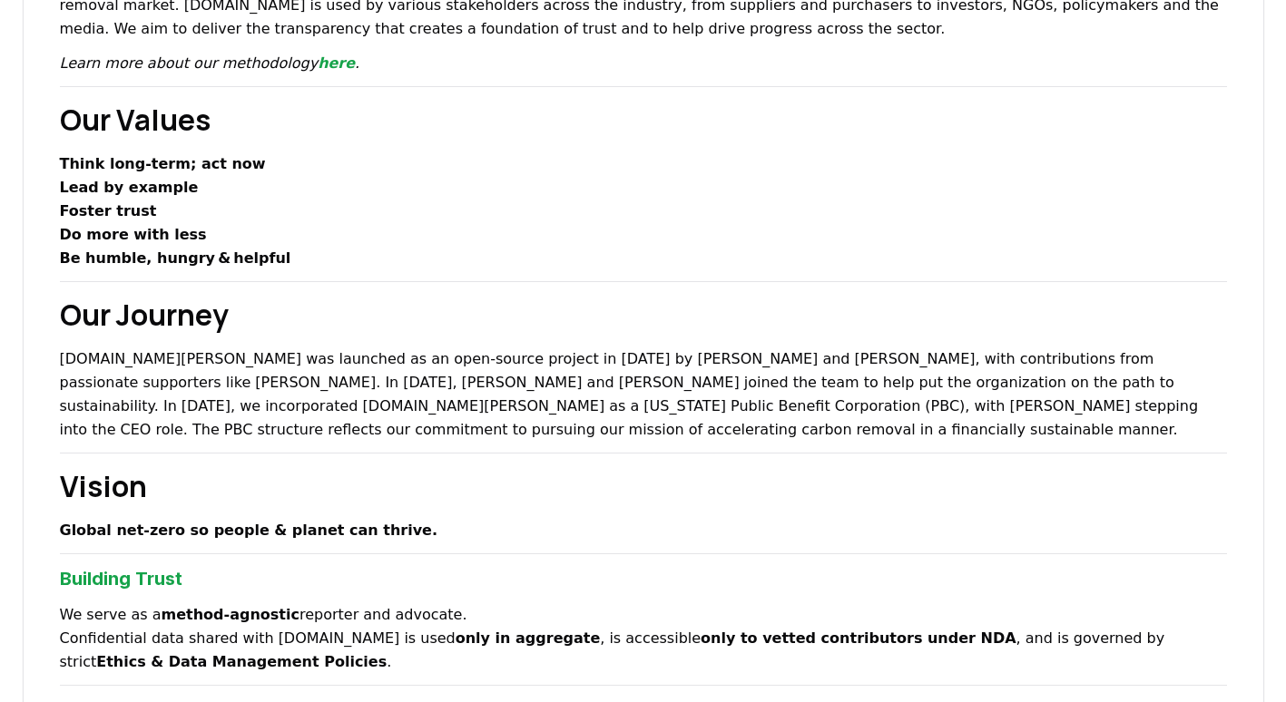
click at [75, 389] on p "CDR.fyi was launched as an open-source project in 2022 by Robert Höglund and Ke…" at bounding box center [643, 395] width 1167 height 94
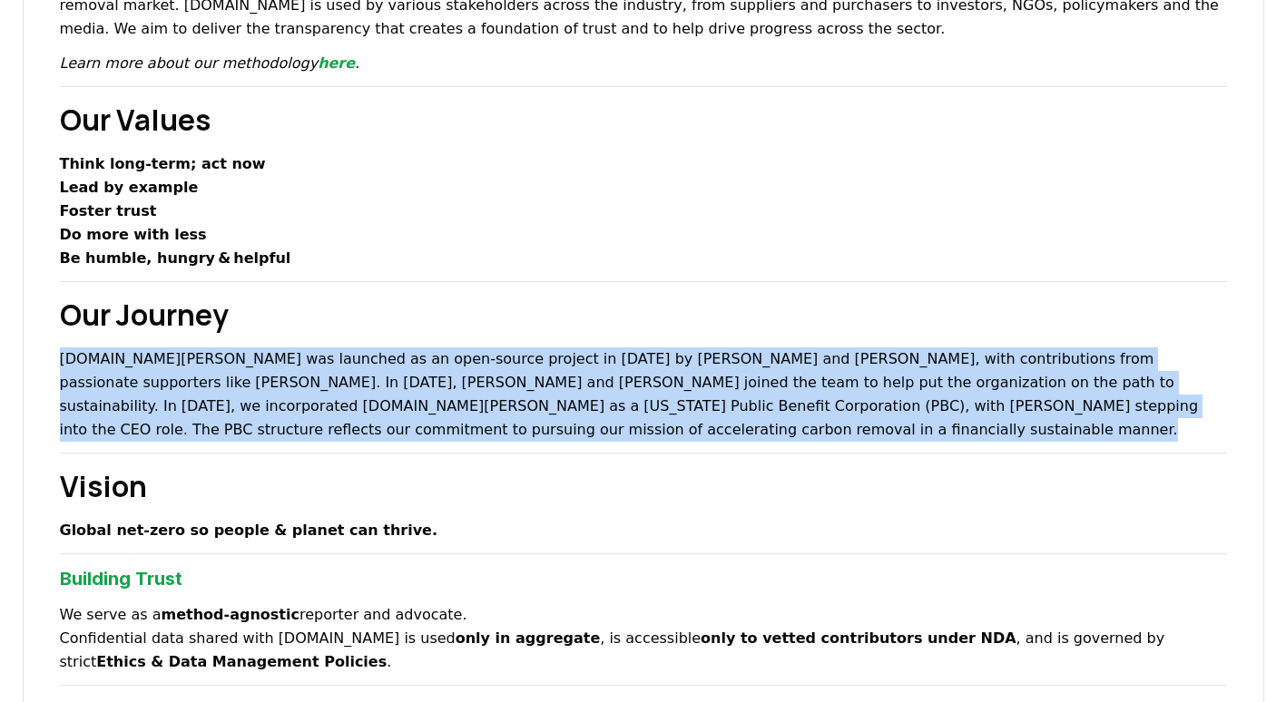
click at [75, 389] on p "CDR.fyi was launched as an open-source project in 2022 by Robert Höglund and Ke…" at bounding box center [643, 395] width 1167 height 94
drag, startPoint x: 75, startPoint y: 389, endPoint x: 680, endPoint y: 395, distance: 604.5
click at [680, 395] on p "CDR.fyi was launched as an open-source project in 2022 by Robert Höglund and Ke…" at bounding box center [643, 395] width 1167 height 94
click at [672, 389] on p "CDR.fyi was launched as an open-source project in 2022 by Robert Höglund and Ke…" at bounding box center [643, 395] width 1167 height 94
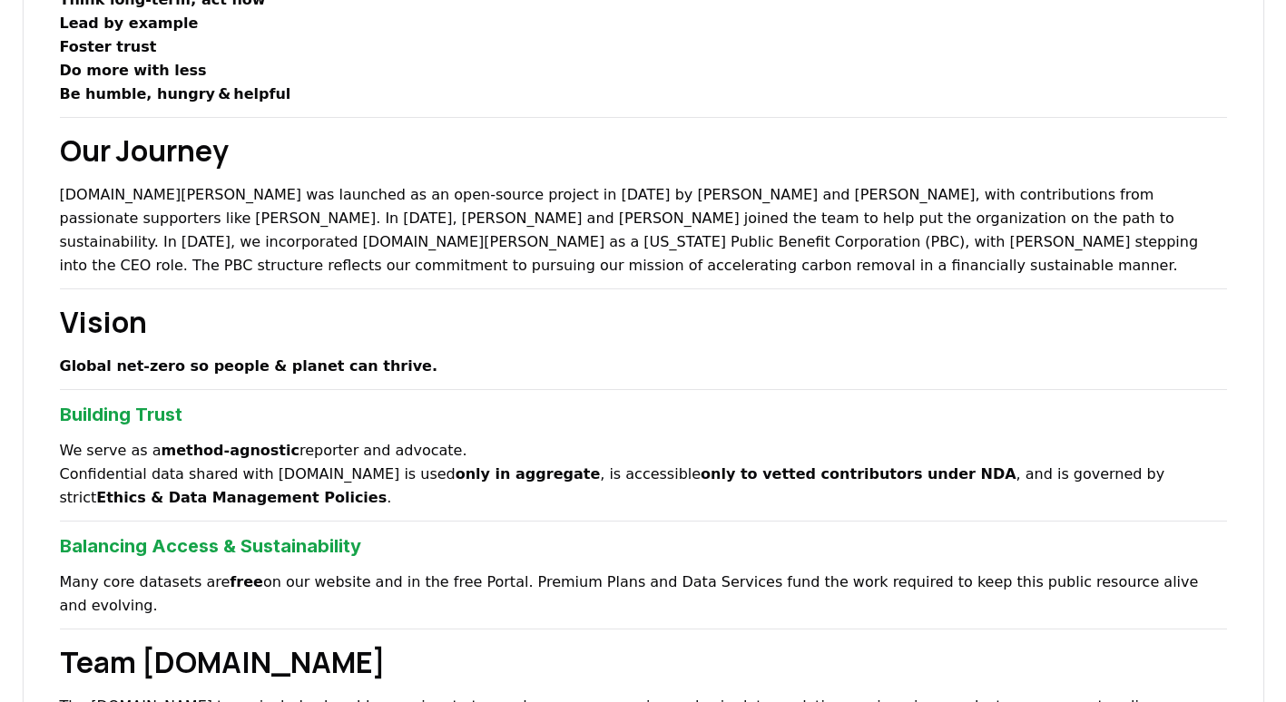
scroll to position [545, 0]
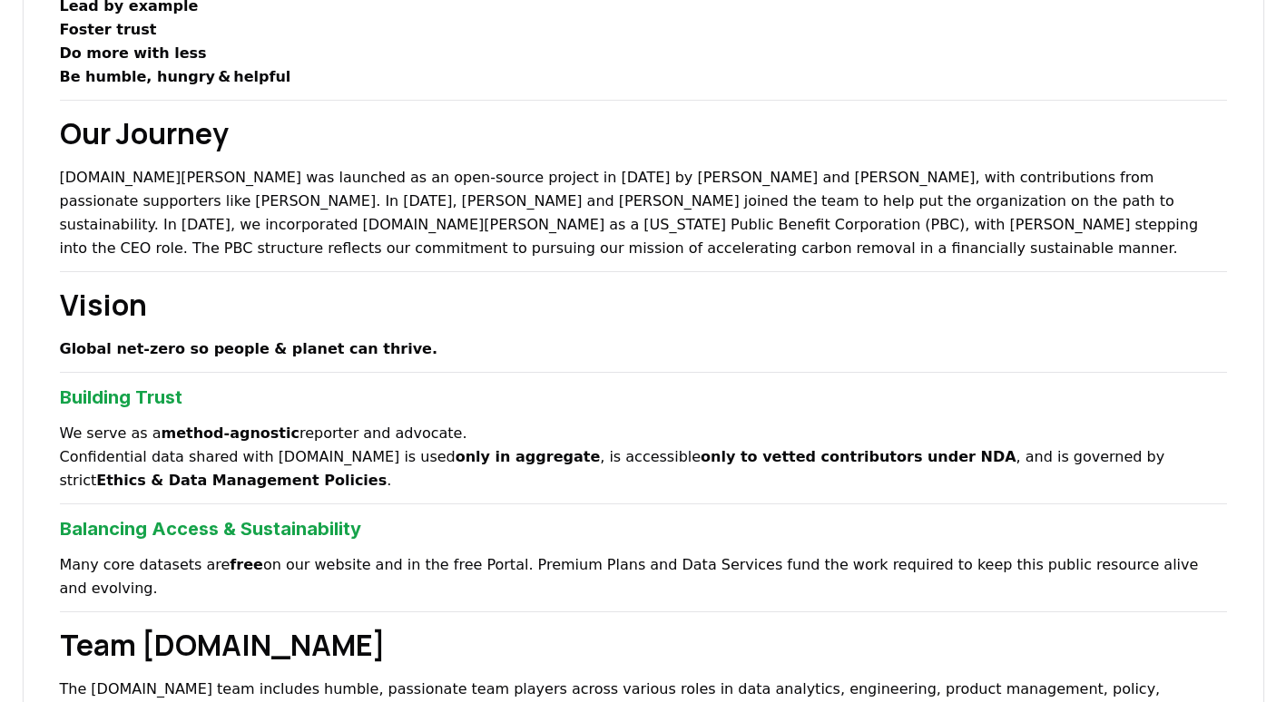
click at [354, 468] on p "We serve as a method‑agnostic reporter and advocate. Confidential data shared w…" at bounding box center [643, 457] width 1167 height 71
click at [344, 455] on p "We serve as a method‑agnostic reporter and advocate. Confidential data shared w…" at bounding box center [643, 457] width 1167 height 71
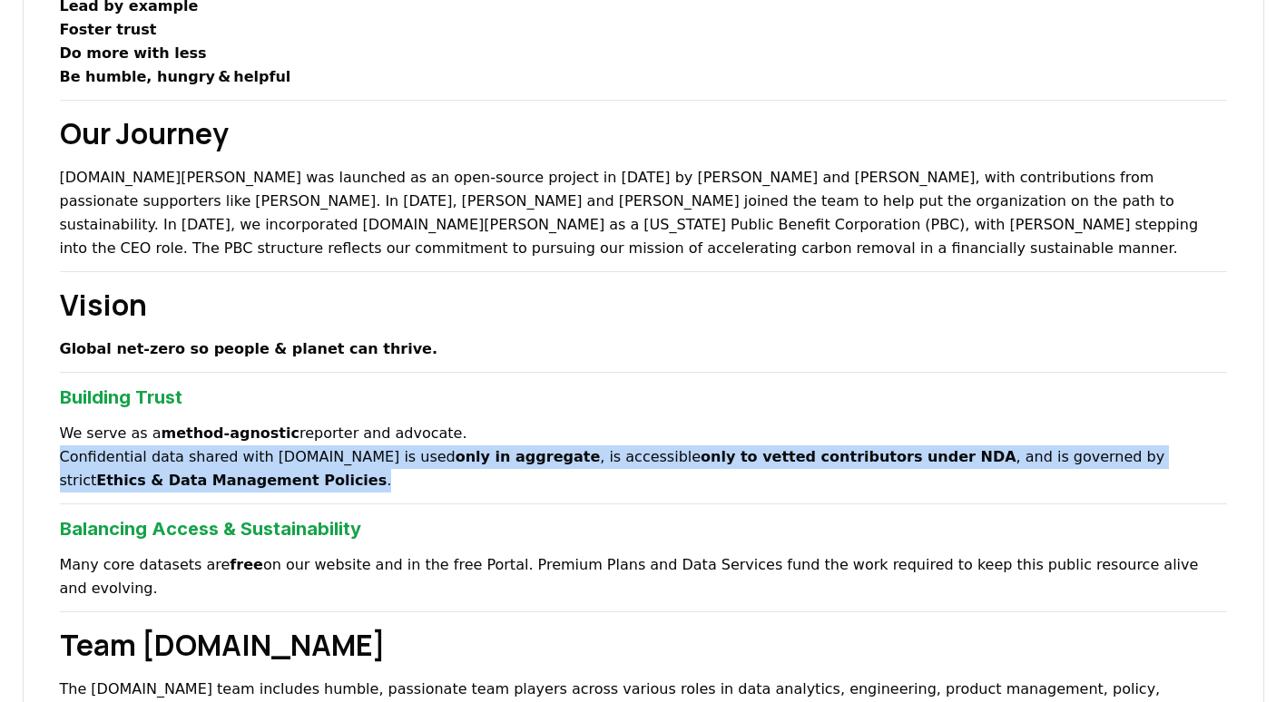
click at [344, 455] on p "We serve as a method‑agnostic reporter and advocate. Confidential data shared w…" at bounding box center [643, 457] width 1167 height 71
click at [438, 489] on p "We serve as a method‑agnostic reporter and advocate. Confidential data shared w…" at bounding box center [643, 457] width 1167 height 71
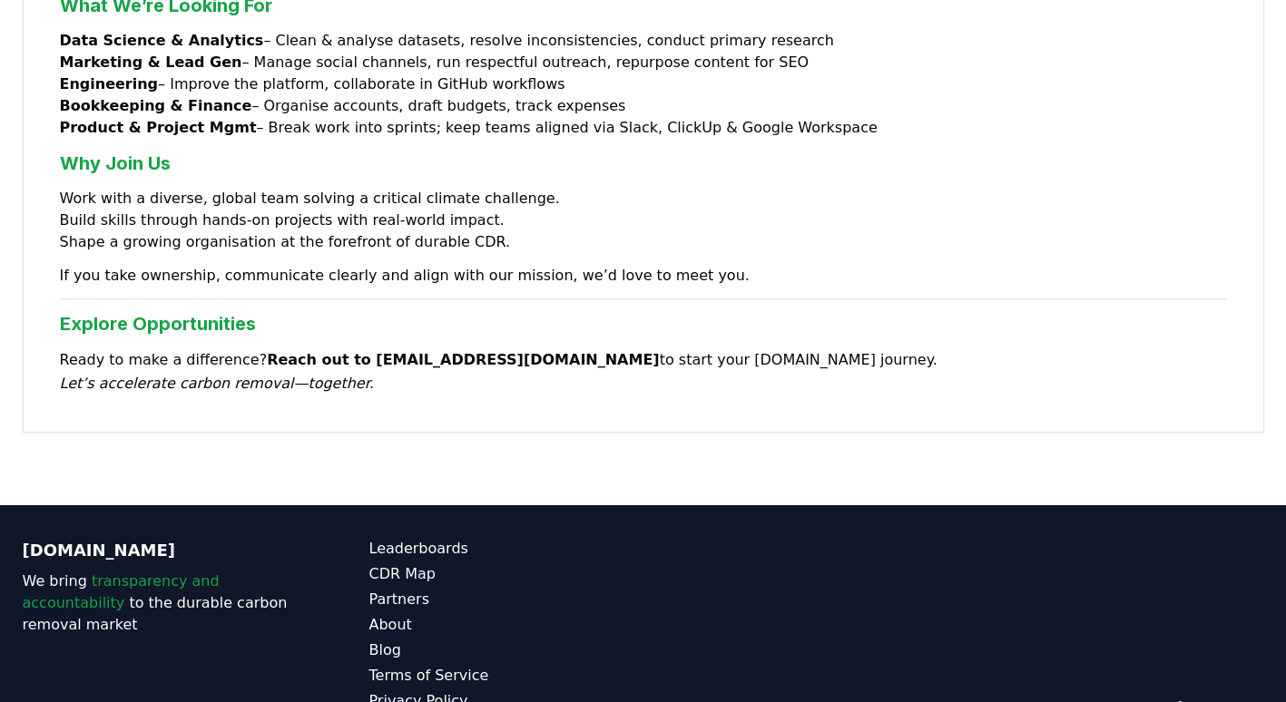
scroll to position [1541, 0]
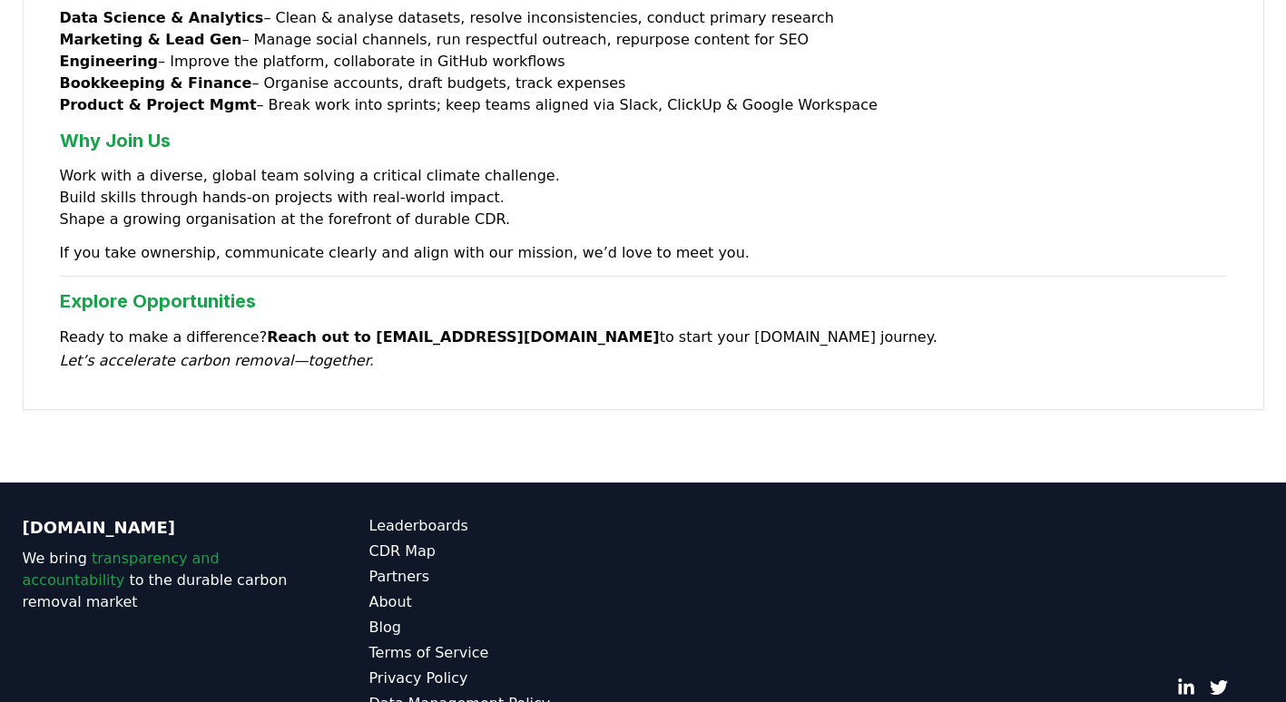
click at [192, 550] on span "transparency and accountability" at bounding box center [121, 569] width 197 height 39
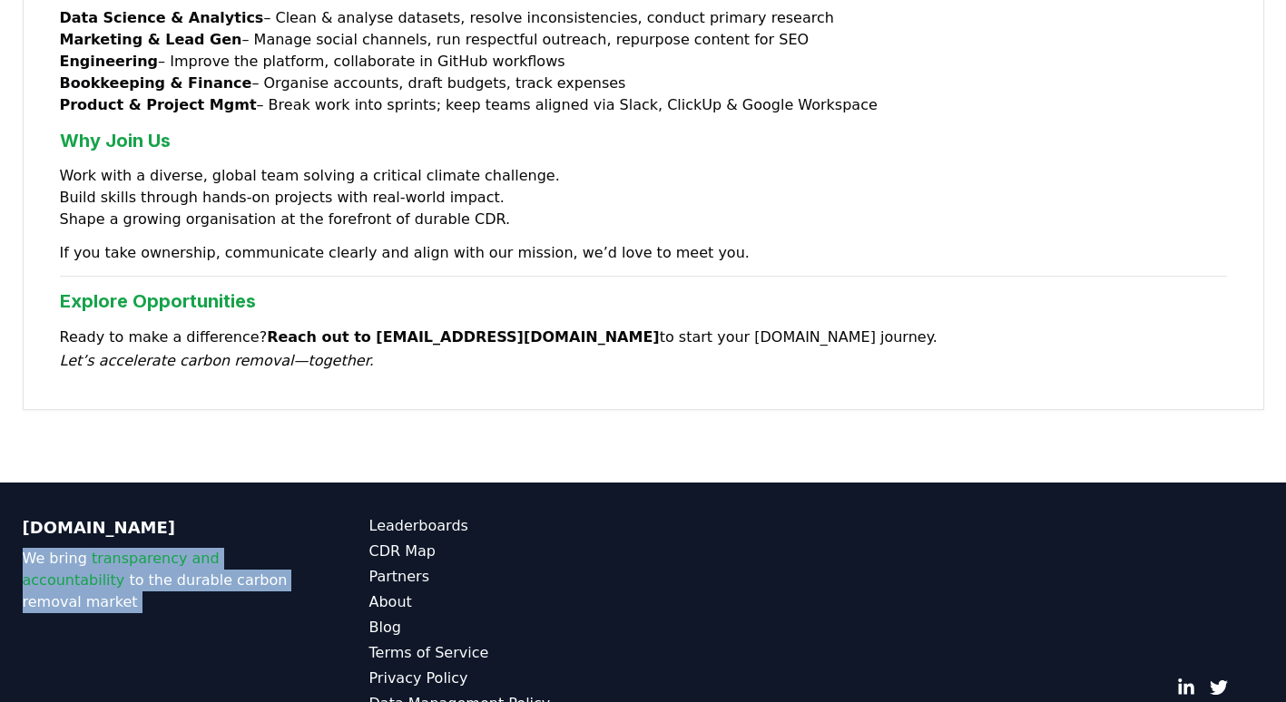
click at [192, 550] on span "transparency and accountability" at bounding box center [121, 569] width 197 height 39
drag, startPoint x: 192, startPoint y: 493, endPoint x: 111, endPoint y: 497, distance: 81.8
click at [111, 550] on span "transparency and accountability" at bounding box center [121, 569] width 197 height 39
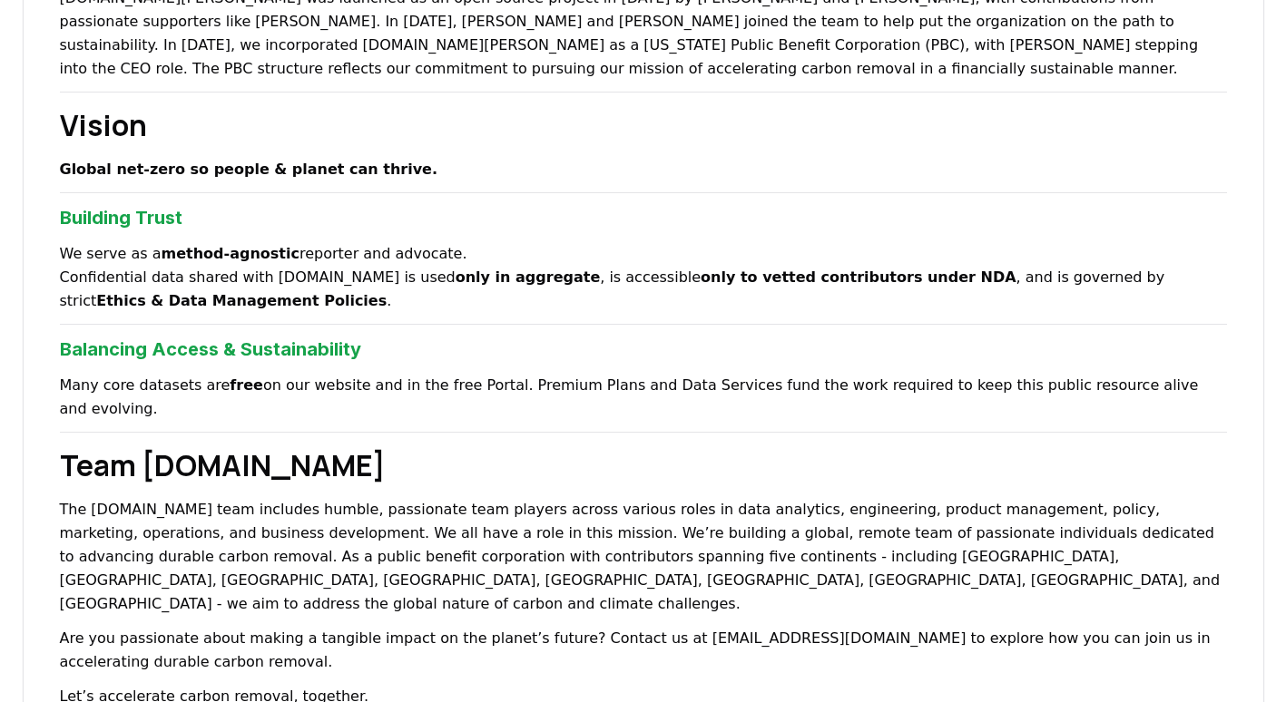
scroll to position [0, 0]
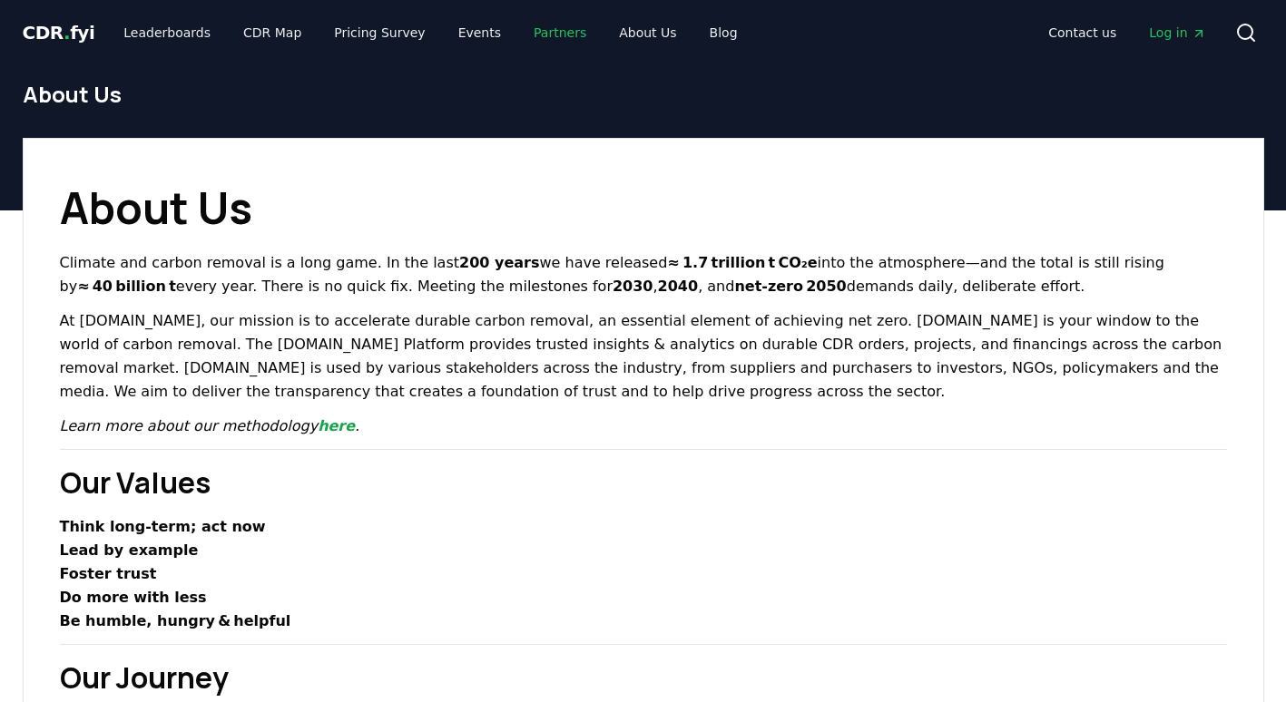
click at [538, 37] on link "Partners" at bounding box center [560, 32] width 82 height 33
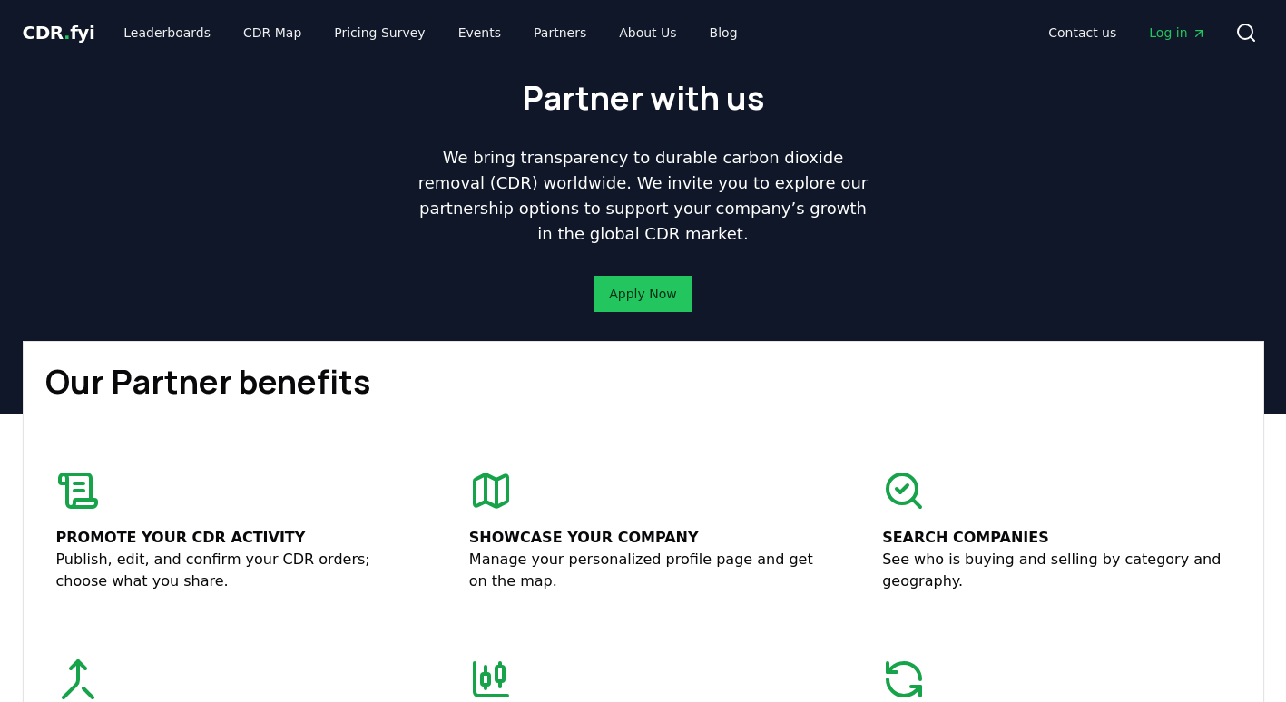
click at [534, 192] on p "We bring transparency to durable carbon dioxide removal (CDR) worldwide. We inv…" at bounding box center [643, 196] width 465 height 102
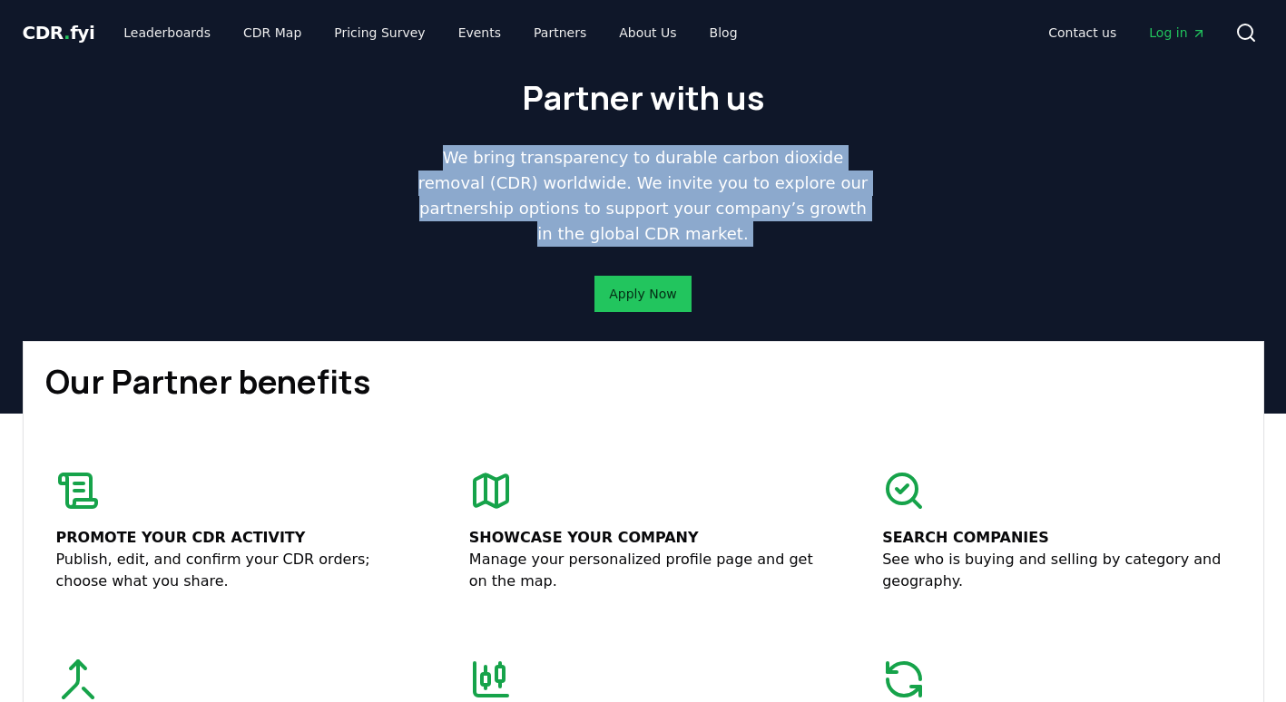
click at [534, 192] on p "We bring transparency to durable carbon dioxide removal (CDR) worldwide. We inv…" at bounding box center [643, 196] width 465 height 102
drag, startPoint x: 534, startPoint y: 192, endPoint x: 455, endPoint y: 207, distance: 80.3
click at [455, 207] on p "We bring transparency to durable carbon dioxide removal (CDR) worldwide. We inv…" at bounding box center [643, 196] width 465 height 102
click at [416, 209] on p "We bring transparency to durable carbon dioxide removal (CDR) worldwide. We inv…" at bounding box center [643, 196] width 465 height 102
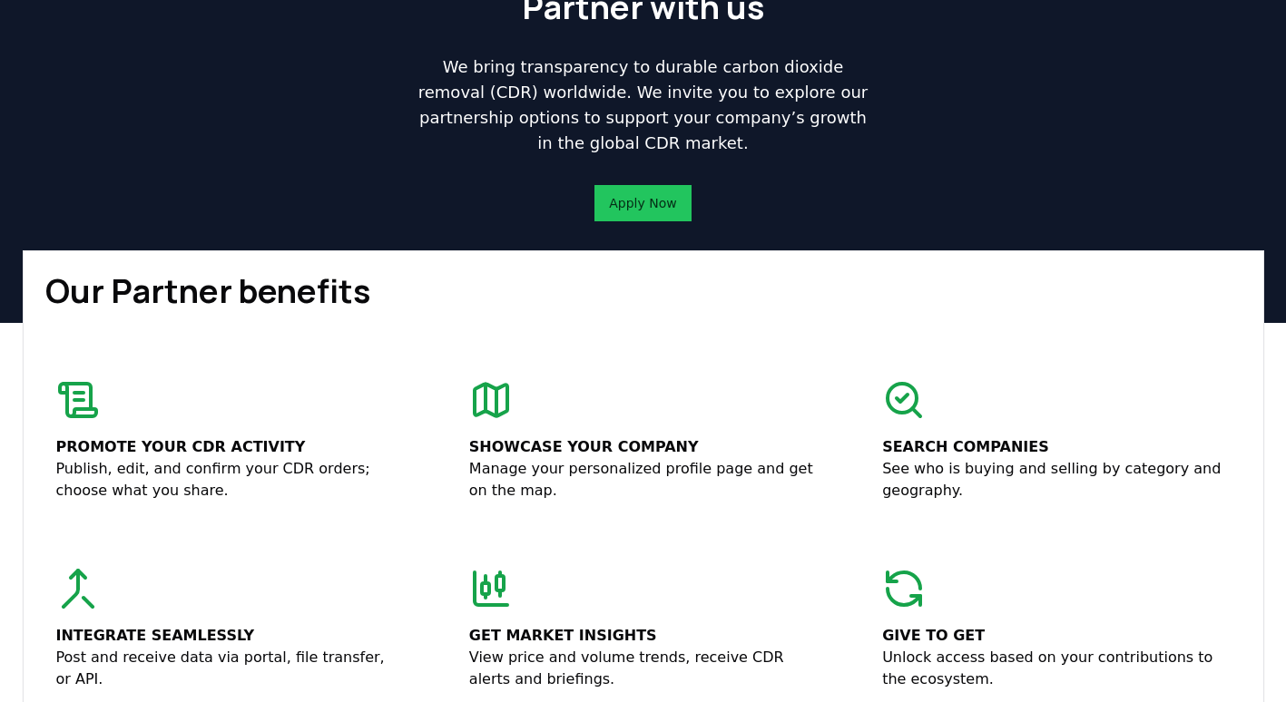
click at [421, 393] on div "Promote your CDR activity Publish, edit, and confirm your CDR orders; choose wh…" at bounding box center [643, 535] width 1196 height 334
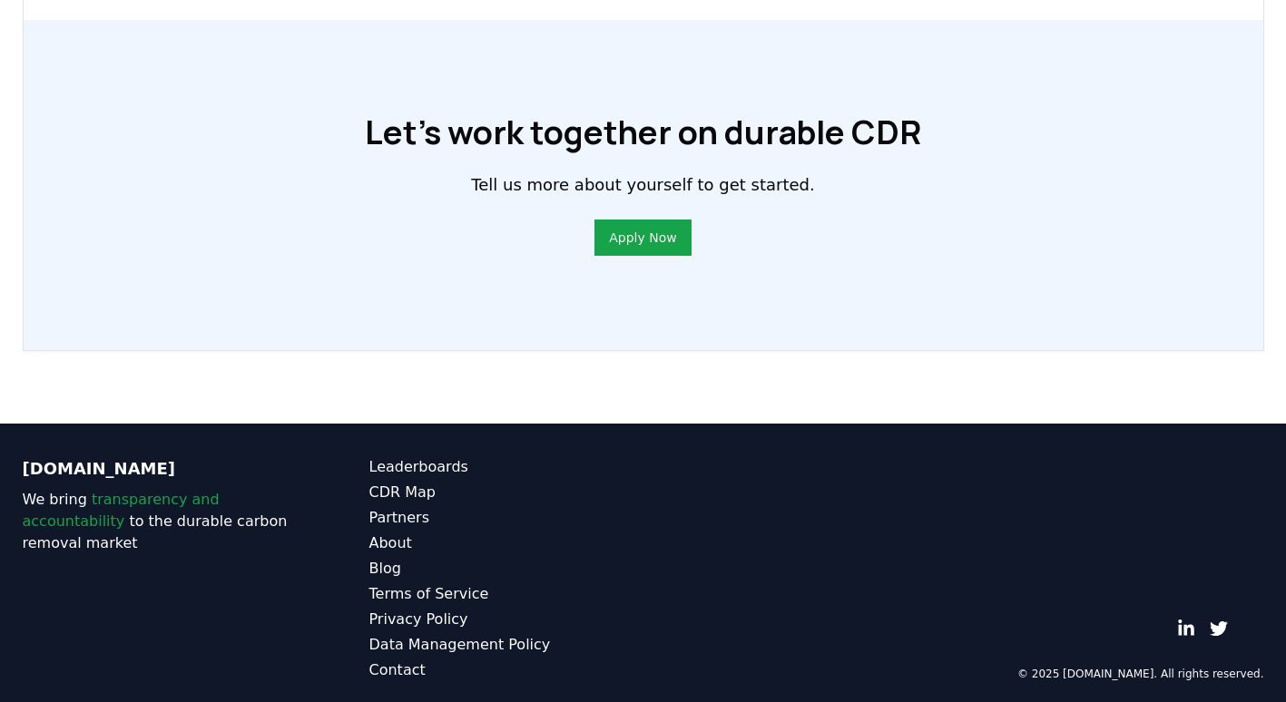
scroll to position [1399, 0]
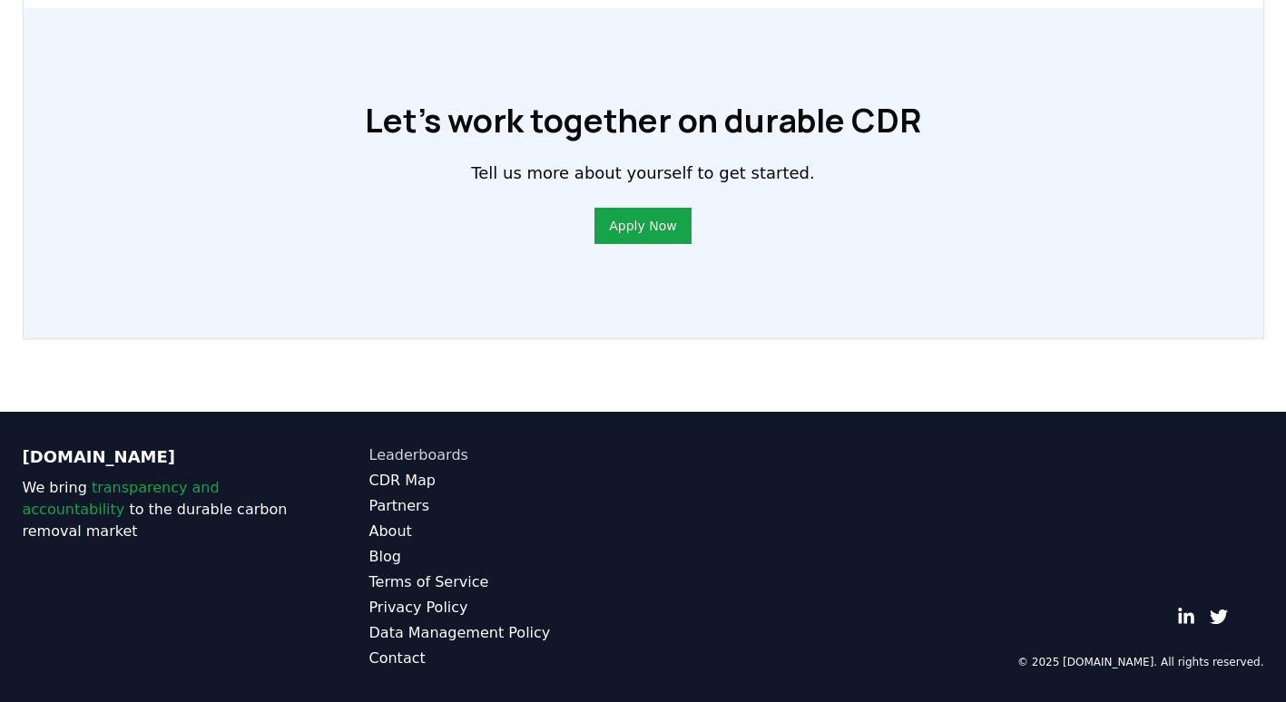
click at [373, 460] on link "Leaderboards" at bounding box center [506, 456] width 274 height 22
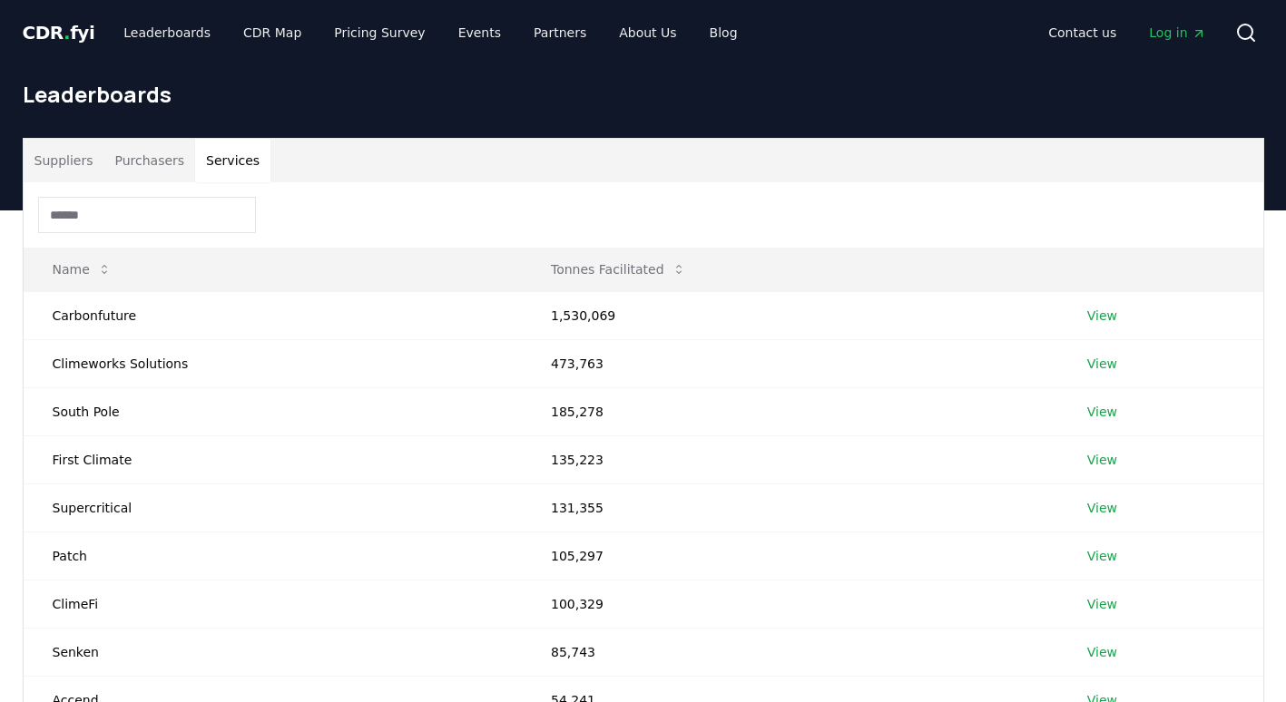
click at [219, 160] on button "Services" at bounding box center [232, 161] width 75 height 44
click at [416, 215] on div at bounding box center [644, 214] width 1240 height 65
click at [76, 310] on td "Carbonfuture" at bounding box center [273, 315] width 498 height 48
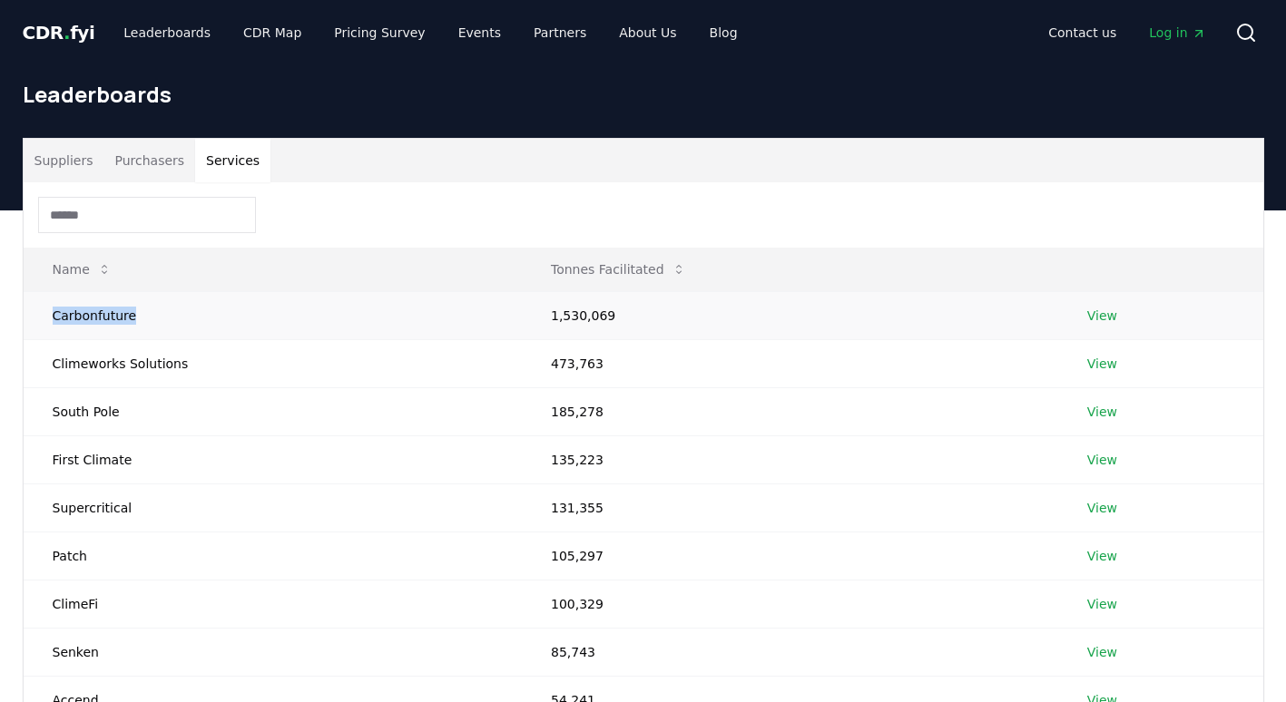
copy td "Carbonfuture"
click at [200, 491] on td "Supercritical" at bounding box center [273, 508] width 498 height 48
click at [391, 231] on div at bounding box center [644, 214] width 1240 height 65
